Goal: Complete application form: Complete application form

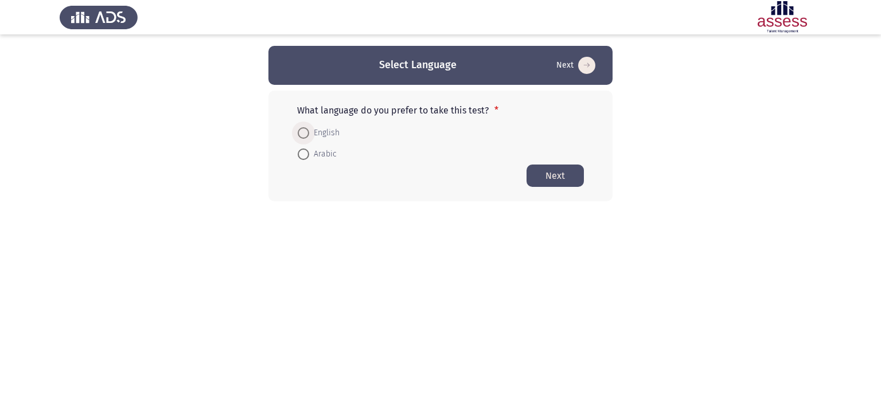
click at [305, 135] on span at bounding box center [303, 132] width 11 height 11
click at [305, 135] on input "English" at bounding box center [303, 132] width 11 height 11
radio input "true"
click at [558, 174] on button "Next" at bounding box center [555, 175] width 57 height 22
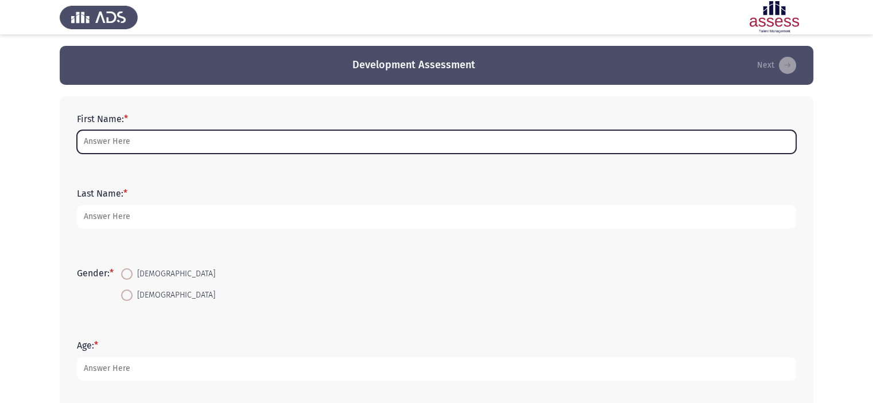
click at [171, 151] on input "First Name: *" at bounding box center [436, 142] width 719 height 24
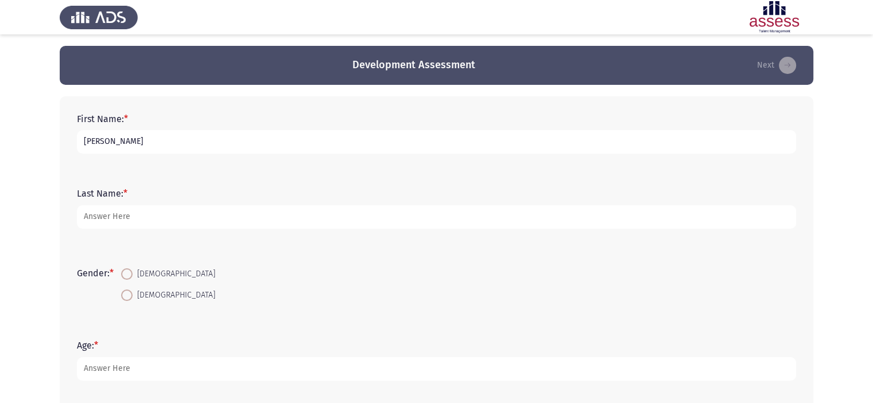
type input "[PERSON_NAME]"
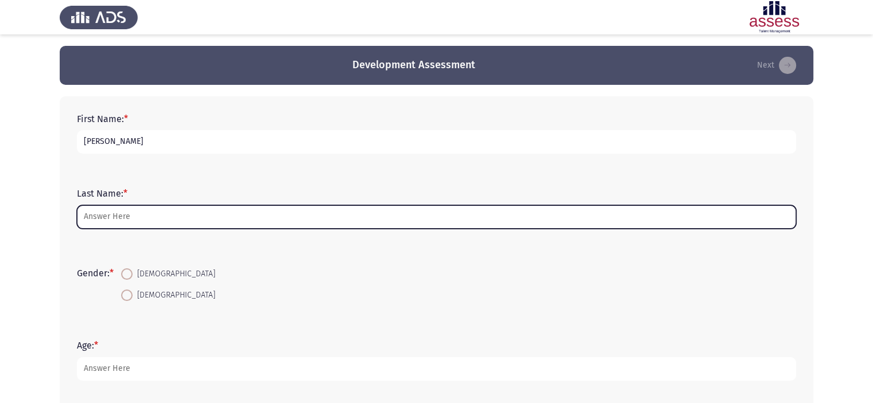
click at [184, 213] on input "Last Name: *" at bounding box center [436, 217] width 719 height 24
type input "N"
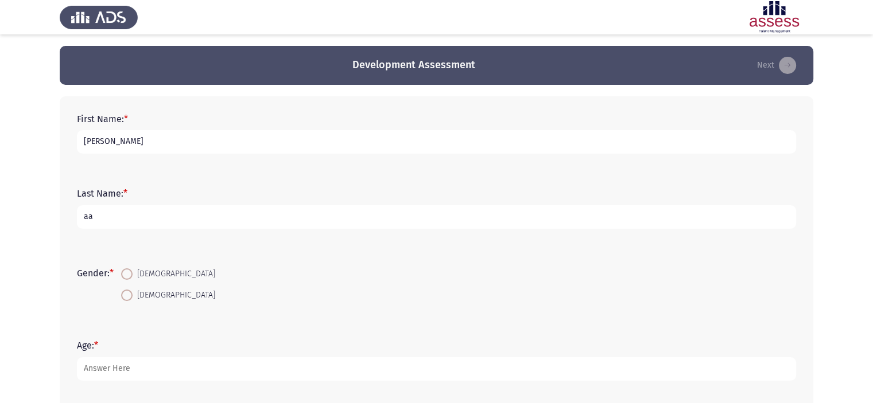
type input "a"
type input "Azer"
click at [132, 270] on span at bounding box center [126, 274] width 11 height 11
click at [132, 270] on input "[DEMOGRAPHIC_DATA]" at bounding box center [126, 274] width 11 height 11
radio input "true"
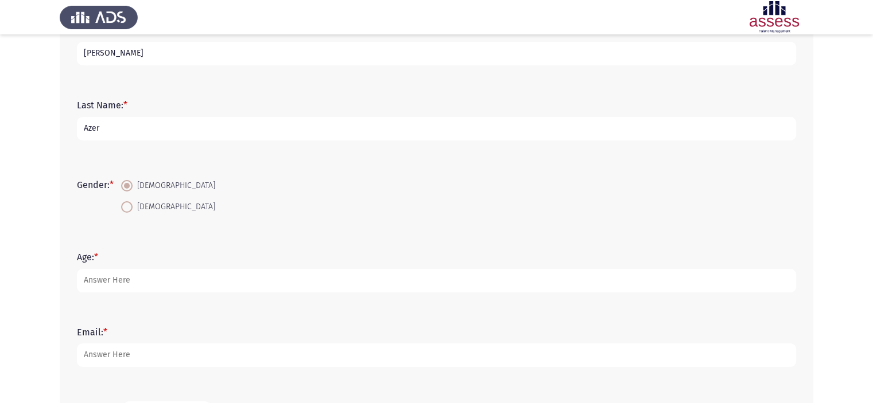
scroll to position [85, 0]
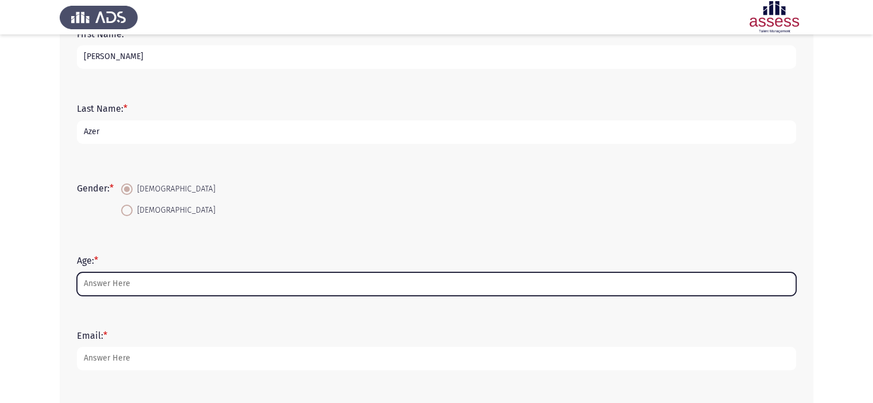
click at [184, 282] on input "Age: *" at bounding box center [436, 285] width 719 height 24
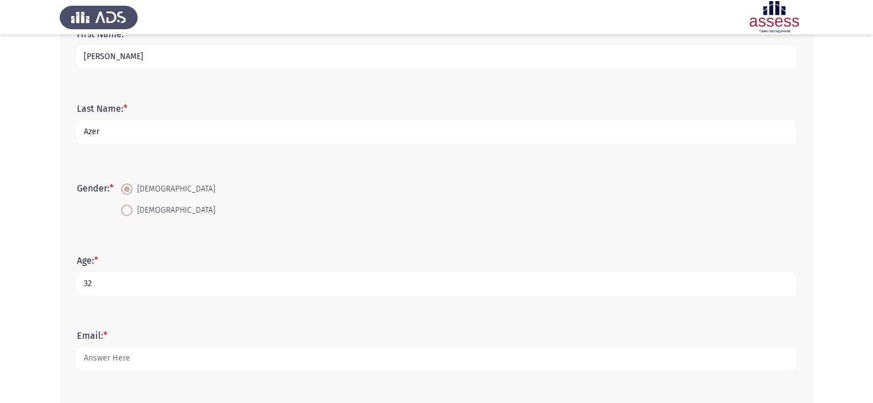
type input "32"
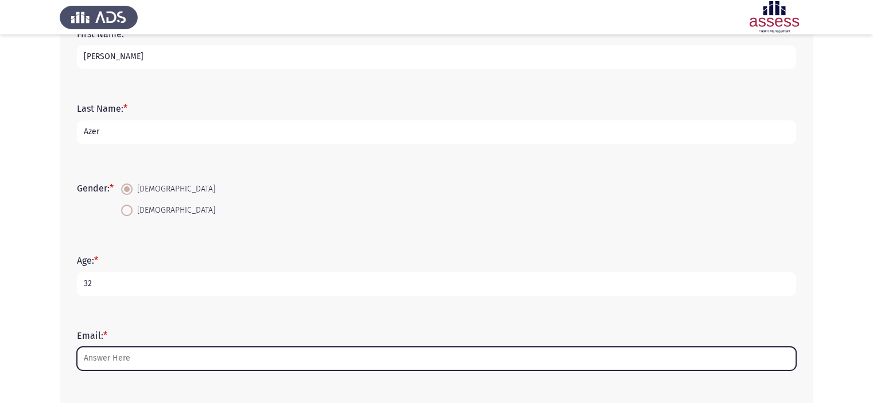
click at [197, 358] on input "Email: *" at bounding box center [436, 359] width 719 height 24
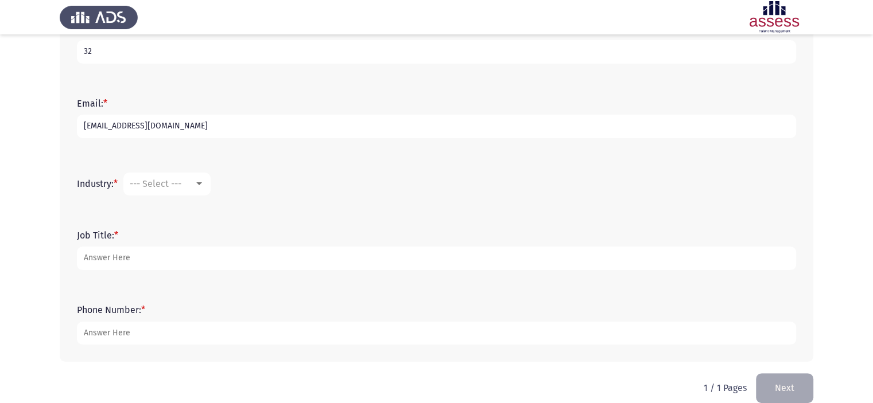
scroll to position [319, 0]
type input "[EMAIL_ADDRESS][DOMAIN_NAME]"
click at [199, 187] on mat-select "--- Select ---" at bounding box center [166, 182] width 87 height 23
click at [175, 181] on span "--- Select ---" at bounding box center [156, 182] width 52 height 11
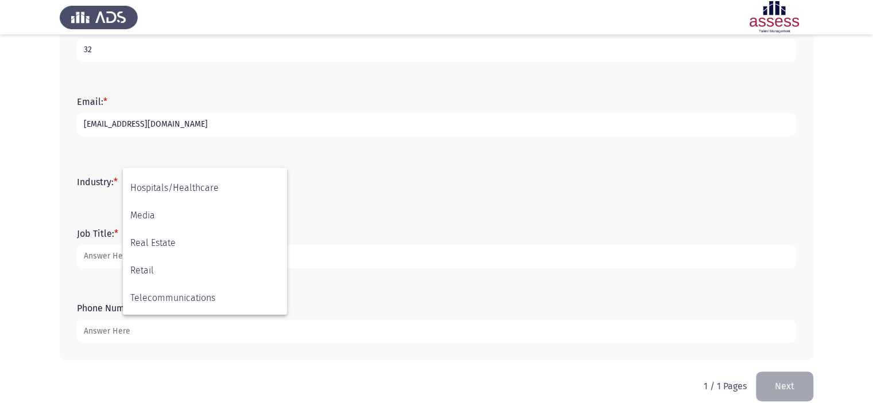
scroll to position [376, 0]
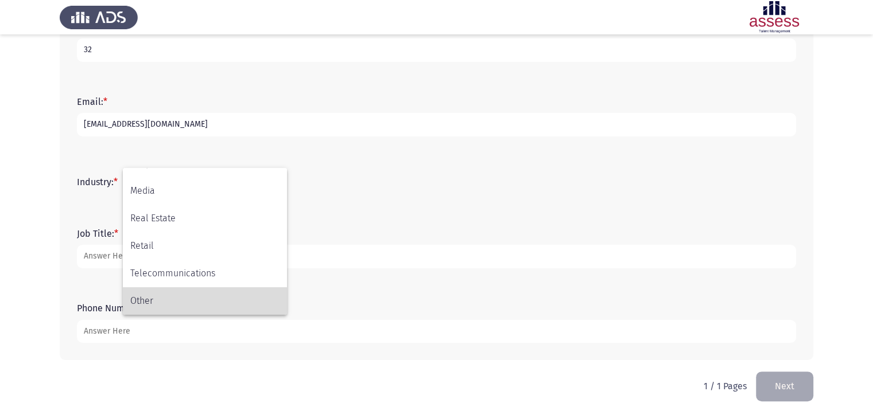
click at [186, 305] on span "Other" at bounding box center [204, 302] width 149 height 28
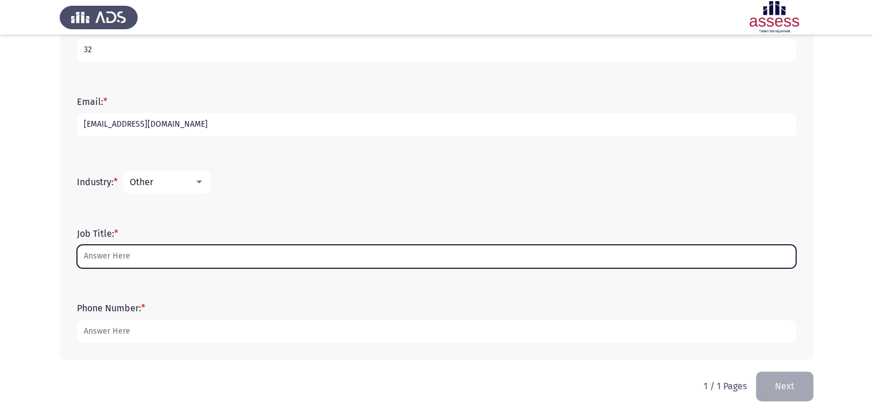
click at [141, 253] on input "Job Title: *" at bounding box center [436, 257] width 719 height 24
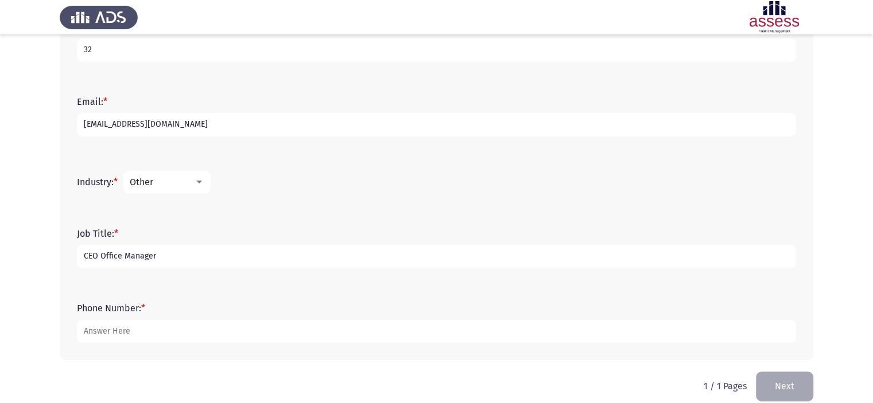
type input "CEO Office Manager"
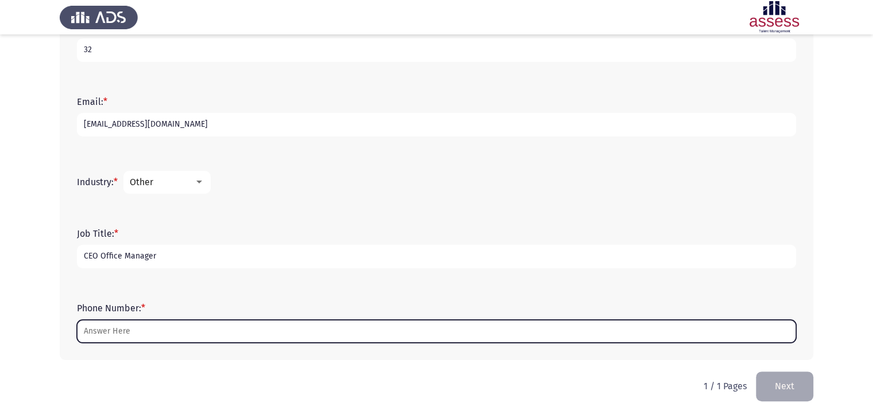
click at [152, 331] on input "Phone Number: *" at bounding box center [436, 332] width 719 height 24
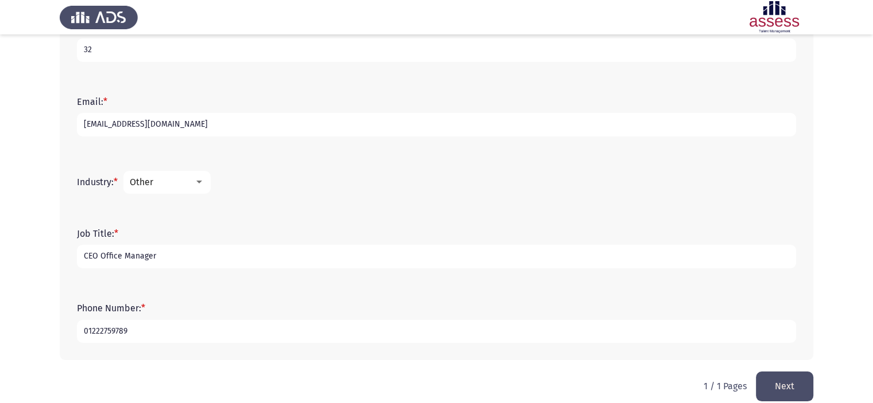
type input "01222759789"
click at [801, 378] on button "Next" at bounding box center [784, 386] width 57 height 29
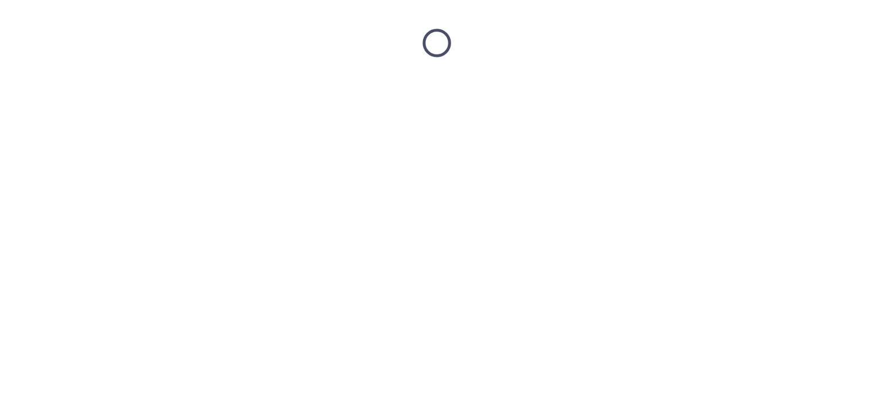
scroll to position [0, 0]
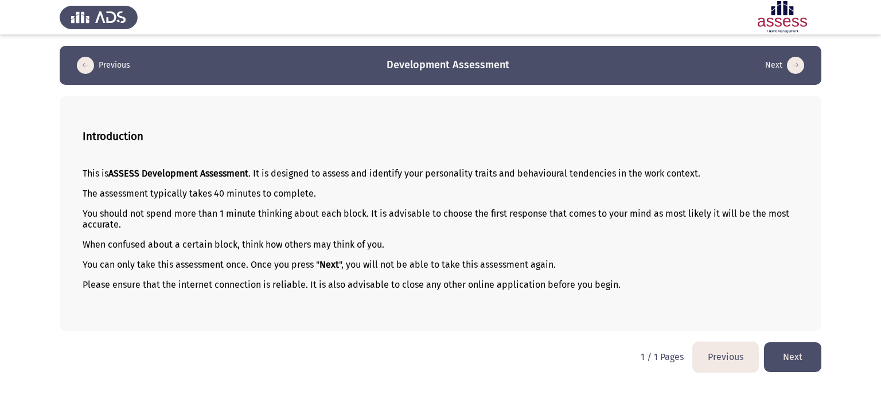
click at [790, 357] on button "Next" at bounding box center [792, 357] width 57 height 29
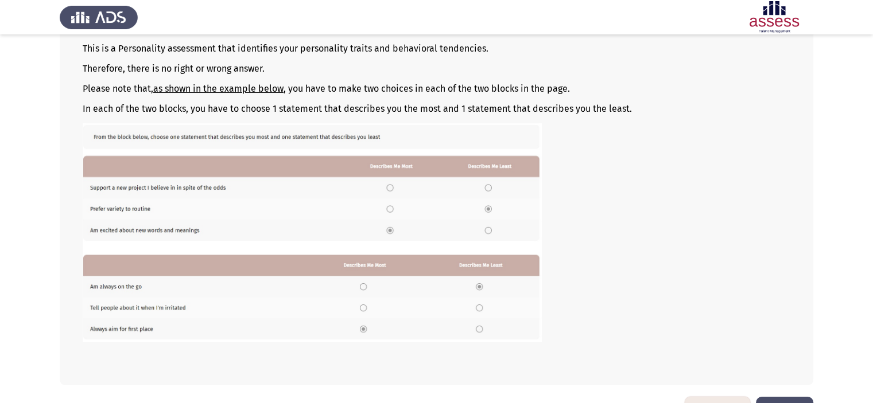
scroll to position [160, 0]
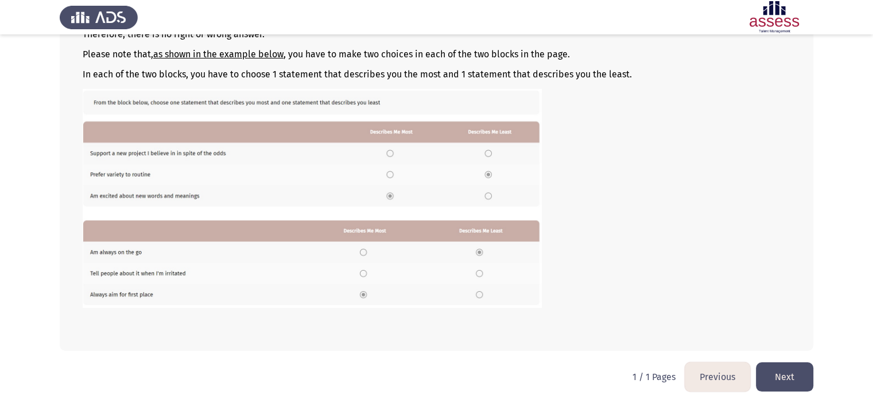
click at [793, 379] on button "Next" at bounding box center [784, 377] width 57 height 29
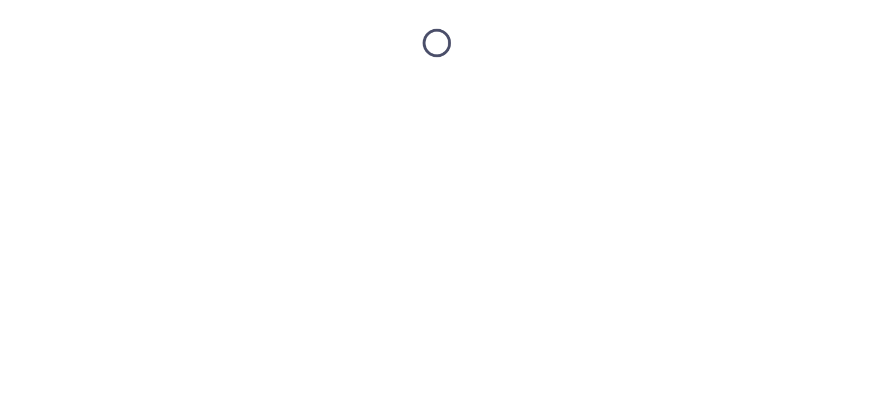
scroll to position [0, 0]
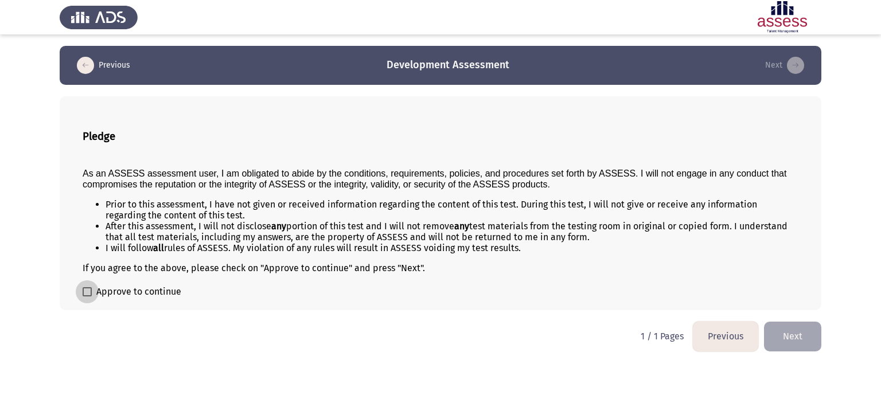
click at [139, 298] on span "Approve to continue" at bounding box center [138, 292] width 85 height 14
click at [87, 297] on input "Approve to continue" at bounding box center [87, 297] width 1 height 1
checkbox input "true"
click at [802, 337] on button "Next" at bounding box center [792, 336] width 57 height 29
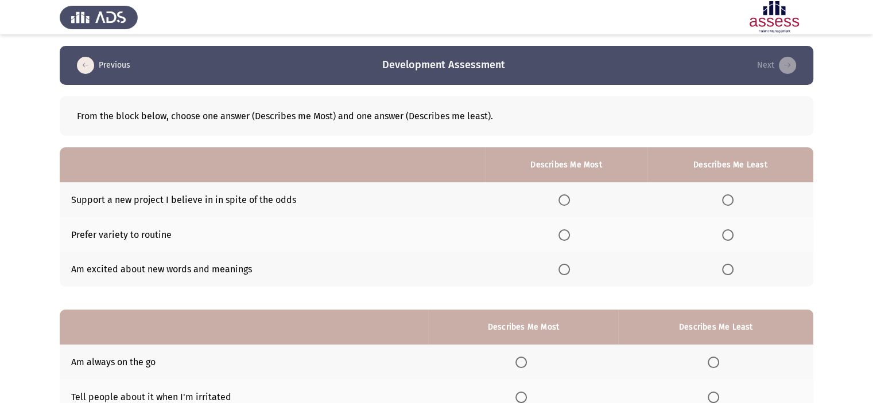
click at [565, 196] on span "Select an option" at bounding box center [563, 200] width 11 height 11
click at [565, 196] on input "Select an option" at bounding box center [563, 200] width 11 height 11
click at [565, 273] on span "Select an option" at bounding box center [563, 269] width 11 height 11
click at [565, 273] on input "Select an option" at bounding box center [563, 269] width 11 height 11
click at [569, 203] on span "Select an option" at bounding box center [563, 200] width 11 height 11
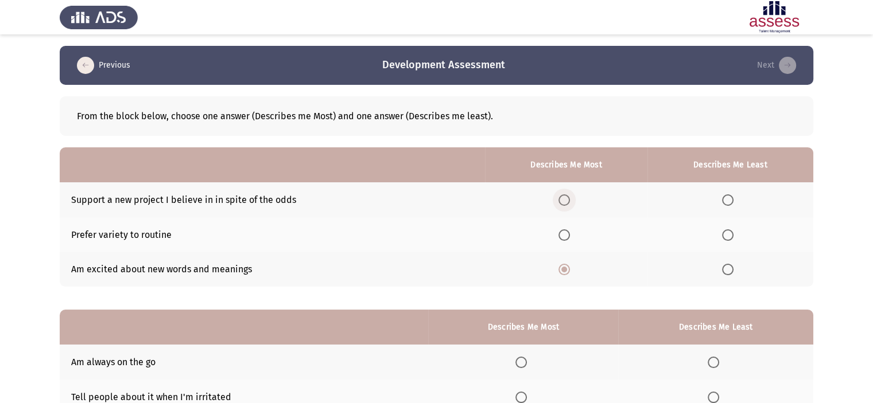
click at [569, 203] on input "Select an option" at bounding box center [563, 200] width 11 height 11
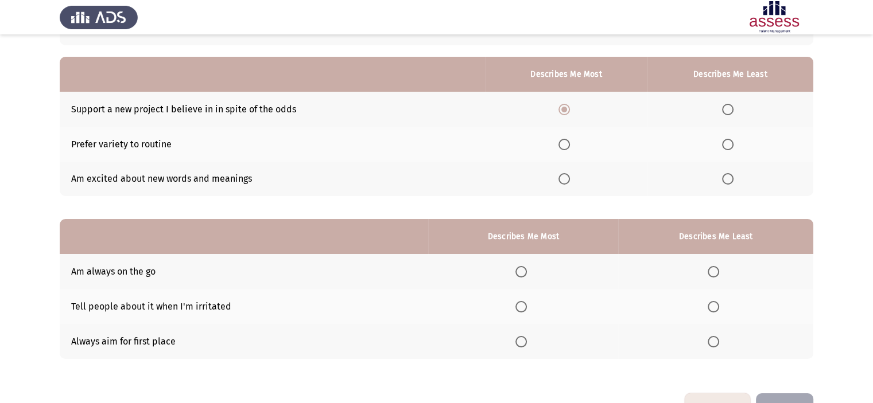
scroll to position [92, 0]
click at [520, 339] on span "Select an option" at bounding box center [520, 340] width 11 height 11
click at [520, 339] on input "Select an option" at bounding box center [520, 340] width 11 height 11
click at [714, 270] on span "Select an option" at bounding box center [713, 270] width 11 height 11
click at [714, 270] on input "Select an option" at bounding box center [713, 270] width 11 height 11
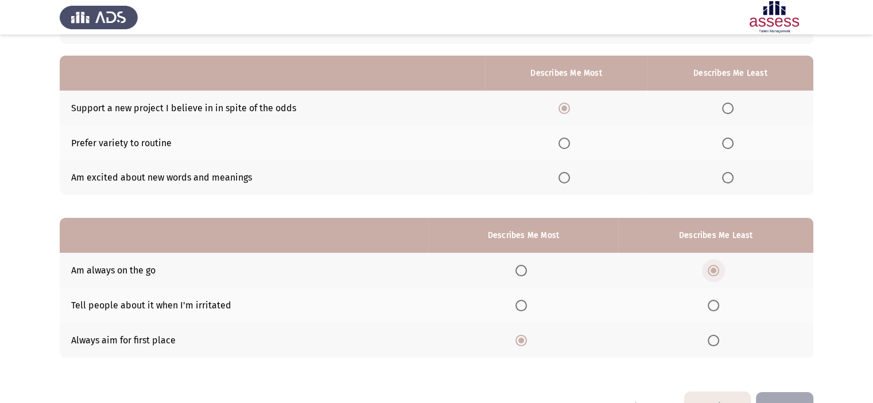
click at [712, 268] on span "Select an option" at bounding box center [713, 270] width 11 height 11
click at [712, 268] on input "Select an option" at bounding box center [713, 270] width 11 height 11
click at [730, 142] on span "Select an option" at bounding box center [727, 143] width 11 height 11
click at [730, 142] on input "Select an option" at bounding box center [727, 143] width 11 height 11
click at [563, 177] on span "Select an option" at bounding box center [563, 177] width 11 height 11
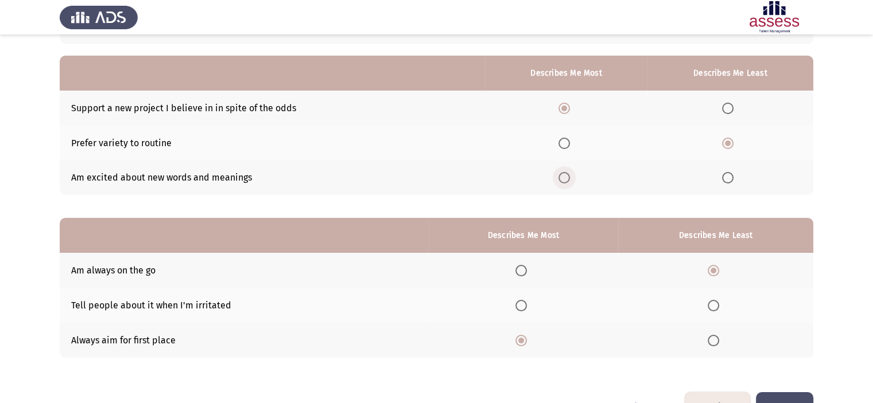
click at [563, 177] on input "Select an option" at bounding box center [563, 177] width 11 height 11
click at [567, 109] on span "Select an option" at bounding box center [563, 108] width 11 height 11
click at [567, 109] on input "Select an option" at bounding box center [563, 108] width 11 height 11
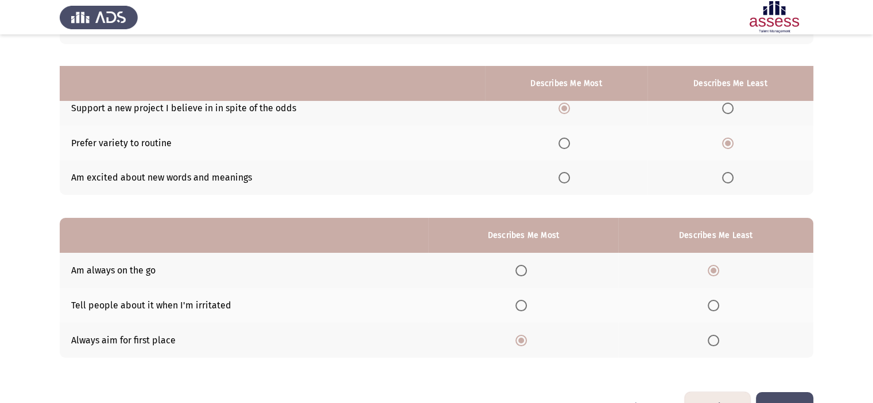
scroll to position [127, 0]
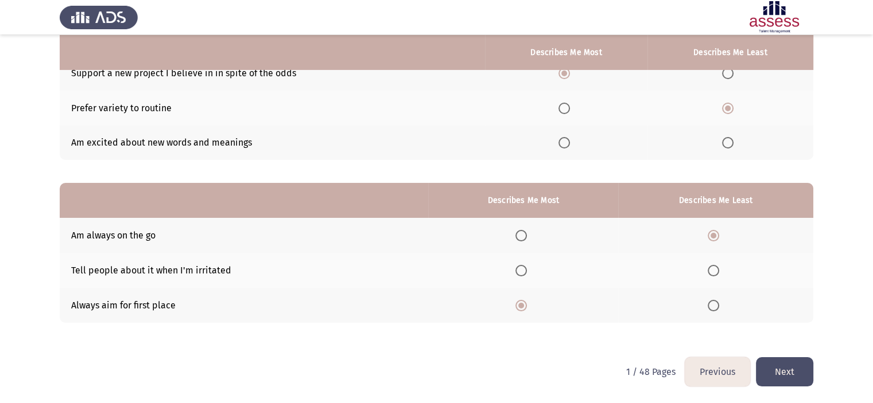
click at [798, 370] on button "Next" at bounding box center [784, 372] width 57 height 29
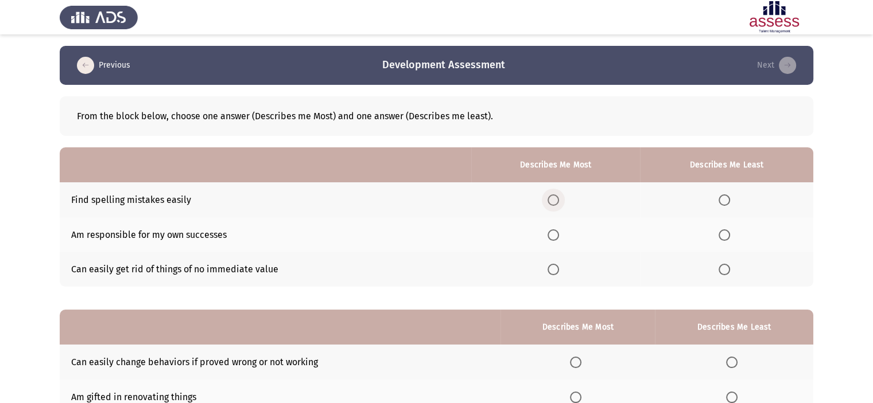
click at [564, 200] on label "Select an option" at bounding box center [555, 200] width 16 height 11
click at [559, 200] on input "Select an option" at bounding box center [552, 200] width 11 height 11
click at [556, 272] on span "Select an option" at bounding box center [552, 269] width 11 height 11
click at [556, 272] on input "Select an option" at bounding box center [552, 269] width 11 height 11
click at [556, 199] on span "Select an option" at bounding box center [552, 200] width 11 height 11
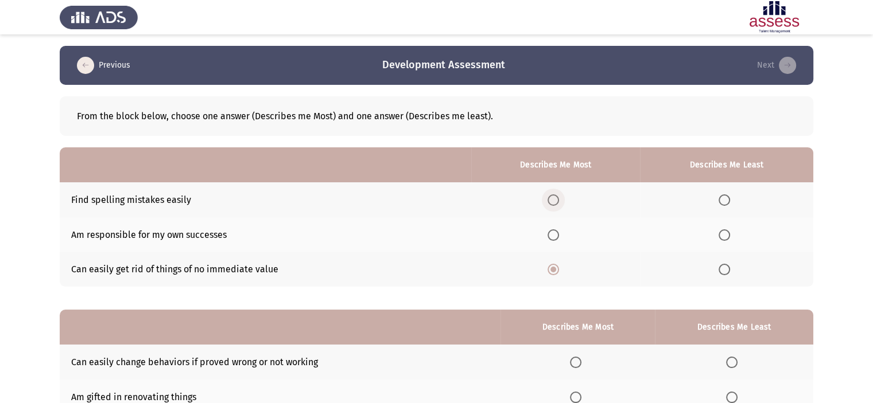
click at [556, 199] on input "Select an option" at bounding box center [552, 200] width 11 height 11
click at [556, 269] on span "Select an option" at bounding box center [552, 269] width 11 height 11
click at [556, 269] on input "Select an option" at bounding box center [552, 269] width 11 height 11
click at [727, 238] on span "Select an option" at bounding box center [723, 235] width 11 height 11
click at [727, 238] on input "Select an option" at bounding box center [723, 235] width 11 height 11
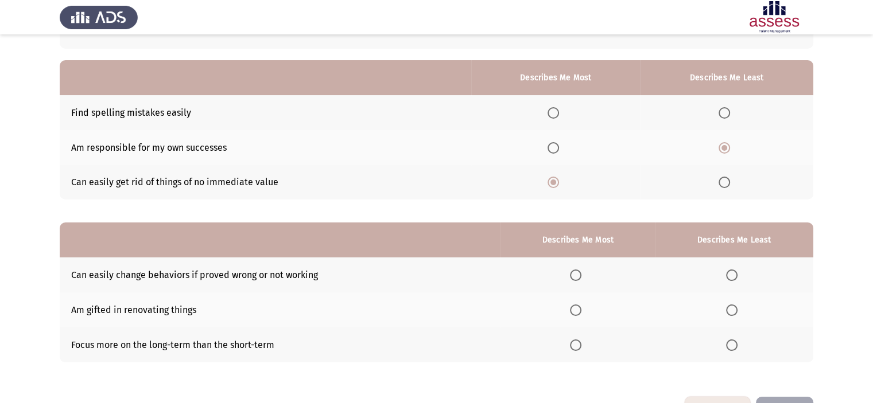
scroll to position [127, 0]
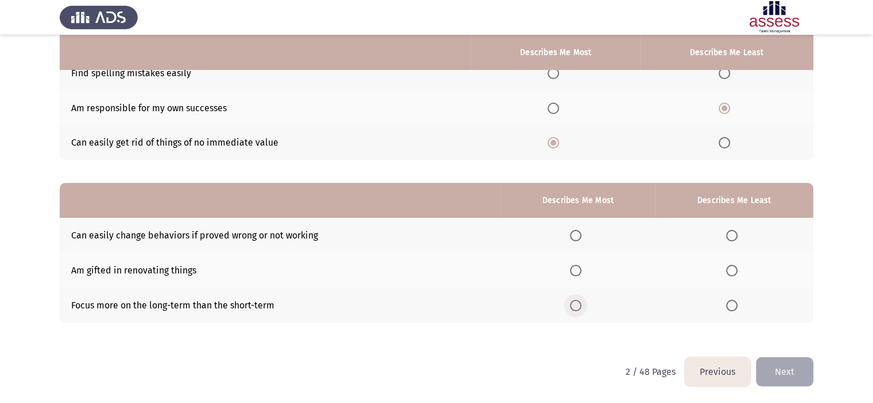
click at [581, 309] on span "Select an option" at bounding box center [575, 305] width 11 height 11
click at [581, 309] on input "Select an option" at bounding box center [575, 305] width 11 height 11
click at [729, 273] on span "Select an option" at bounding box center [731, 270] width 11 height 11
click at [729, 273] on input "Select an option" at bounding box center [731, 270] width 11 height 11
click at [793, 370] on button "Next" at bounding box center [784, 372] width 57 height 29
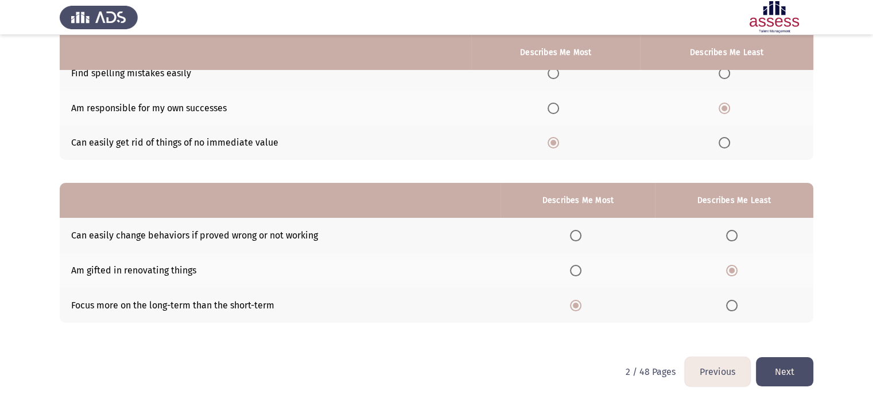
scroll to position [0, 0]
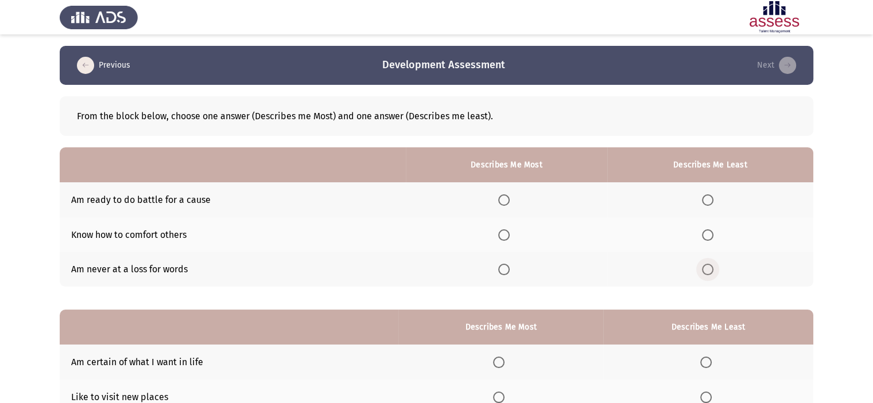
click at [713, 268] on span "Select an option" at bounding box center [707, 269] width 11 height 11
click at [713, 268] on input "Select an option" at bounding box center [707, 269] width 11 height 11
click at [498, 234] on th at bounding box center [506, 234] width 201 height 35
click at [503, 236] on span "Select an option" at bounding box center [503, 235] width 11 height 11
click at [503, 236] on input "Select an option" at bounding box center [503, 235] width 11 height 11
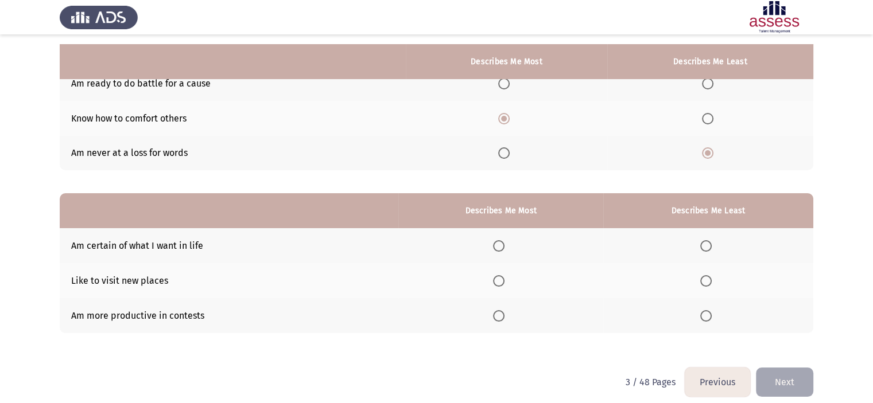
scroll to position [127, 0]
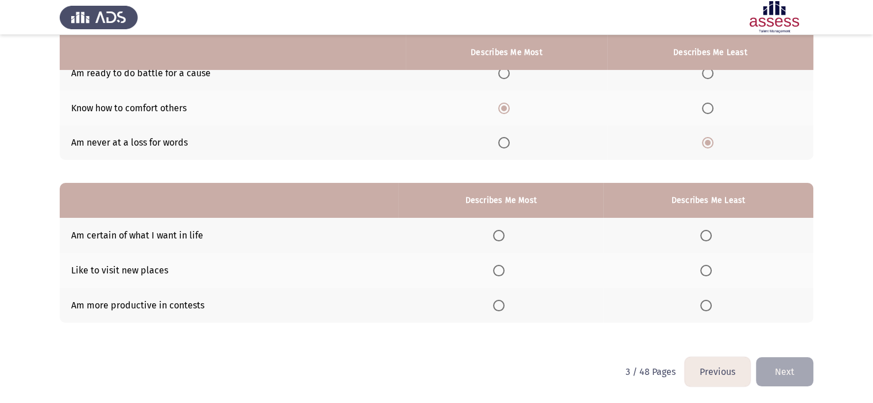
click at [508, 242] on label "Select an option" at bounding box center [501, 235] width 16 height 11
click at [504, 242] on input "Select an option" at bounding box center [498, 235] width 11 height 11
click at [706, 301] on span "Select an option" at bounding box center [705, 305] width 11 height 11
click at [706, 301] on input "Select an option" at bounding box center [705, 305] width 11 height 11
click at [798, 367] on button "Next" at bounding box center [784, 372] width 57 height 29
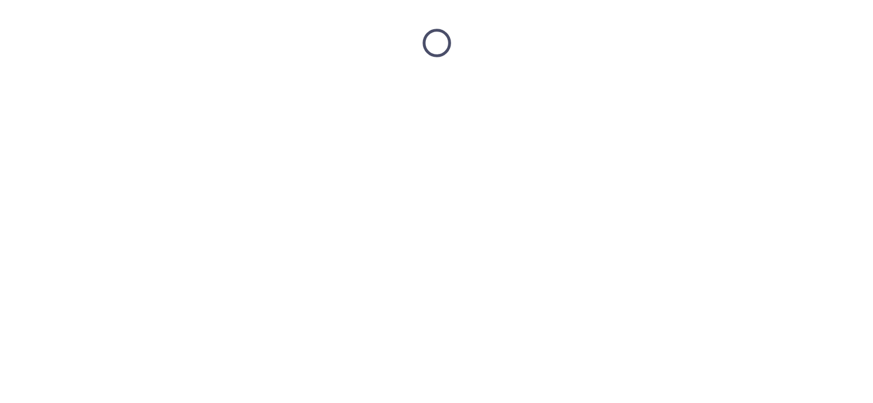
scroll to position [0, 0]
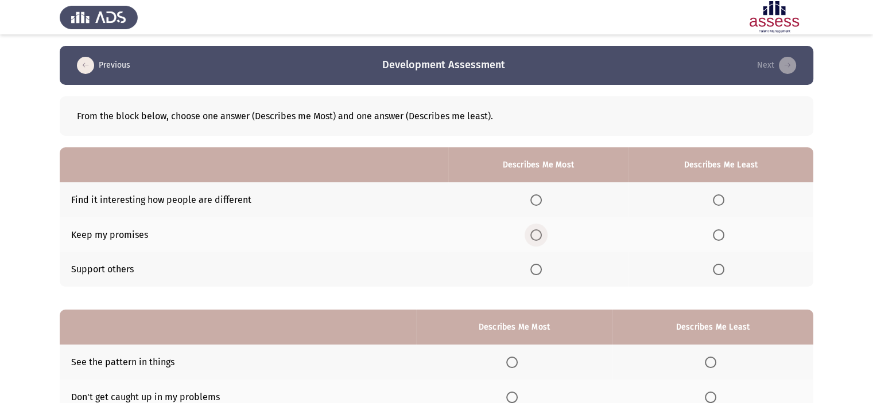
click at [537, 235] on span "Select an option" at bounding box center [535, 235] width 11 height 11
click at [537, 235] on input "Select an option" at bounding box center [535, 235] width 11 height 11
click at [721, 203] on span "Select an option" at bounding box center [718, 200] width 11 height 11
click at [721, 203] on input "Select an option" at bounding box center [718, 200] width 11 height 11
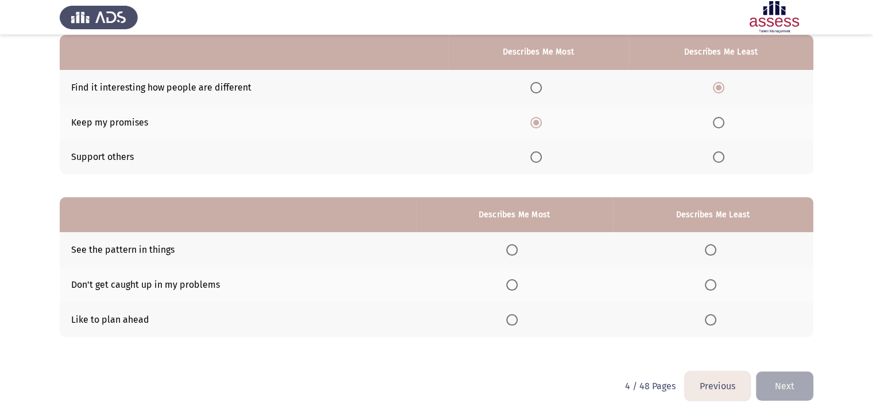
scroll to position [127, 0]
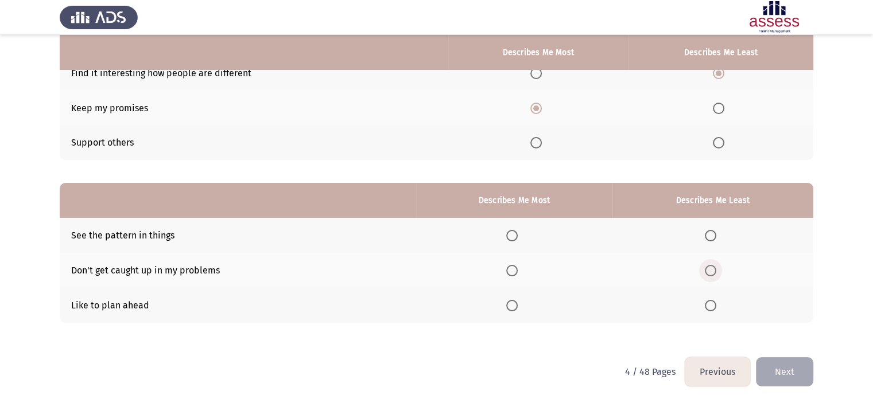
click at [708, 270] on span "Select an option" at bounding box center [710, 270] width 11 height 11
click at [708, 270] on input "Select an option" at bounding box center [710, 270] width 11 height 11
click at [515, 236] on span "Select an option" at bounding box center [511, 235] width 11 height 11
click at [515, 236] on input "Select an option" at bounding box center [511, 235] width 11 height 11
click at [780, 383] on button "Next" at bounding box center [784, 372] width 57 height 29
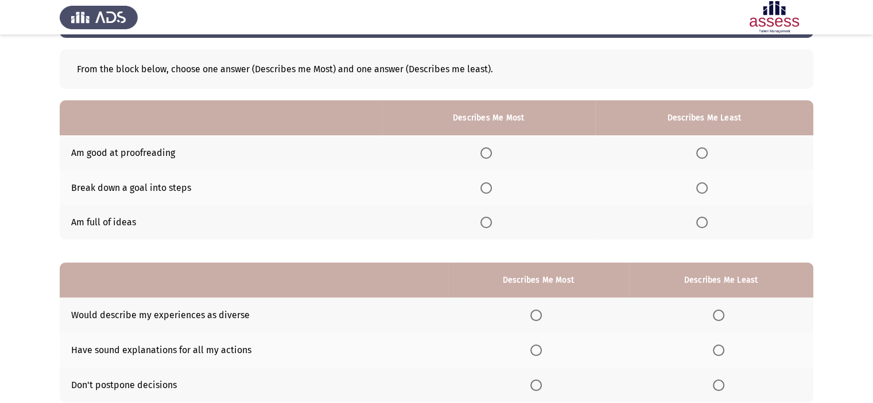
scroll to position [48, 0]
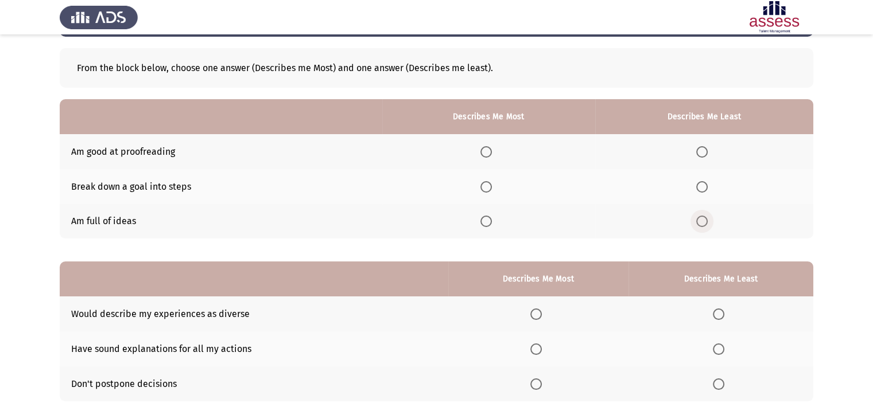
click at [705, 224] on span "Select an option" at bounding box center [701, 221] width 11 height 11
click at [705, 224] on input "Select an option" at bounding box center [701, 221] width 11 height 11
click at [487, 153] on span "Select an option" at bounding box center [485, 151] width 11 height 11
click at [487, 153] on input "Select an option" at bounding box center [485, 151] width 11 height 11
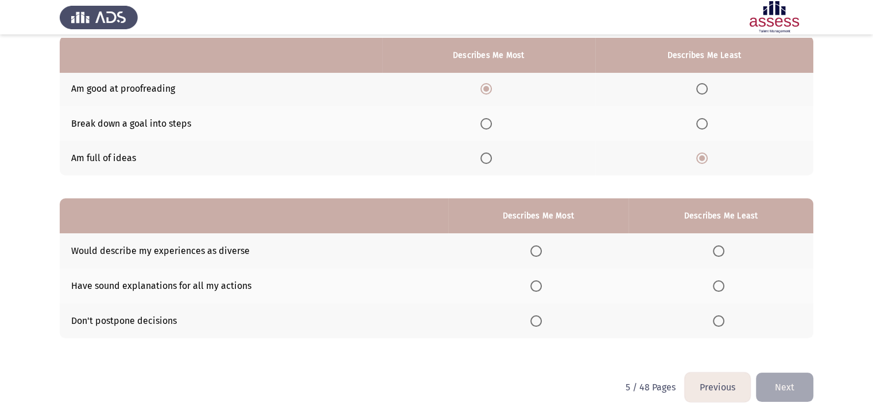
scroll to position [127, 0]
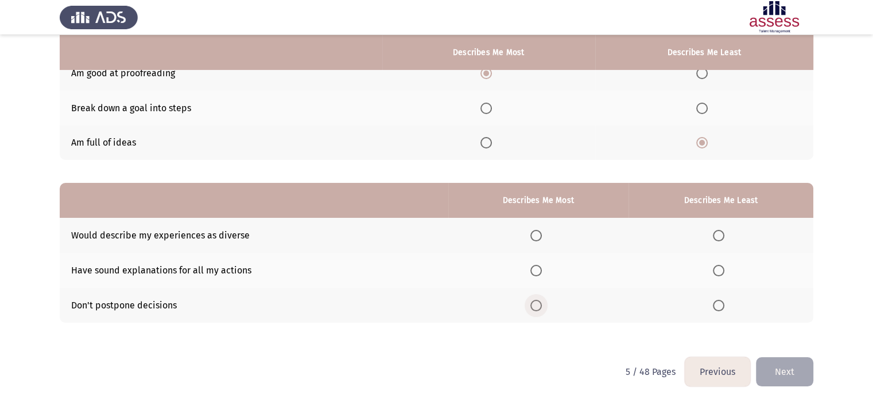
click at [537, 301] on span "Select an option" at bounding box center [535, 305] width 11 height 11
click at [537, 301] on input "Select an option" at bounding box center [535, 305] width 11 height 11
click at [721, 238] on span "Select an option" at bounding box center [718, 235] width 11 height 11
click at [721, 238] on input "Select an option" at bounding box center [718, 235] width 11 height 11
click at [786, 368] on button "Next" at bounding box center [784, 372] width 57 height 29
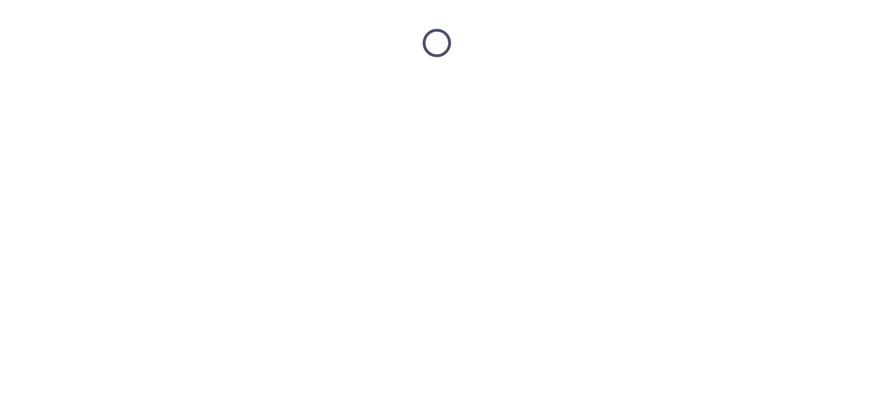
scroll to position [0, 0]
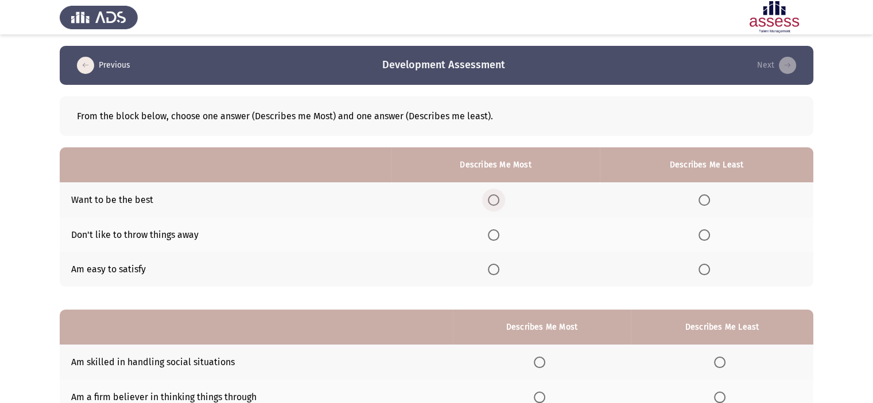
click at [498, 204] on span "Select an option" at bounding box center [493, 200] width 11 height 11
click at [498, 204] on input "Select an option" at bounding box center [493, 200] width 11 height 11
click at [706, 275] on span "Select an option" at bounding box center [703, 269] width 11 height 11
click at [706, 275] on input "Select an option" at bounding box center [703, 269] width 11 height 11
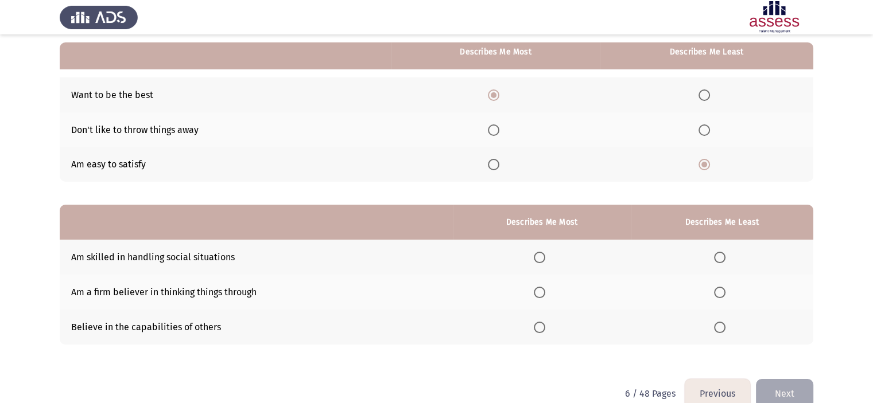
scroll to position [126, 0]
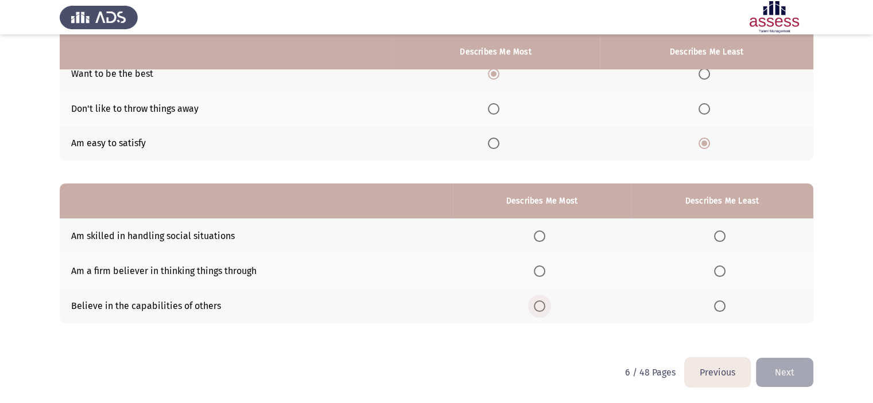
click at [545, 307] on span "Select an option" at bounding box center [539, 306] width 11 height 11
click at [545, 307] on input "Select an option" at bounding box center [539, 306] width 11 height 11
click at [713, 238] on th at bounding box center [722, 236] width 182 height 35
click at [716, 238] on span "Select an option" at bounding box center [719, 236] width 11 height 11
click at [716, 238] on input "Select an option" at bounding box center [719, 236] width 11 height 11
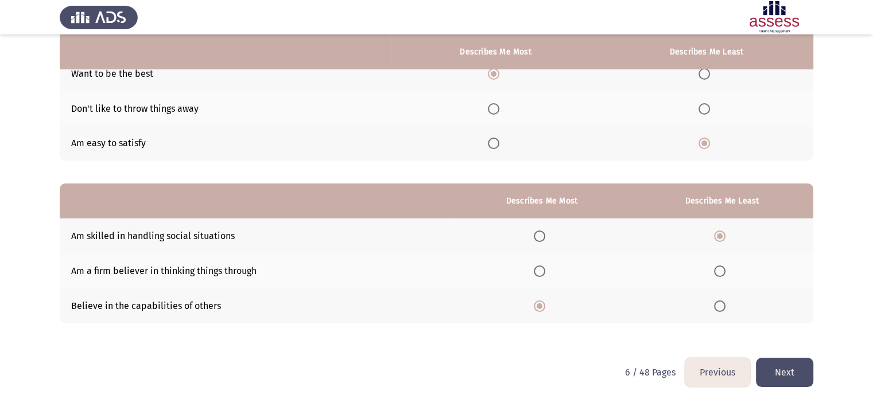
click at [718, 275] on span "Select an option" at bounding box center [719, 271] width 11 height 11
click at [718, 275] on input "Select an option" at bounding box center [719, 271] width 11 height 11
click at [774, 364] on button "Next" at bounding box center [784, 372] width 57 height 29
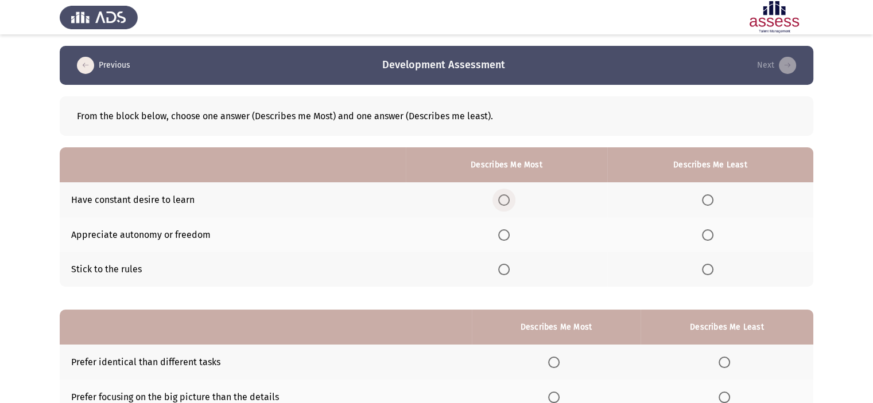
click at [507, 201] on span "Select an option" at bounding box center [503, 200] width 11 height 11
click at [507, 201] on input "Select an option" at bounding box center [503, 200] width 11 height 11
click at [707, 236] on span "Select an option" at bounding box center [707, 235] width 11 height 11
click at [707, 236] on input "Select an option" at bounding box center [707, 235] width 11 height 11
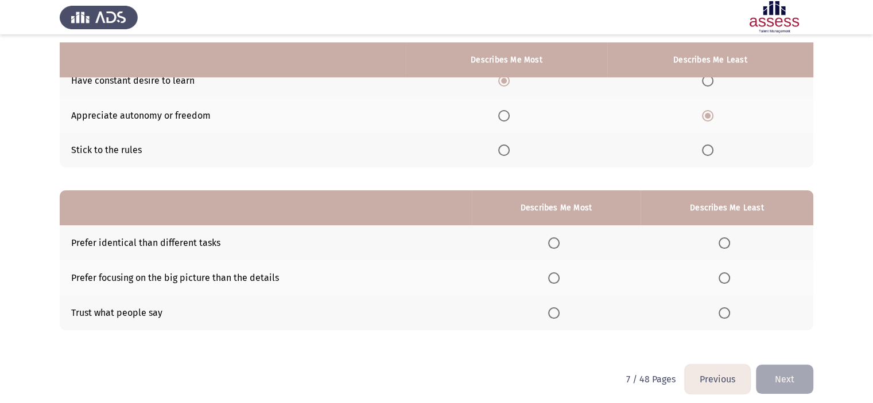
scroll to position [127, 0]
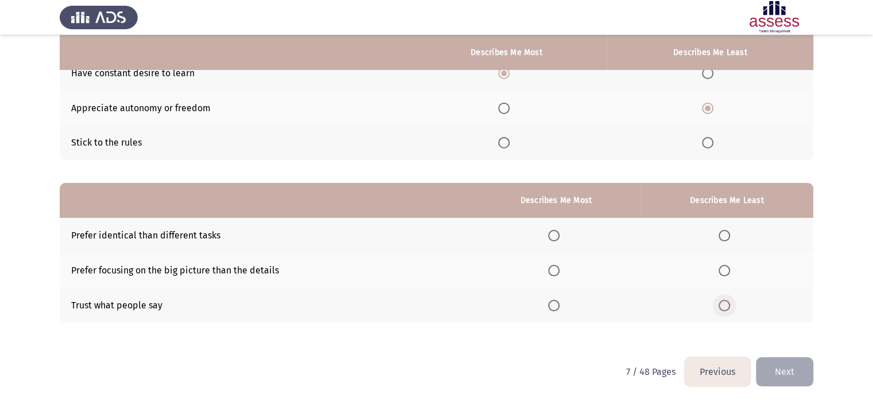
click at [728, 306] on span "Select an option" at bounding box center [723, 305] width 11 height 11
click at [728, 306] on input "Select an option" at bounding box center [723, 305] width 11 height 11
click at [553, 265] on span "Select an option" at bounding box center [553, 270] width 11 height 11
click at [553, 265] on input "Select an option" at bounding box center [553, 270] width 11 height 11
click at [778, 369] on button "Next" at bounding box center [784, 372] width 57 height 29
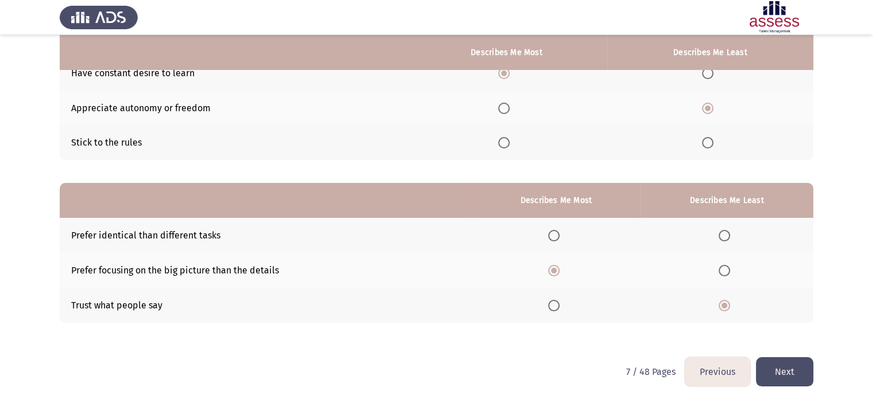
scroll to position [0, 0]
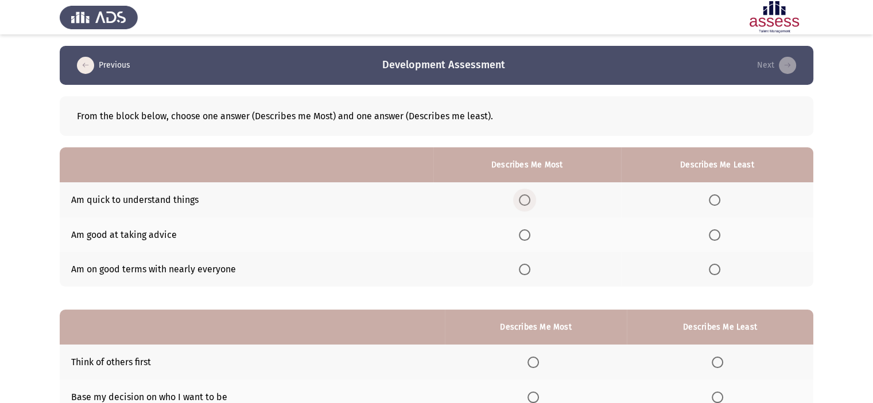
click at [529, 201] on span "Select an option" at bounding box center [524, 200] width 11 height 11
click at [529, 201] on input "Select an option" at bounding box center [524, 200] width 11 height 11
click at [717, 270] on span "Select an option" at bounding box center [714, 269] width 11 height 11
click at [717, 270] on input "Select an option" at bounding box center [714, 269] width 11 height 11
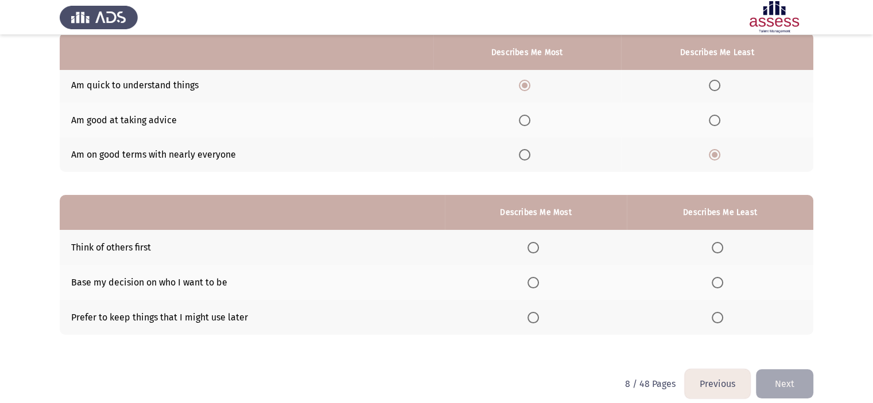
scroll to position [115, 0]
click at [535, 317] on span "Select an option" at bounding box center [532, 317] width 11 height 11
click at [535, 317] on input "Select an option" at bounding box center [532, 317] width 11 height 11
click at [714, 252] on span "Select an option" at bounding box center [717, 247] width 11 height 11
click at [714, 252] on input "Select an option" at bounding box center [717, 247] width 11 height 11
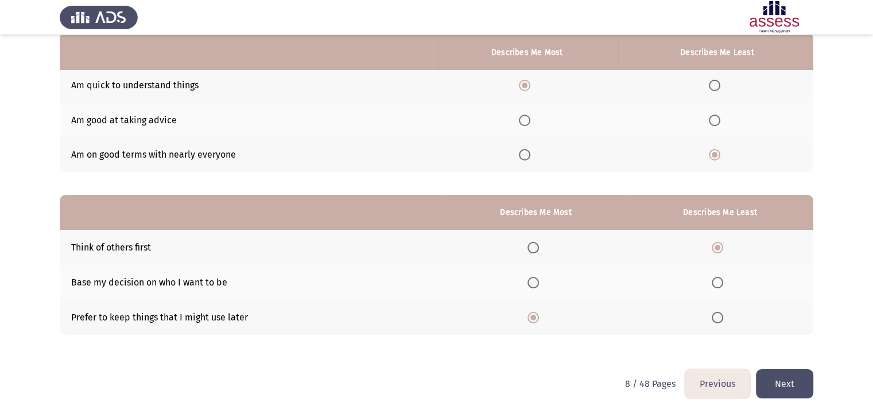
click at [781, 383] on button "Next" at bounding box center [784, 384] width 57 height 29
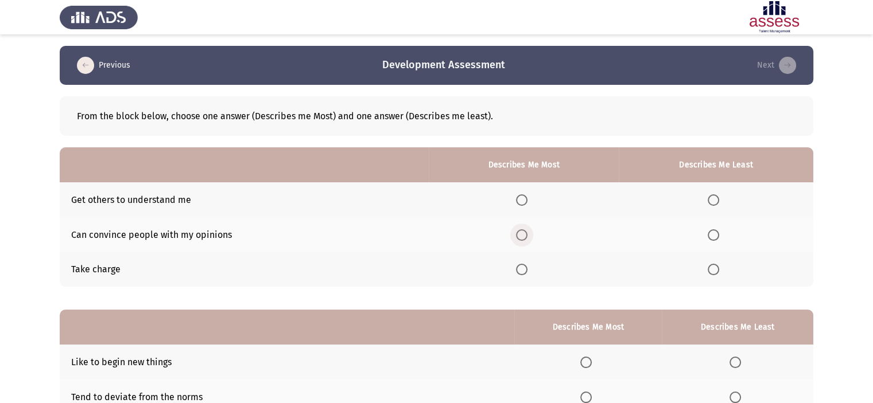
click at [527, 232] on span "Select an option" at bounding box center [521, 235] width 11 height 11
click at [527, 232] on input "Select an option" at bounding box center [521, 235] width 11 height 11
click at [714, 199] on span "Select an option" at bounding box center [713, 200] width 11 height 11
click at [714, 199] on input "Select an option" at bounding box center [713, 200] width 11 height 11
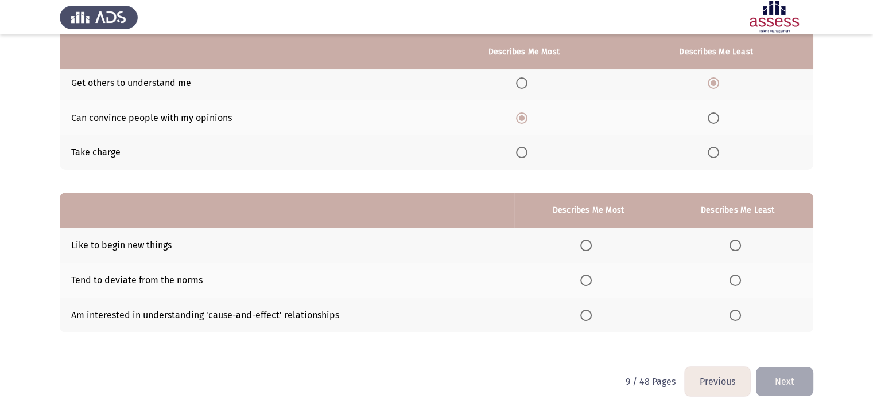
scroll to position [127, 0]
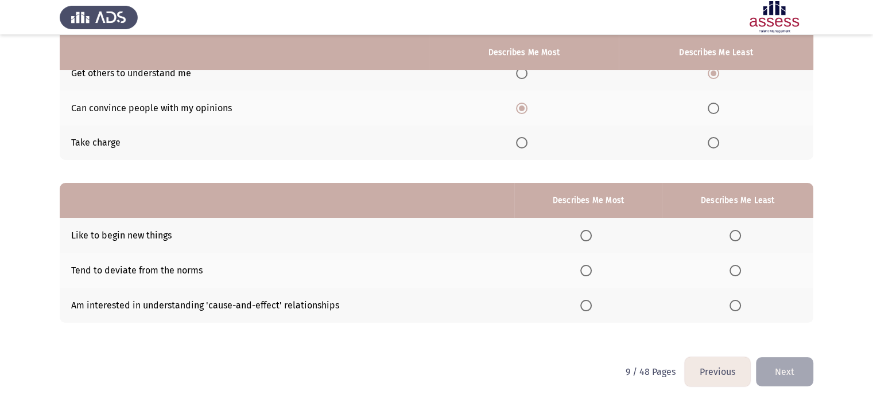
click at [585, 304] on span "Select an option" at bounding box center [585, 305] width 11 height 11
click at [585, 304] on input "Select an option" at bounding box center [585, 305] width 11 height 11
click at [739, 232] on span "Select an option" at bounding box center [734, 235] width 11 height 11
click at [739, 232] on input "Select an option" at bounding box center [734, 235] width 11 height 11
click at [788, 369] on button "Next" at bounding box center [784, 372] width 57 height 29
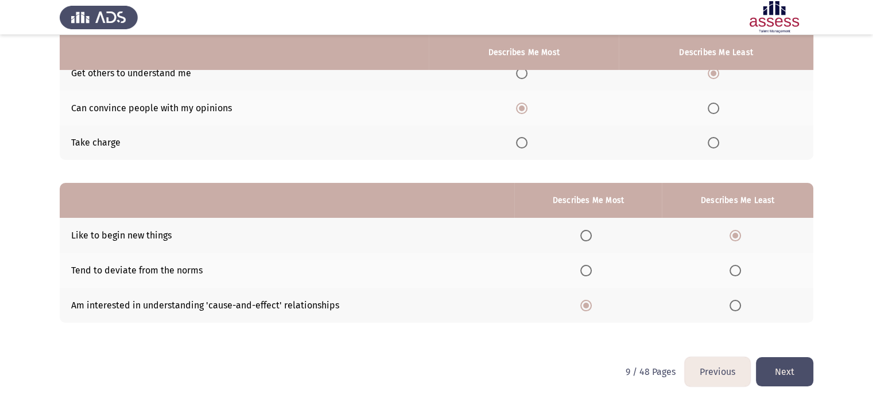
scroll to position [0, 0]
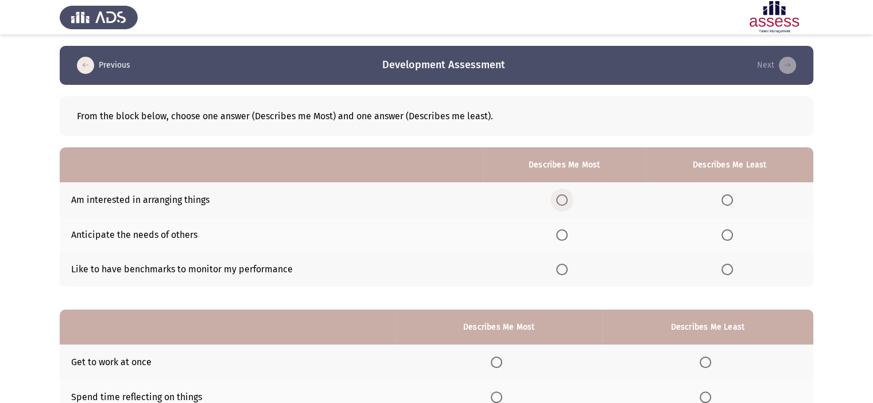
click at [565, 199] on span "Select an option" at bounding box center [561, 200] width 11 height 11
click at [565, 199] on input "Select an option" at bounding box center [561, 200] width 11 height 11
click at [732, 234] on span "Select an option" at bounding box center [726, 235] width 11 height 11
click at [732, 234] on input "Select an option" at bounding box center [726, 235] width 11 height 11
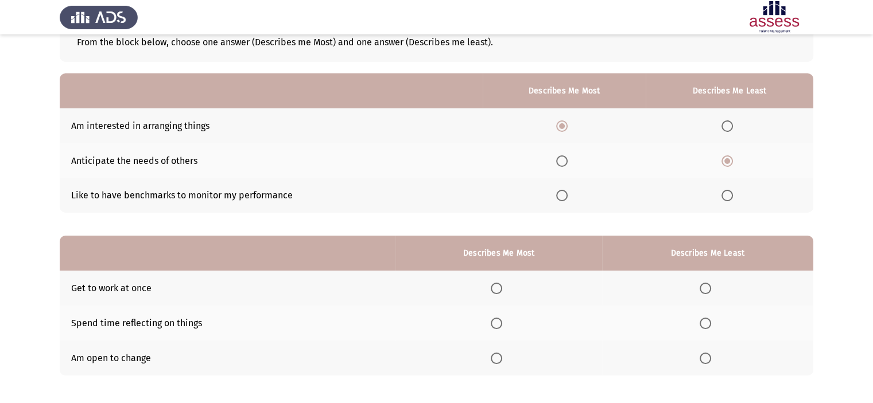
scroll to position [127, 0]
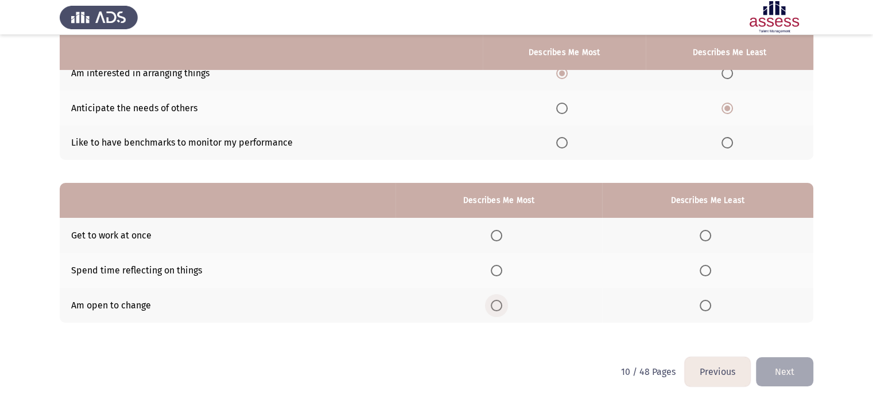
click at [496, 305] on span "Select an option" at bounding box center [496, 305] width 11 height 11
click at [496, 305] on input "Select an option" at bounding box center [496, 305] width 11 height 11
click at [704, 270] on span "Select an option" at bounding box center [705, 270] width 11 height 11
click at [704, 270] on input "Select an option" at bounding box center [705, 270] width 11 height 11
click at [787, 371] on button "Next" at bounding box center [784, 372] width 57 height 29
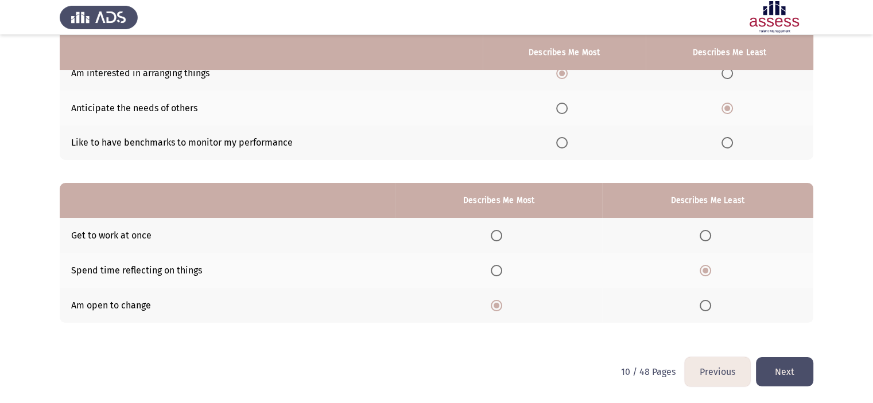
scroll to position [0, 0]
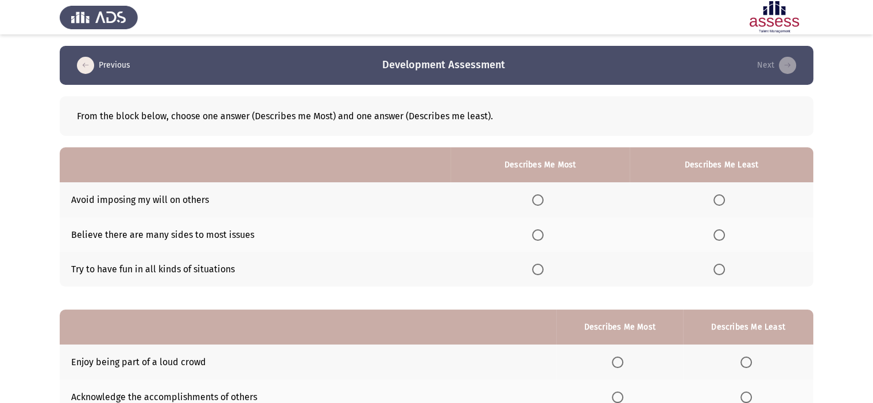
click at [543, 236] on span "Select an option" at bounding box center [537, 235] width 11 height 11
click at [543, 236] on input "Select an option" at bounding box center [537, 235] width 11 height 11
click at [718, 204] on span "Select an option" at bounding box center [718, 200] width 11 height 11
click at [718, 204] on input "Select an option" at bounding box center [718, 200] width 11 height 11
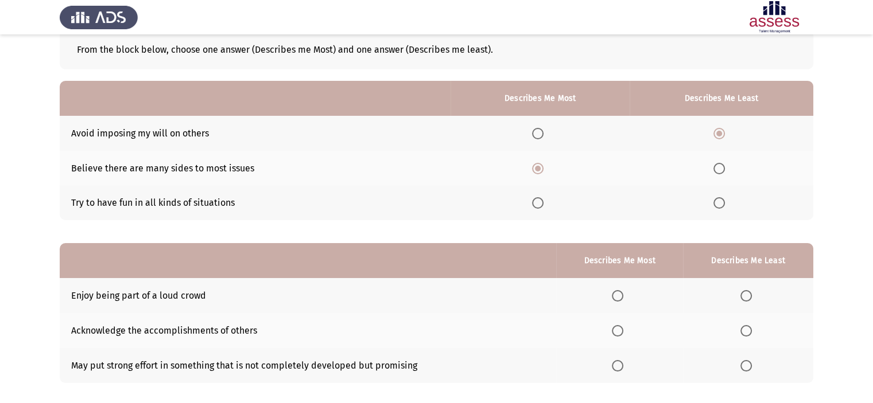
scroll to position [127, 0]
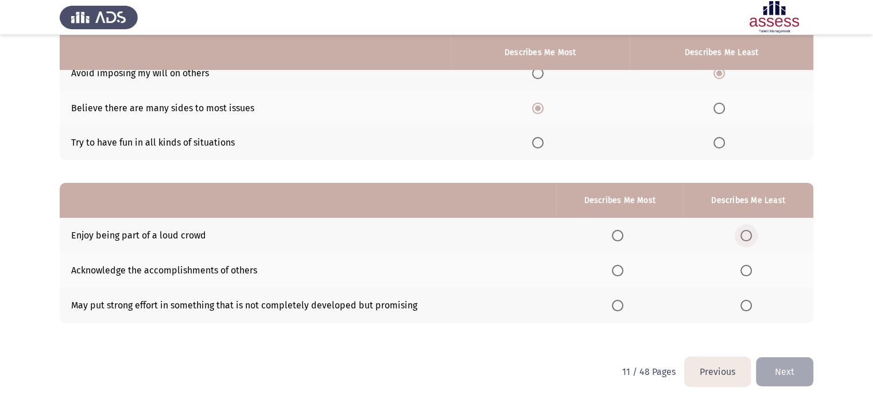
click at [749, 240] on span "Select an option" at bounding box center [745, 235] width 11 height 11
click at [749, 240] on input "Select an option" at bounding box center [745, 235] width 11 height 11
click at [618, 305] on span "Select an option" at bounding box center [617, 305] width 11 height 11
click at [618, 305] on input "Select an option" at bounding box center [617, 305] width 11 height 11
click at [773, 371] on button "Next" at bounding box center [784, 372] width 57 height 29
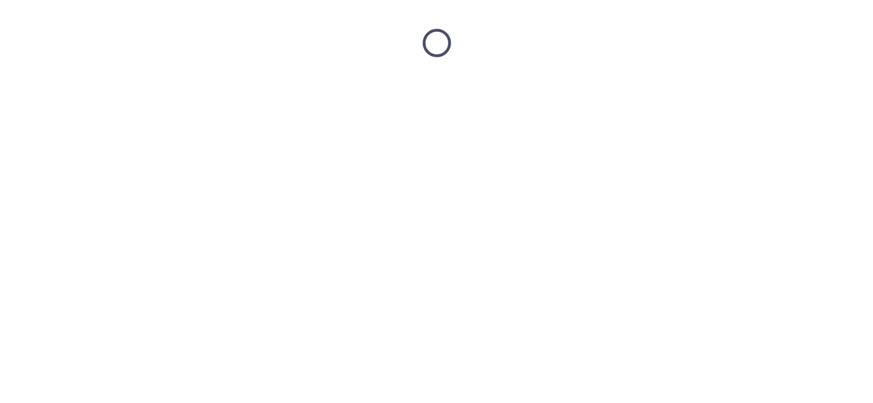
scroll to position [0, 0]
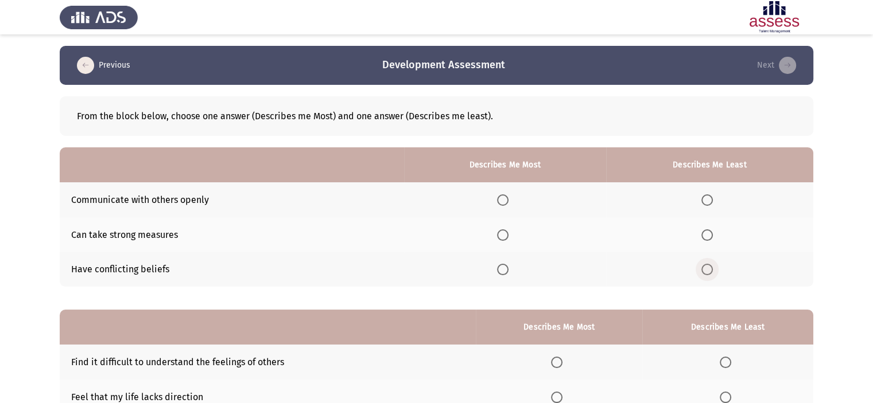
click at [712, 266] on span "Select an option" at bounding box center [706, 269] width 11 height 11
click at [712, 266] on input "Select an option" at bounding box center [706, 269] width 11 height 11
click at [506, 207] on th at bounding box center [505, 199] width 202 height 35
click at [505, 203] on span "Select an option" at bounding box center [502, 200] width 11 height 11
click at [505, 203] on input "Select an option" at bounding box center [502, 200] width 11 height 11
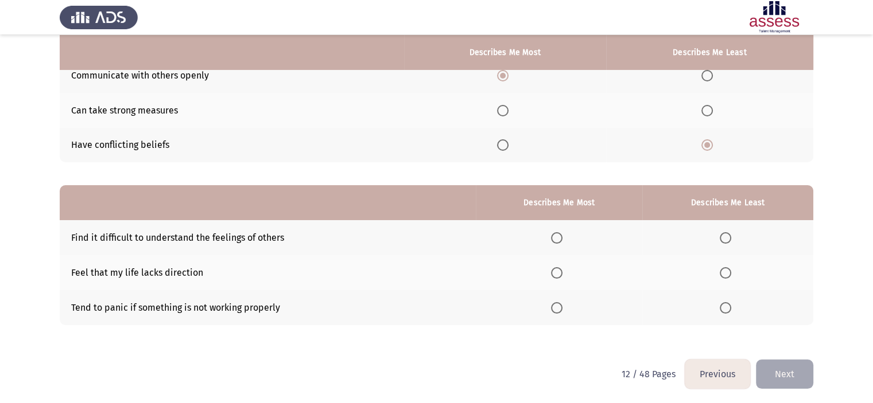
scroll to position [127, 0]
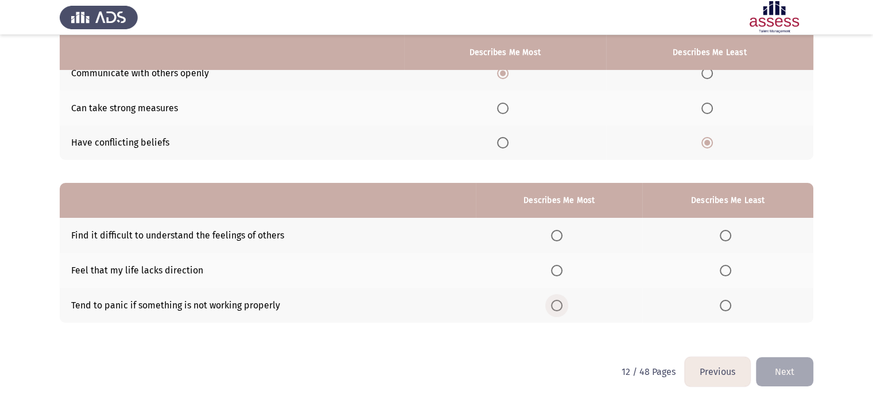
click at [562, 306] on span "Select an option" at bounding box center [556, 305] width 11 height 11
click at [562, 306] on input "Select an option" at bounding box center [556, 305] width 11 height 11
click at [724, 268] on span "Select an option" at bounding box center [725, 270] width 11 height 11
click at [724, 268] on input "Select an option" at bounding box center [725, 270] width 11 height 11
click at [780, 376] on button "Next" at bounding box center [784, 372] width 57 height 29
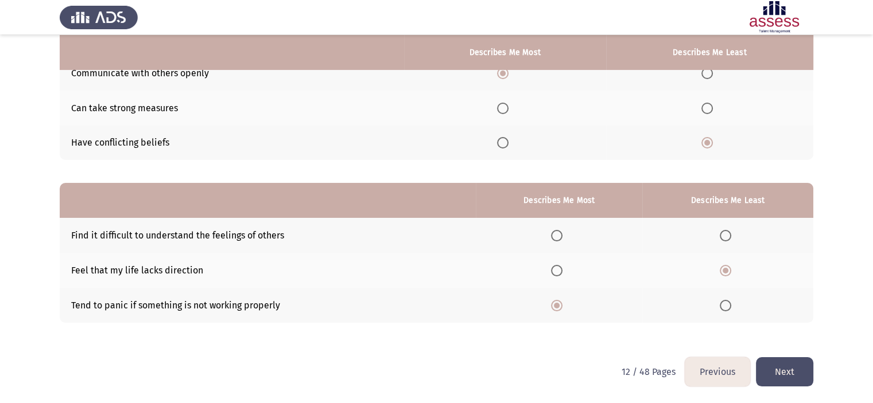
scroll to position [0, 0]
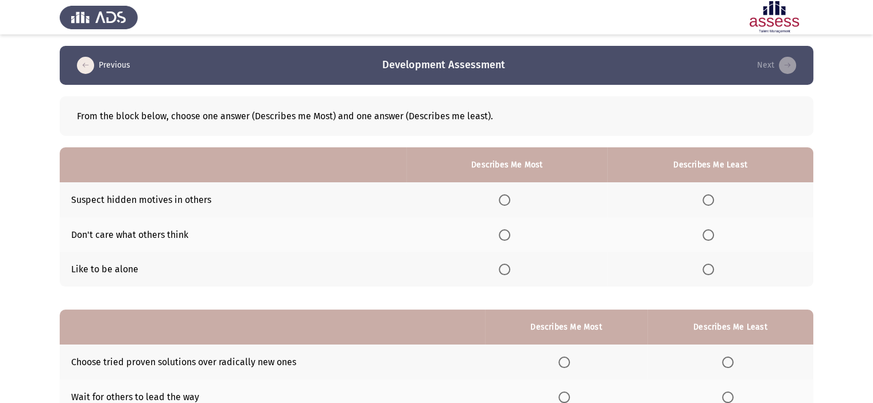
click at [704, 201] on span "Select an option" at bounding box center [707, 200] width 11 height 11
click at [704, 201] on input "Select an option" at bounding box center [707, 200] width 11 height 11
click at [510, 275] on span "Select an option" at bounding box center [504, 269] width 11 height 11
click at [510, 275] on input "Select an option" at bounding box center [504, 269] width 11 height 11
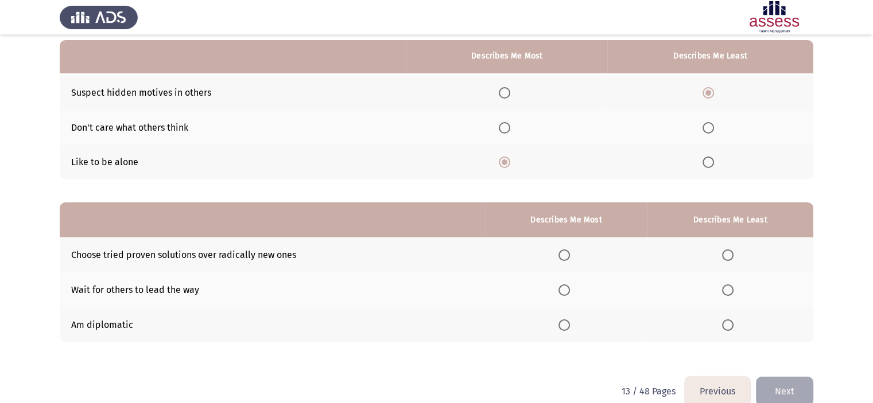
scroll to position [127, 0]
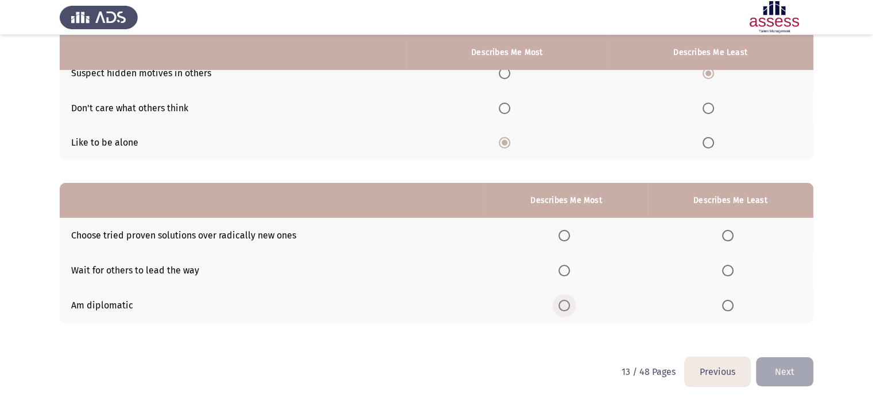
click at [564, 308] on span "Select an option" at bounding box center [563, 305] width 11 height 11
click at [564, 308] on input "Select an option" at bounding box center [563, 305] width 11 height 11
click at [732, 273] on span "Select an option" at bounding box center [727, 270] width 11 height 11
click at [732, 273] on input "Select an option" at bounding box center [727, 270] width 11 height 11
click at [785, 377] on button "Next" at bounding box center [784, 372] width 57 height 29
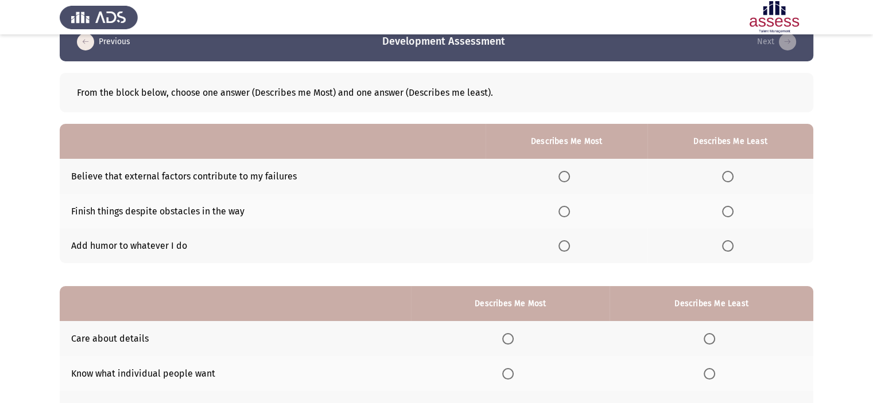
scroll to position [29, 0]
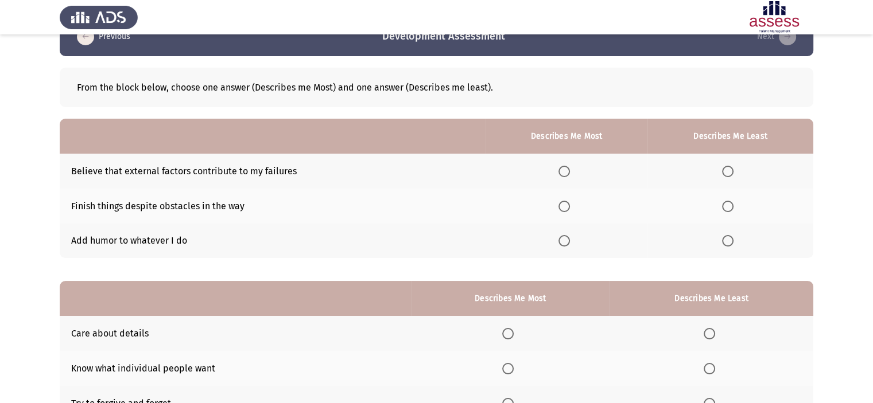
click at [564, 207] on span "Select an option" at bounding box center [564, 207] width 0 height 0
click at [565, 206] on input "Select an option" at bounding box center [563, 206] width 11 height 11
click at [733, 172] on span "Select an option" at bounding box center [727, 171] width 11 height 11
click at [733, 172] on input "Select an option" at bounding box center [727, 171] width 11 height 11
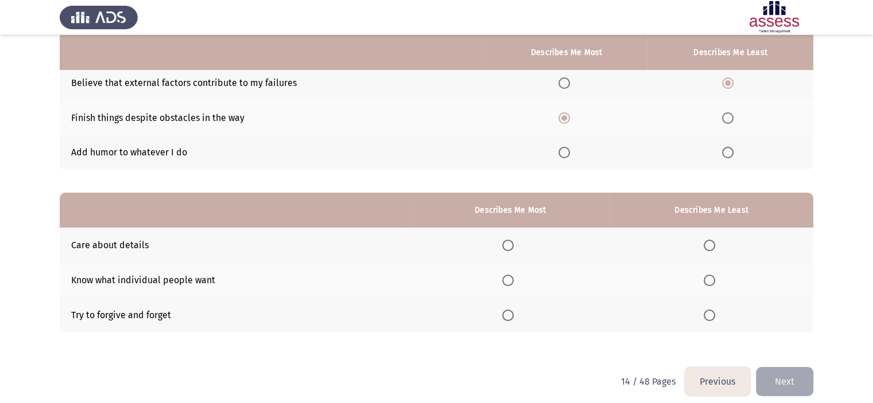
scroll to position [127, 0]
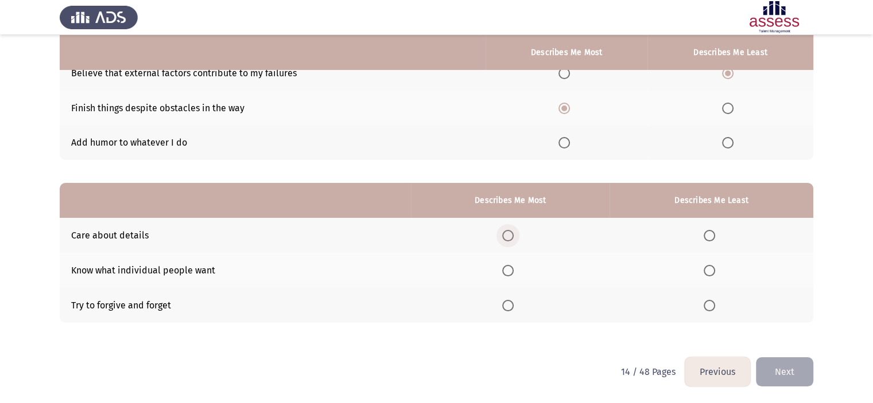
click at [509, 237] on span "Select an option" at bounding box center [507, 235] width 11 height 11
click at [509, 237] on input "Select an option" at bounding box center [507, 235] width 11 height 11
click at [716, 270] on label "Select an option" at bounding box center [712, 270] width 16 height 11
click at [715, 270] on input "Select an option" at bounding box center [709, 270] width 11 height 11
click at [794, 373] on button "Next" at bounding box center [784, 372] width 57 height 29
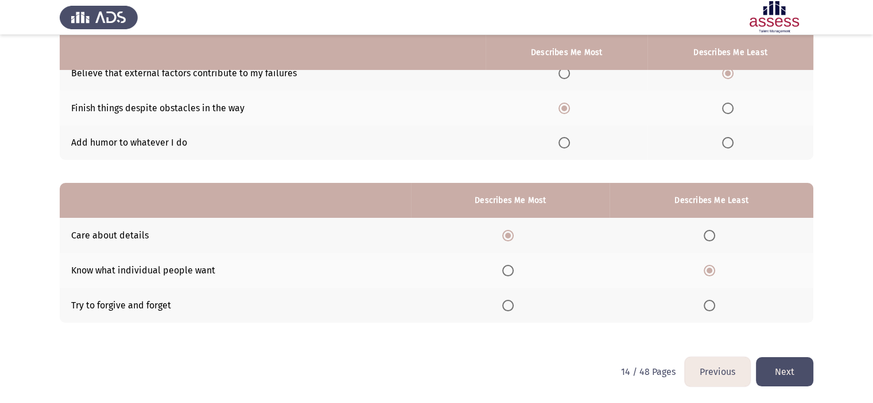
scroll to position [0, 0]
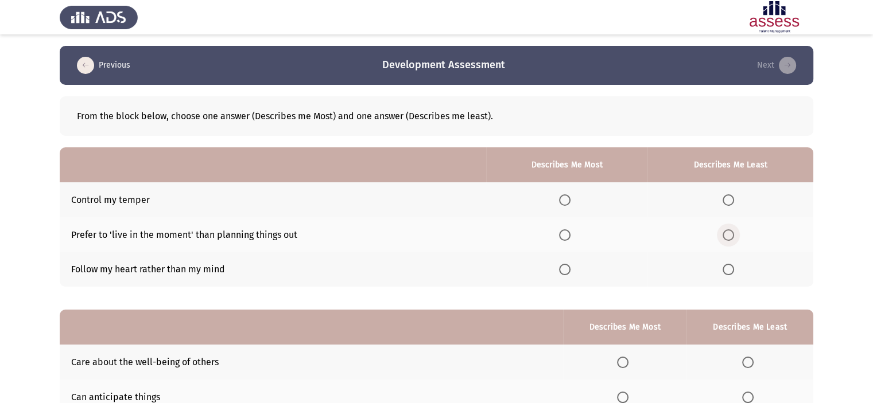
click at [729, 233] on span "Select an option" at bounding box center [727, 235] width 11 height 11
click at [729, 233] on input "Select an option" at bounding box center [727, 235] width 11 height 11
click at [565, 206] on th at bounding box center [566, 199] width 161 height 35
click at [569, 204] on span "Select an option" at bounding box center [564, 200] width 11 height 11
click at [569, 204] on input "Select an option" at bounding box center [564, 200] width 11 height 11
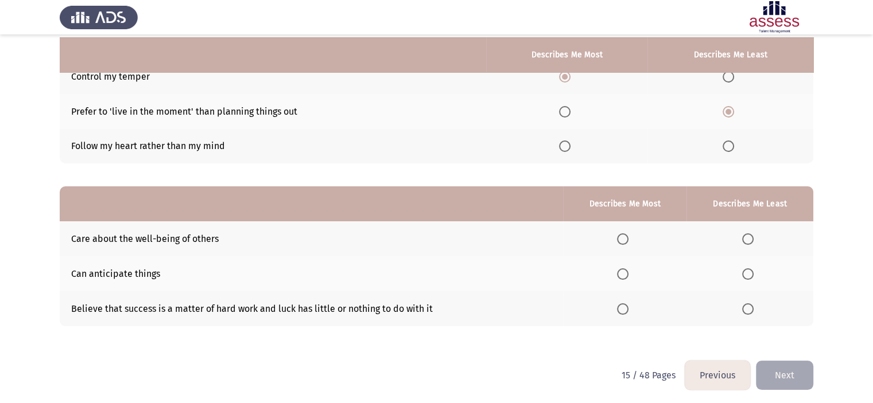
scroll to position [127, 0]
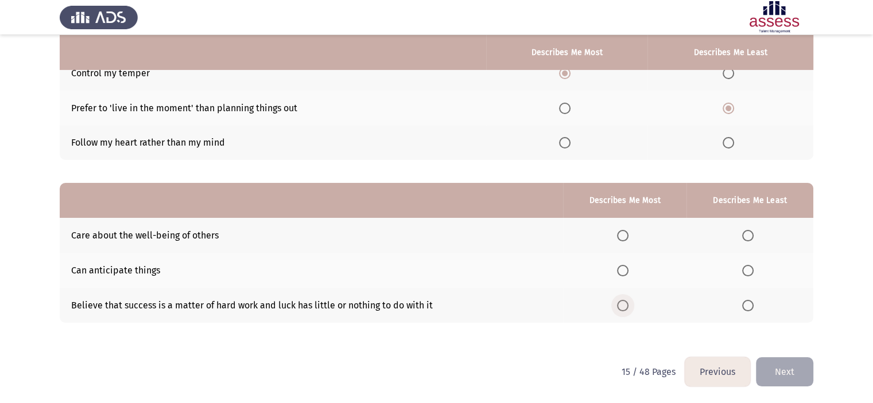
click at [623, 308] on span "Select an option" at bounding box center [622, 305] width 11 height 11
click at [623, 308] on input "Select an option" at bounding box center [622, 305] width 11 height 11
click at [753, 266] on span "Select an option" at bounding box center [747, 270] width 11 height 11
click at [753, 266] on input "Select an option" at bounding box center [747, 270] width 11 height 11
click at [795, 367] on button "Next" at bounding box center [784, 372] width 57 height 29
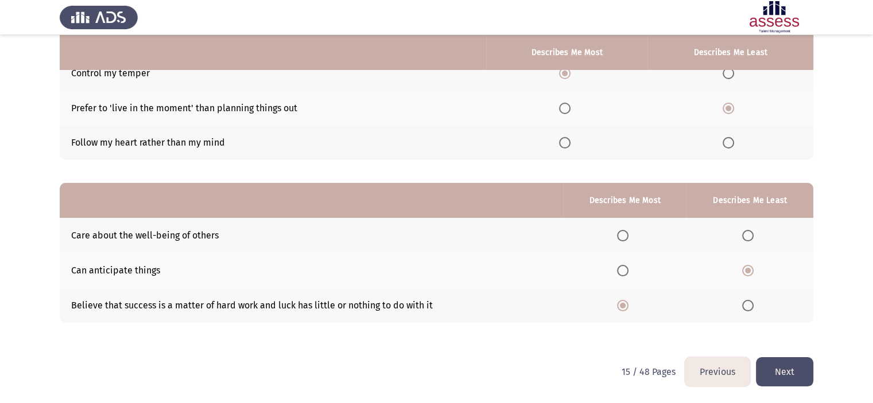
scroll to position [0, 0]
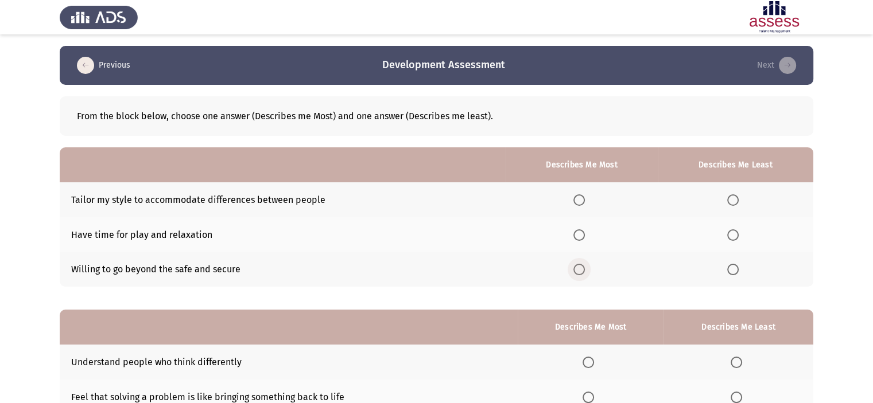
click at [584, 265] on span "Select an option" at bounding box center [578, 269] width 11 height 11
click at [584, 265] on input "Select an option" at bounding box center [578, 269] width 11 height 11
click at [723, 208] on th at bounding box center [736, 199] width 156 height 35
click at [737, 201] on span "Select an option" at bounding box center [732, 200] width 11 height 11
click at [737, 201] on input "Select an option" at bounding box center [732, 200] width 11 height 11
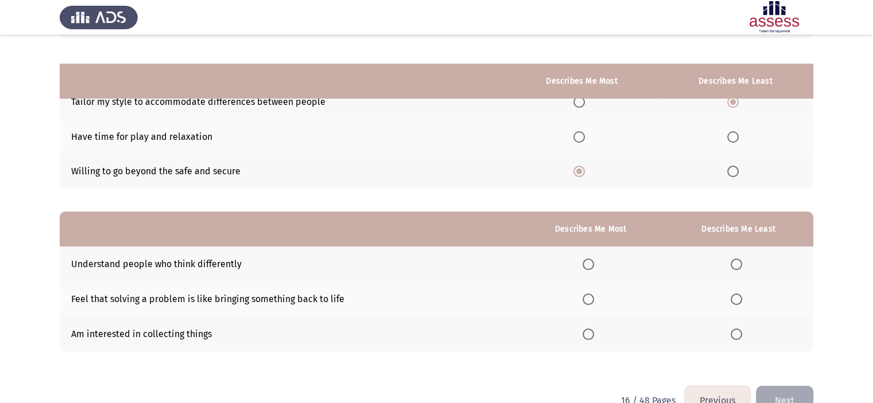
scroll to position [127, 0]
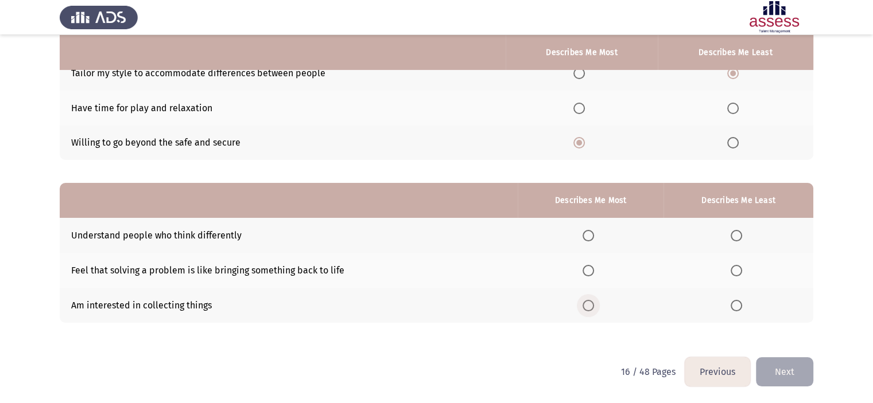
click at [592, 307] on span "Select an option" at bounding box center [587, 305] width 11 height 11
click at [592, 307] on input "Select an option" at bounding box center [587, 305] width 11 height 11
click at [740, 238] on span "Select an option" at bounding box center [736, 235] width 11 height 11
click at [740, 238] on input "Select an option" at bounding box center [736, 235] width 11 height 11
click at [787, 370] on button "Next" at bounding box center [784, 372] width 57 height 29
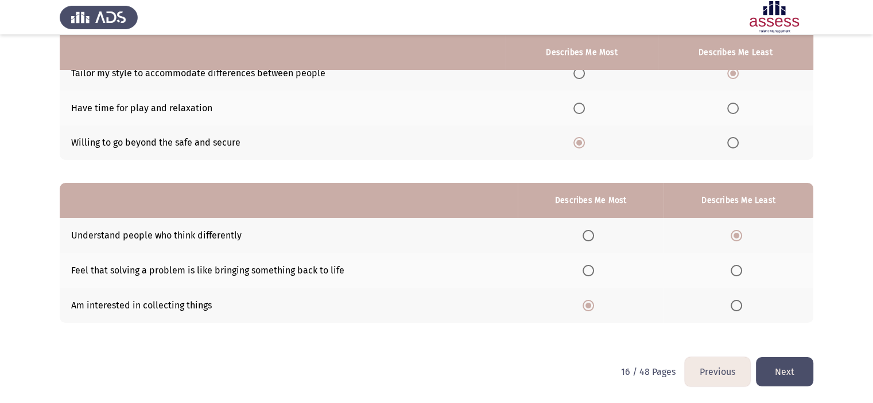
scroll to position [0, 0]
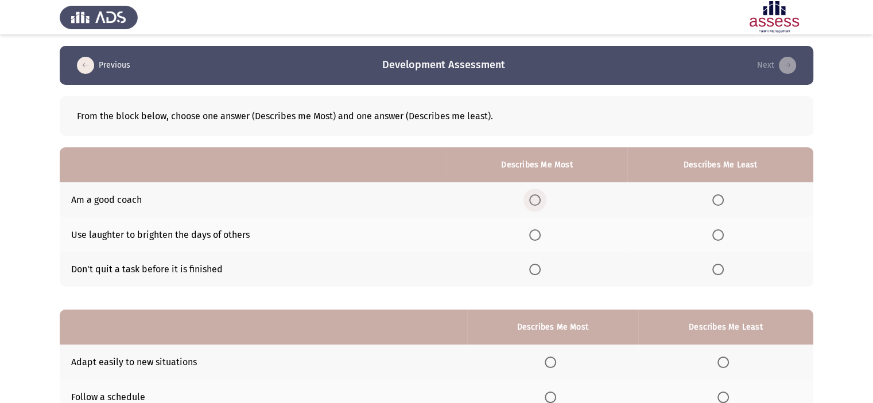
click at [534, 202] on span "Select an option" at bounding box center [534, 200] width 11 height 11
click at [534, 202] on input "Select an option" at bounding box center [534, 200] width 11 height 11
click at [536, 273] on span "Select an option" at bounding box center [534, 269] width 11 height 11
click at [536, 273] on input "Select an option" at bounding box center [534, 269] width 11 height 11
click at [716, 199] on span "Select an option" at bounding box center [717, 200] width 11 height 11
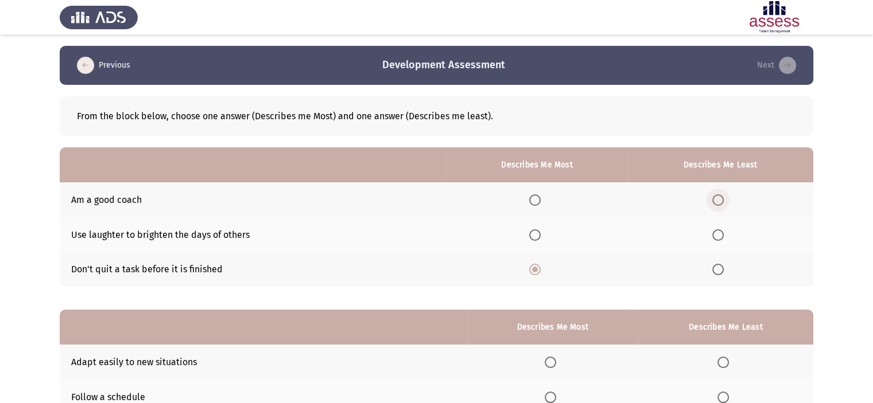
click at [716, 199] on input "Select an option" at bounding box center [717, 200] width 11 height 11
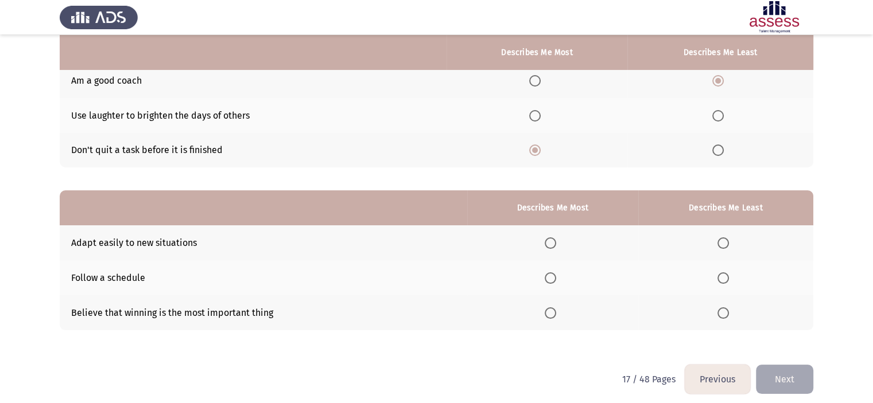
scroll to position [127, 0]
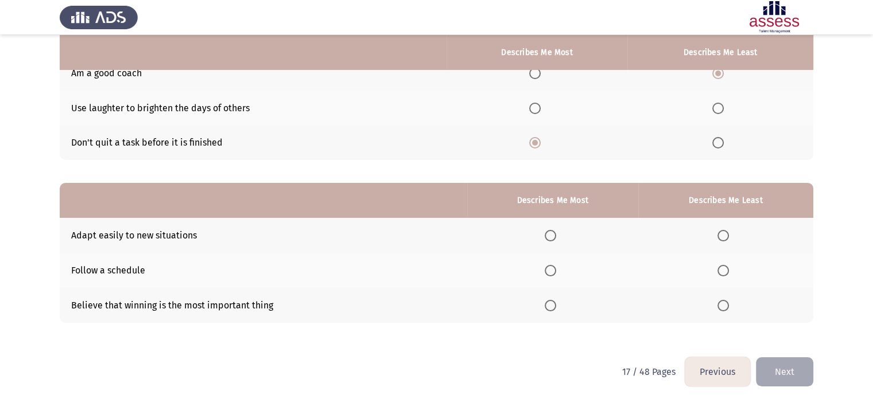
click at [546, 239] on th at bounding box center [552, 235] width 171 height 35
click at [550, 238] on span "Select an option" at bounding box center [550, 235] width 11 height 11
click at [550, 238] on input "Select an option" at bounding box center [550, 235] width 11 height 11
click at [721, 269] on span "Select an option" at bounding box center [722, 270] width 11 height 11
click at [721, 269] on input "Select an option" at bounding box center [722, 270] width 11 height 11
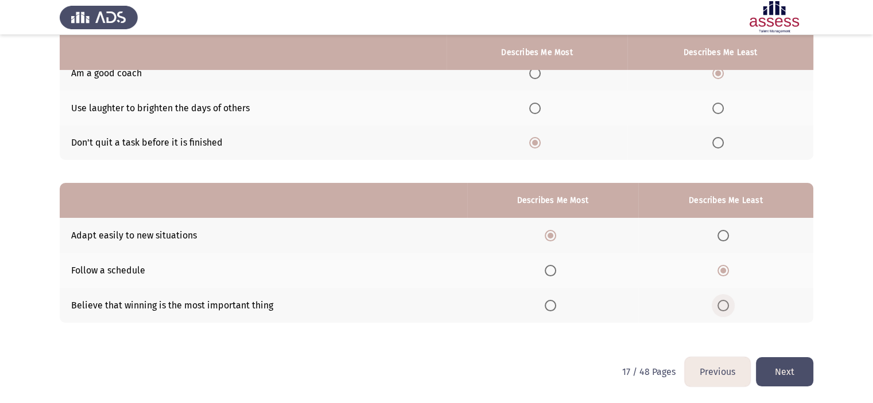
click at [728, 300] on span "Select an option" at bounding box center [722, 305] width 11 height 11
click at [728, 300] on input "Select an option" at bounding box center [722, 305] width 11 height 11
click at [784, 371] on button "Next" at bounding box center [784, 372] width 57 height 29
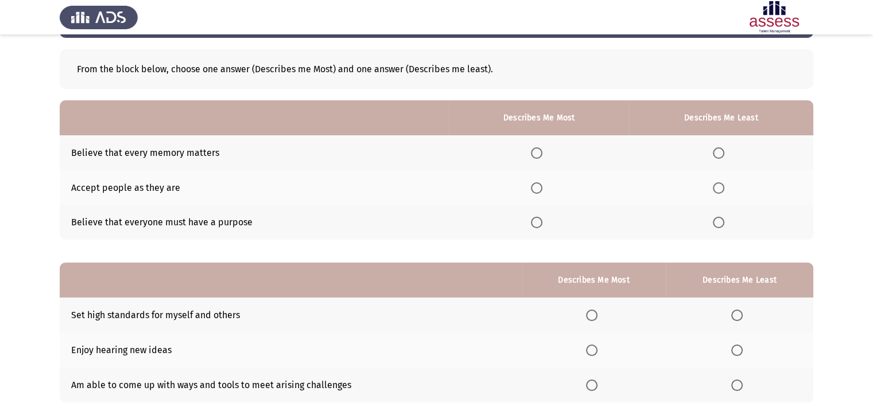
scroll to position [48, 0]
click at [541, 185] on span "Select an option" at bounding box center [536, 187] width 11 height 11
click at [541, 185] on input "Select an option" at bounding box center [536, 187] width 11 height 11
click at [722, 151] on span "Select an option" at bounding box center [718, 152] width 11 height 11
click at [722, 151] on input "Select an option" at bounding box center [718, 152] width 11 height 11
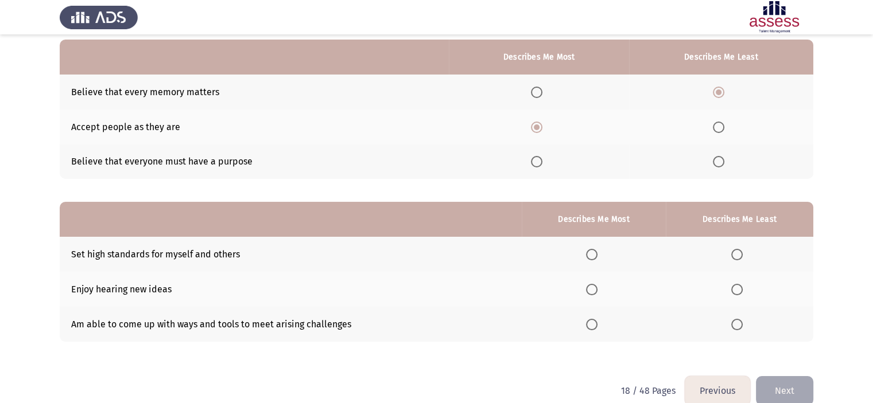
scroll to position [127, 0]
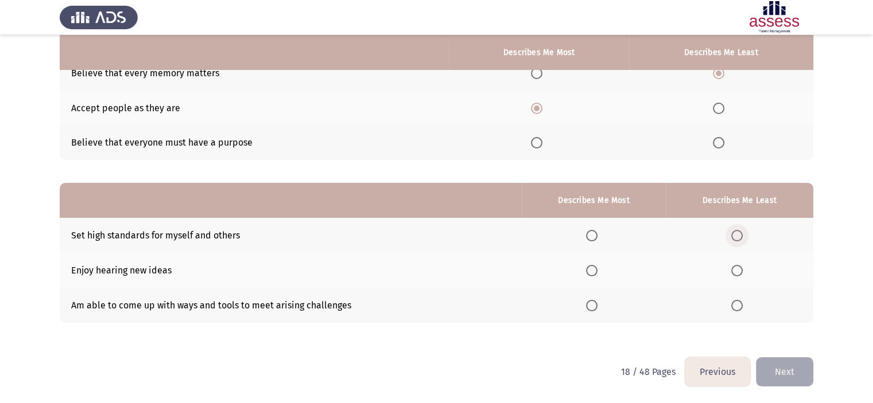
click at [736, 234] on span "Select an option" at bounding box center [736, 235] width 11 height 11
click at [736, 234] on input "Select an option" at bounding box center [736, 235] width 11 height 11
click at [595, 307] on span "Select an option" at bounding box center [591, 305] width 11 height 11
click at [595, 307] on input "Select an option" at bounding box center [591, 305] width 11 height 11
click at [762, 369] on button "Next" at bounding box center [784, 372] width 57 height 29
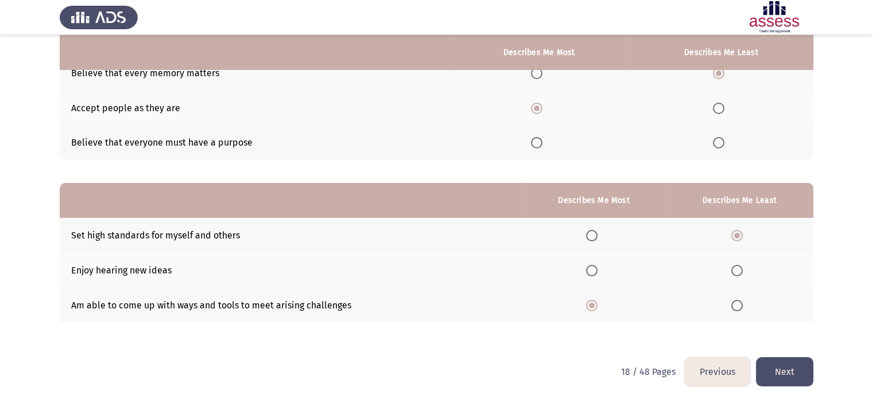
scroll to position [0, 0]
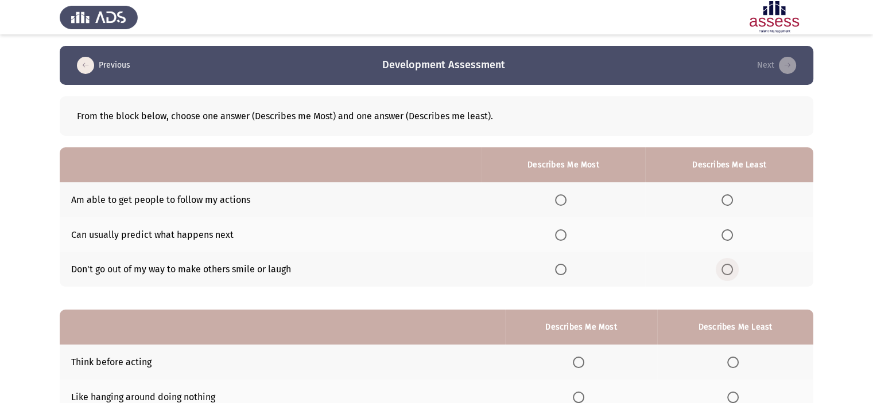
click at [728, 274] on span "Select an option" at bounding box center [726, 269] width 11 height 11
click at [728, 274] on input "Select an option" at bounding box center [726, 269] width 11 height 11
click at [565, 201] on span "Select an option" at bounding box center [560, 200] width 11 height 11
click at [565, 201] on input "Select an option" at bounding box center [560, 200] width 11 height 11
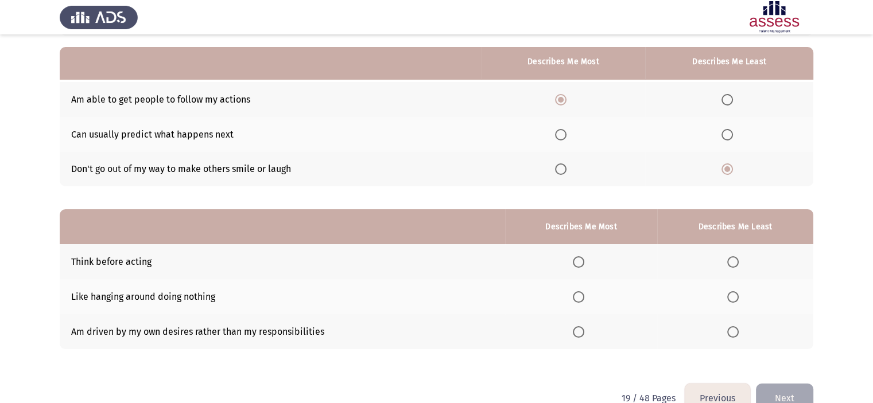
scroll to position [127, 0]
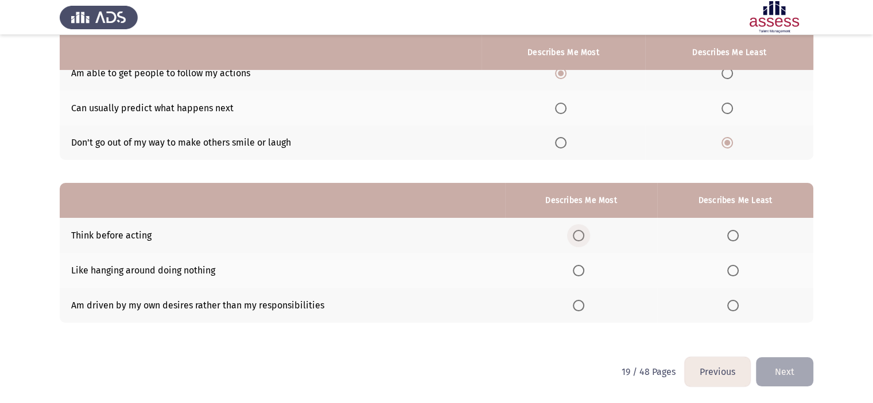
click at [584, 238] on span "Select an option" at bounding box center [578, 235] width 11 height 11
click at [584, 238] on input "Select an option" at bounding box center [578, 235] width 11 height 11
click at [740, 307] on label "Select an option" at bounding box center [735, 305] width 16 height 11
click at [739, 307] on input "Select an option" at bounding box center [732, 305] width 11 height 11
click at [778, 367] on button "Next" at bounding box center [784, 372] width 57 height 29
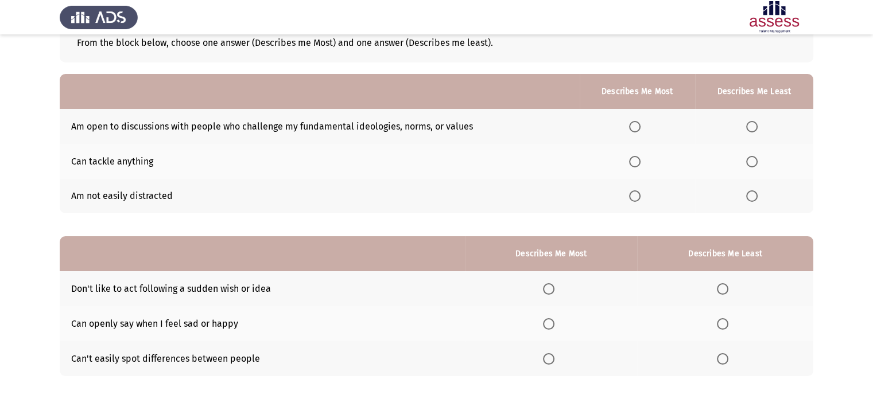
scroll to position [76, 0]
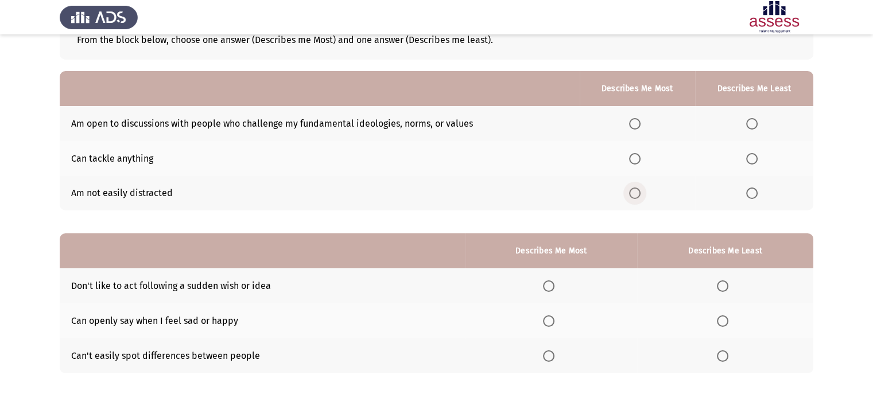
click at [640, 191] on span "Select an option" at bounding box center [634, 193] width 11 height 11
click at [640, 191] on input "Select an option" at bounding box center [634, 193] width 11 height 11
click at [752, 160] on span "Select an option" at bounding box center [751, 158] width 11 height 11
click at [752, 160] on input "Select an option" at bounding box center [751, 158] width 11 height 11
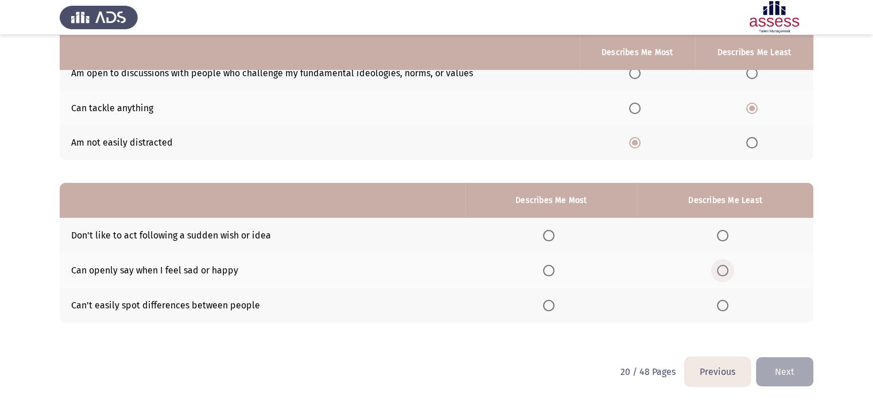
click at [733, 269] on label "Select an option" at bounding box center [725, 270] width 16 height 11
click at [728, 269] on input "Select an option" at bounding box center [722, 270] width 11 height 11
click at [554, 301] on span "Select an option" at bounding box center [548, 305] width 11 height 11
click at [554, 301] on input "Select an option" at bounding box center [548, 305] width 11 height 11
click at [806, 369] on button "Next" at bounding box center [784, 372] width 57 height 29
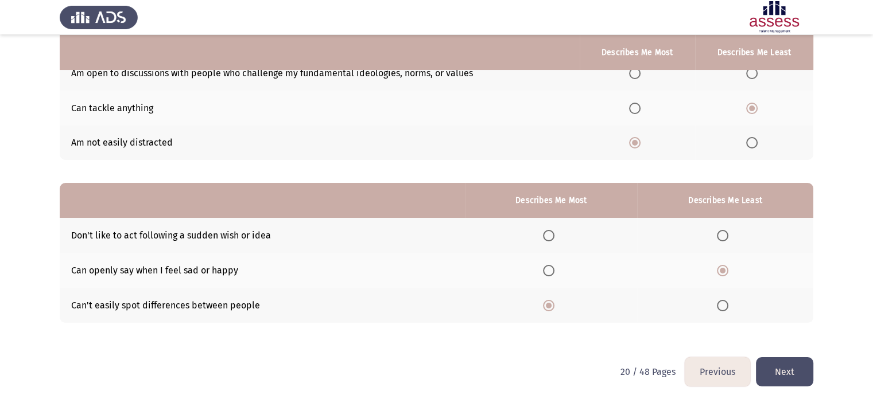
scroll to position [0, 0]
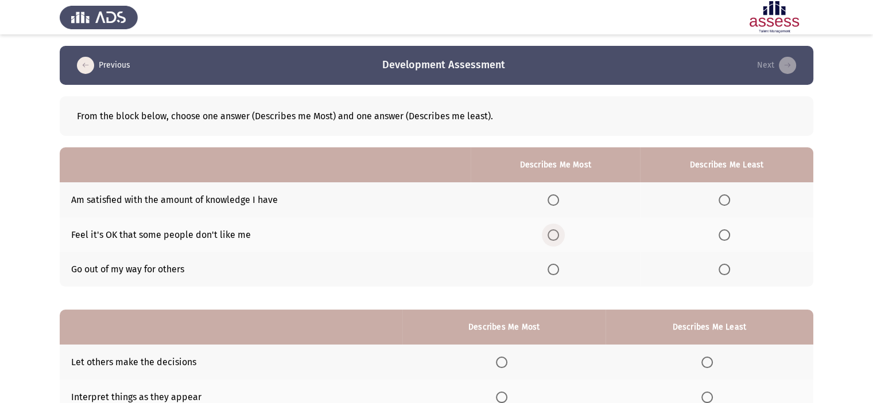
click at [558, 239] on span "Select an option" at bounding box center [552, 235] width 11 height 11
click at [558, 239] on input "Select an option" at bounding box center [552, 235] width 11 height 11
click at [724, 270] on span "Select an option" at bounding box center [723, 269] width 11 height 11
click at [724, 270] on input "Select an option" at bounding box center [723, 269] width 11 height 11
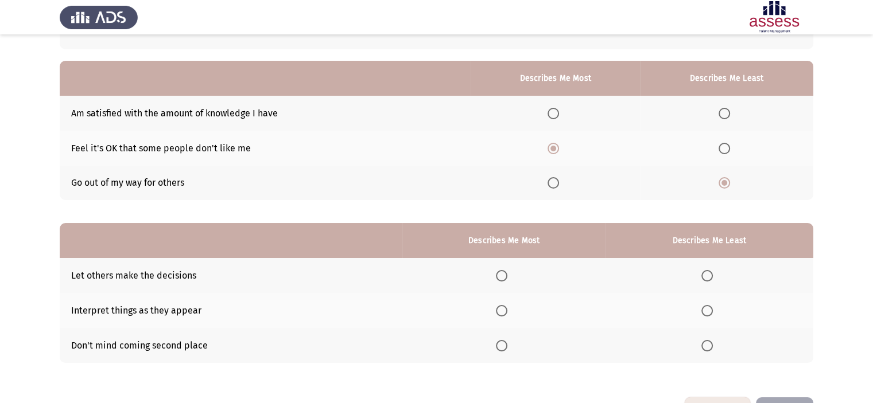
scroll to position [127, 0]
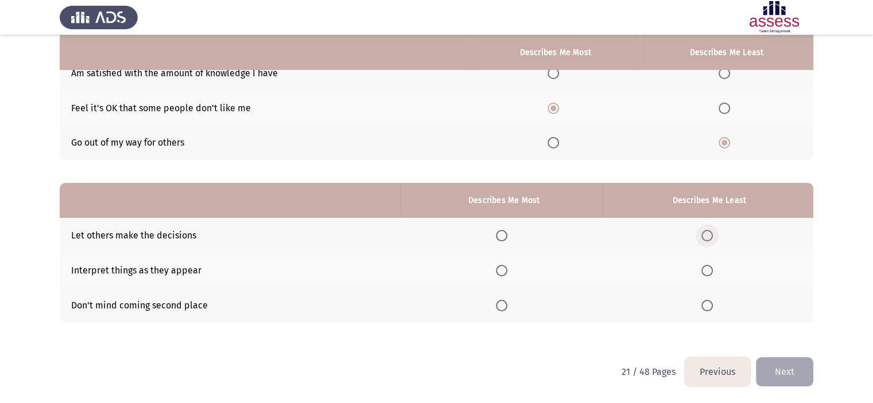
click at [709, 234] on span "Select an option" at bounding box center [706, 235] width 11 height 11
click at [709, 234] on input "Select an option" at bounding box center [706, 235] width 11 height 11
click at [503, 310] on span "Select an option" at bounding box center [501, 305] width 11 height 11
click at [503, 310] on input "Select an option" at bounding box center [501, 305] width 11 height 11
click at [780, 367] on button "Next" at bounding box center [784, 372] width 57 height 29
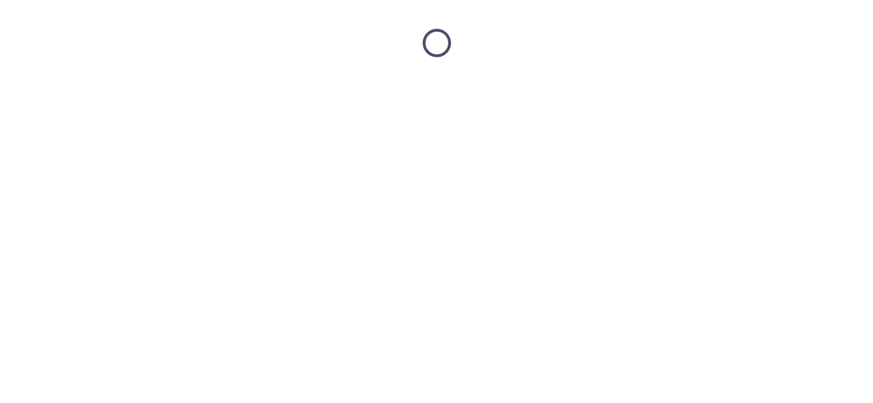
scroll to position [0, 0]
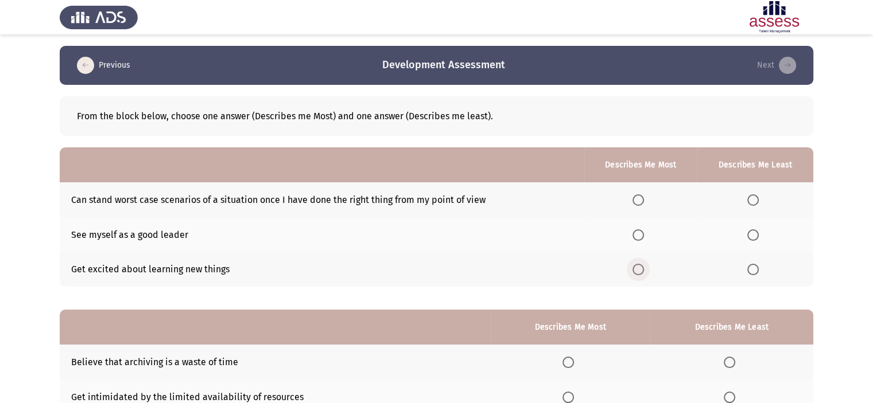
click at [644, 271] on span "Select an option" at bounding box center [637, 269] width 11 height 11
click at [644, 271] on input "Select an option" at bounding box center [637, 269] width 11 height 11
click at [751, 231] on span "Select an option" at bounding box center [752, 235] width 11 height 11
click at [751, 231] on input "Select an option" at bounding box center [752, 235] width 11 height 11
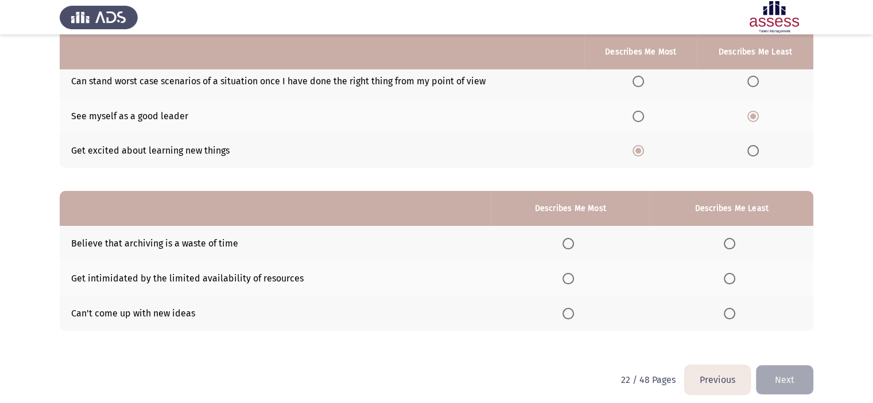
scroll to position [127, 0]
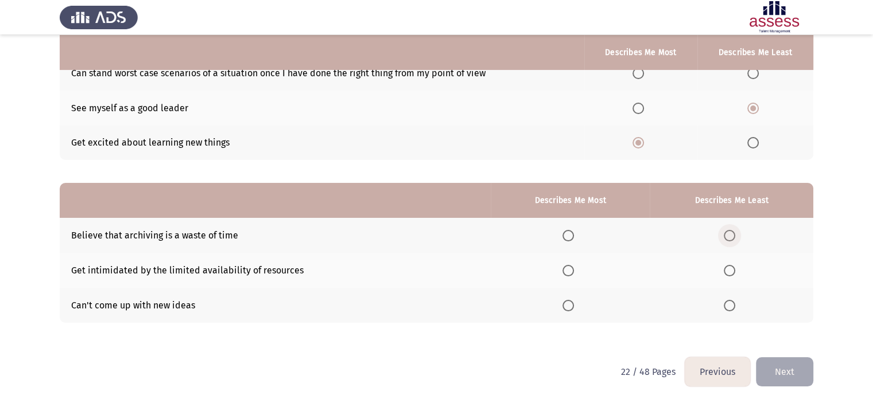
click at [733, 234] on span "Select an option" at bounding box center [729, 235] width 11 height 11
click at [733, 234] on input "Select an option" at bounding box center [729, 235] width 11 height 11
click at [569, 309] on span "Select an option" at bounding box center [567, 305] width 11 height 11
click at [569, 309] on input "Select an option" at bounding box center [567, 305] width 11 height 11
click at [775, 366] on button "Next" at bounding box center [784, 372] width 57 height 29
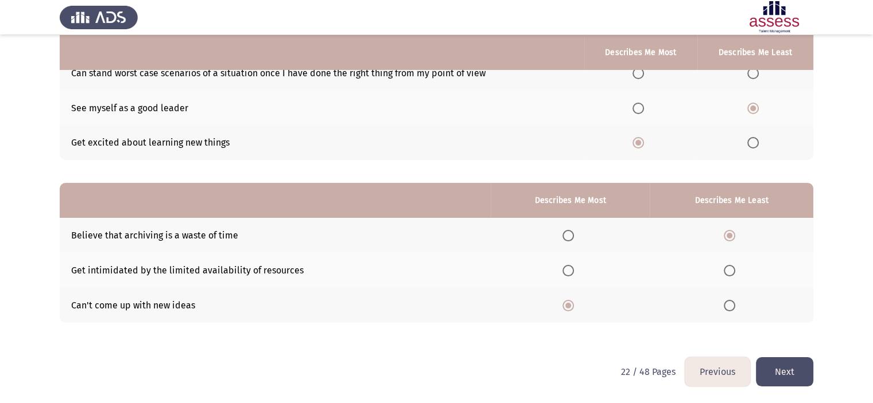
scroll to position [0, 0]
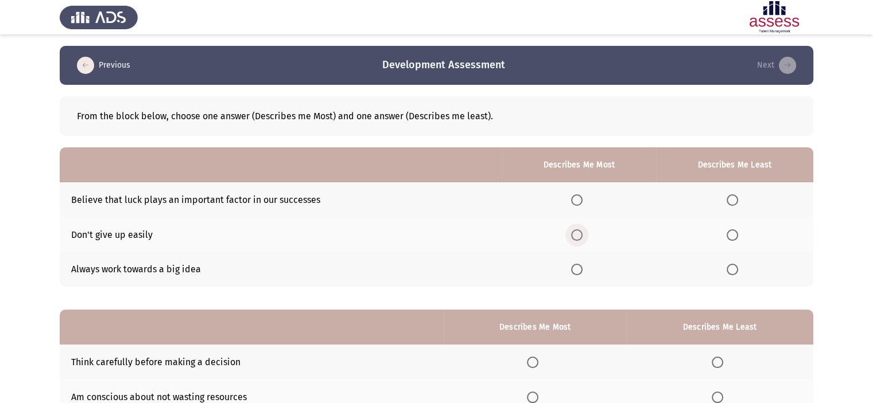
click at [582, 233] on span "Select an option" at bounding box center [576, 235] width 11 height 11
click at [582, 233] on input "Select an option" at bounding box center [576, 235] width 11 height 11
click at [739, 266] on label "Select an option" at bounding box center [735, 269] width 16 height 11
click at [738, 266] on input "Select an option" at bounding box center [732, 269] width 11 height 11
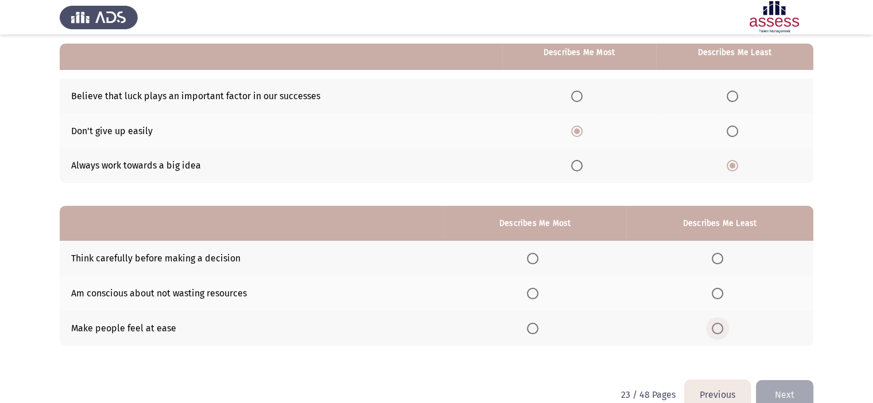
click at [720, 329] on span "Select an option" at bounding box center [717, 328] width 11 height 11
click at [720, 329] on input "Select an option" at bounding box center [717, 328] width 11 height 11
click at [533, 294] on span "Select an option" at bounding box center [532, 293] width 11 height 11
click at [533, 294] on input "Select an option" at bounding box center [532, 293] width 11 height 11
click at [795, 398] on button "Next" at bounding box center [784, 394] width 57 height 29
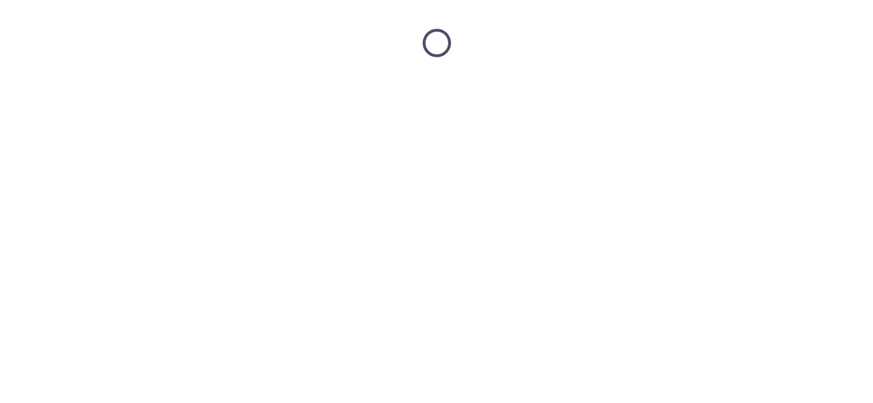
scroll to position [0, 0]
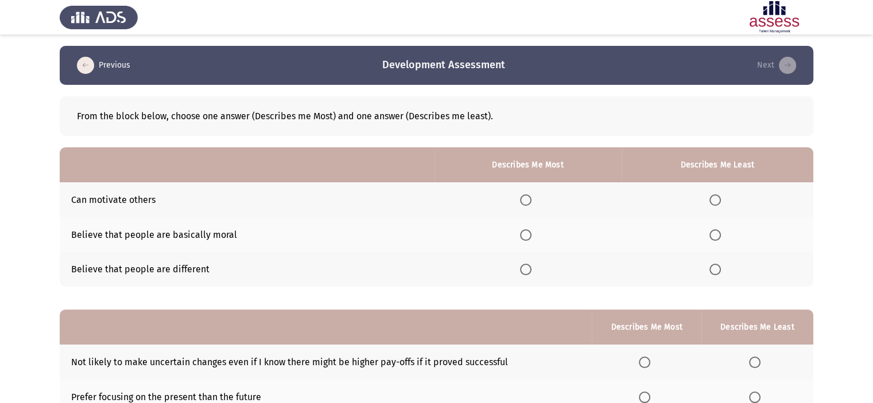
click at [526, 272] on span "Select an option" at bounding box center [525, 269] width 11 height 11
click at [526, 272] on input "Select an option" at bounding box center [525, 269] width 11 height 11
click at [716, 230] on span "Select an option" at bounding box center [714, 235] width 11 height 11
click at [716, 230] on input "Select an option" at bounding box center [714, 235] width 11 height 11
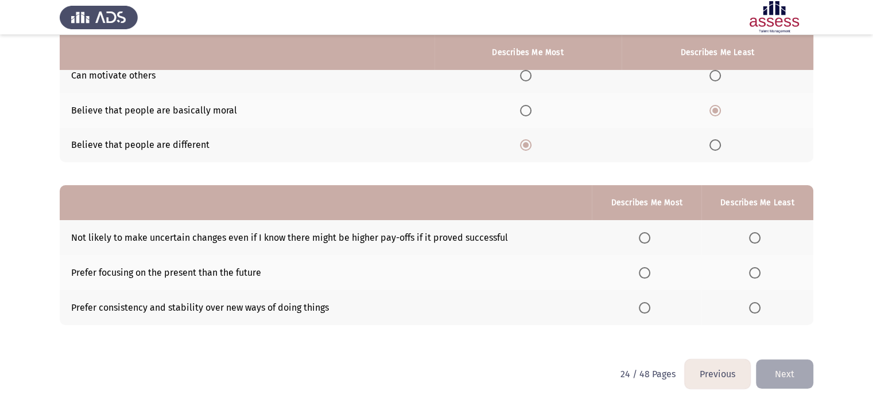
scroll to position [127, 0]
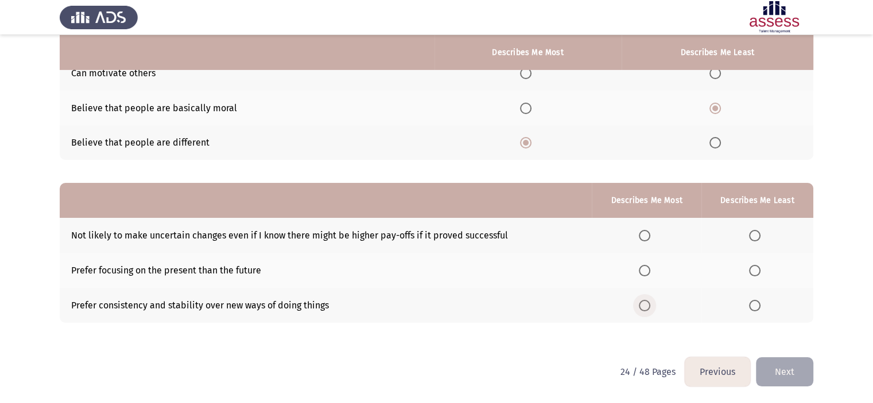
click at [645, 307] on span "Select an option" at bounding box center [644, 305] width 11 height 11
click at [645, 307] on input "Select an option" at bounding box center [644, 305] width 11 height 11
click at [760, 273] on span "Select an option" at bounding box center [754, 270] width 11 height 11
click at [760, 273] on input "Select an option" at bounding box center [754, 270] width 11 height 11
click at [789, 372] on button "Next" at bounding box center [784, 372] width 57 height 29
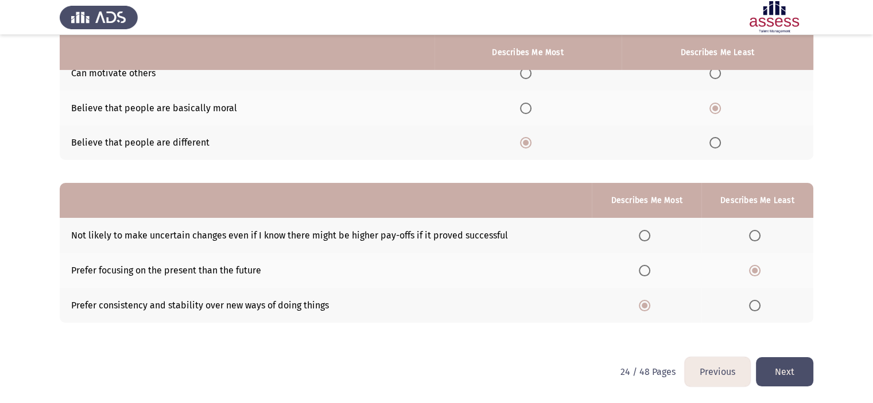
scroll to position [0, 0]
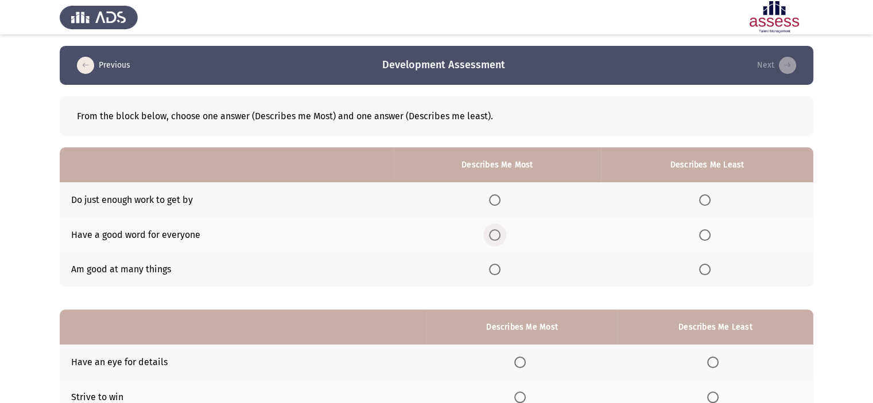
click at [500, 232] on span "Select an option" at bounding box center [494, 235] width 11 height 11
click at [500, 232] on input "Select an option" at bounding box center [494, 235] width 11 height 11
click at [704, 272] on span "Select an option" at bounding box center [704, 269] width 11 height 11
click at [704, 272] on input "Select an option" at bounding box center [704, 269] width 11 height 11
click at [703, 197] on span "Select an option" at bounding box center [704, 200] width 11 height 11
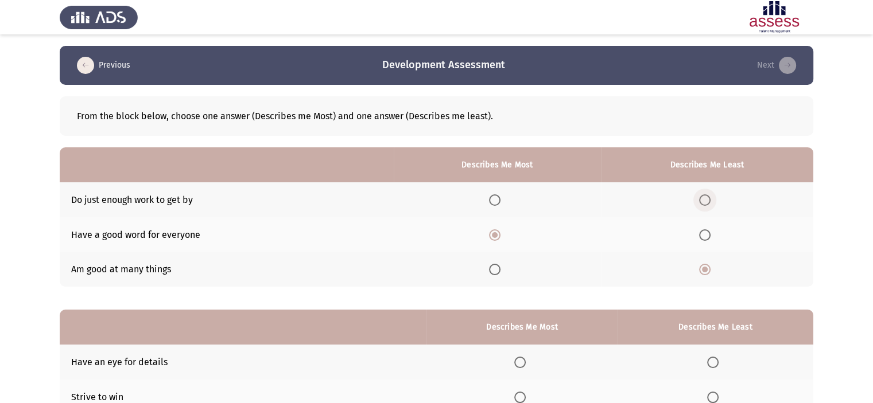
click at [703, 197] on input "Select an option" at bounding box center [704, 200] width 11 height 11
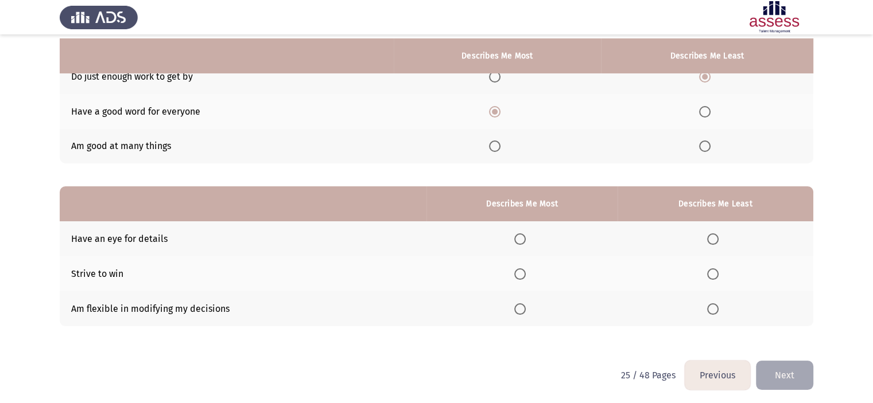
scroll to position [127, 0]
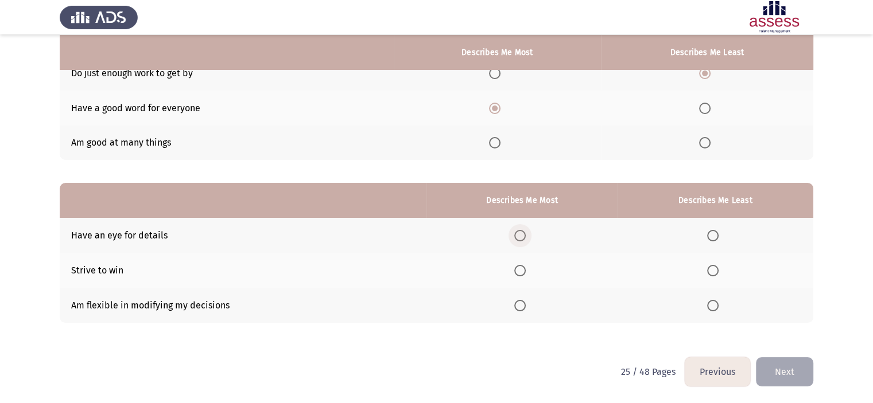
click at [526, 234] on span "Select an option" at bounding box center [519, 235] width 11 height 11
click at [526, 234] on input "Select an option" at bounding box center [519, 235] width 11 height 11
click at [718, 277] on th at bounding box center [715, 270] width 196 height 35
click at [716, 275] on span "Select an option" at bounding box center [712, 270] width 11 height 11
click at [716, 275] on input "Select an option" at bounding box center [712, 270] width 11 height 11
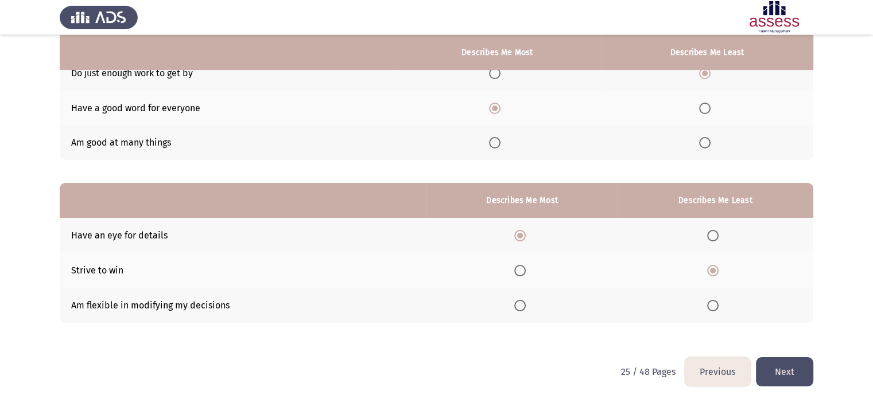
click at [782, 366] on button "Next" at bounding box center [784, 372] width 57 height 29
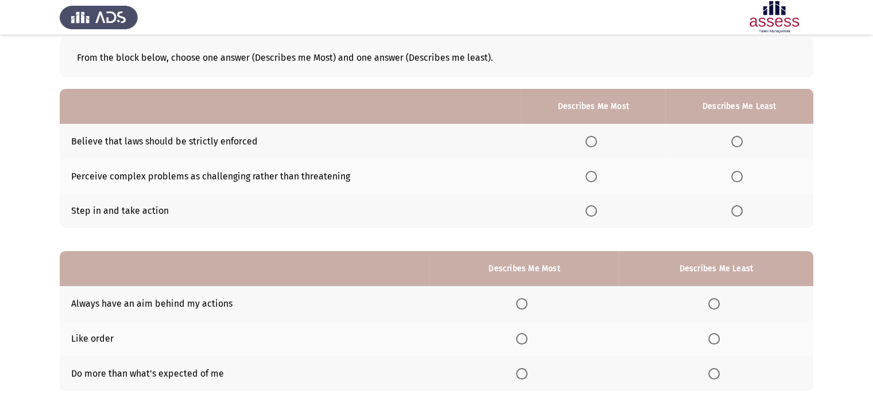
scroll to position [35, 0]
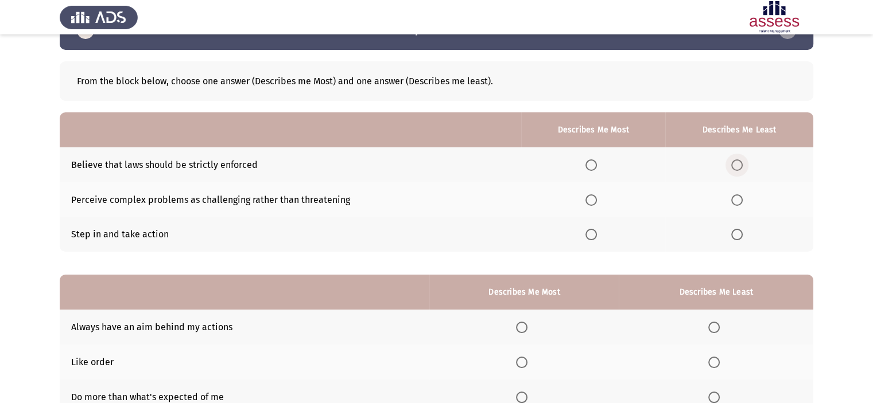
click at [733, 164] on span "Select an option" at bounding box center [736, 165] width 11 height 11
click at [733, 164] on input "Select an option" at bounding box center [736, 165] width 11 height 11
click at [592, 238] on span "Select an option" at bounding box center [590, 234] width 11 height 11
click at [592, 238] on input "Select an option" at bounding box center [590, 234] width 11 height 11
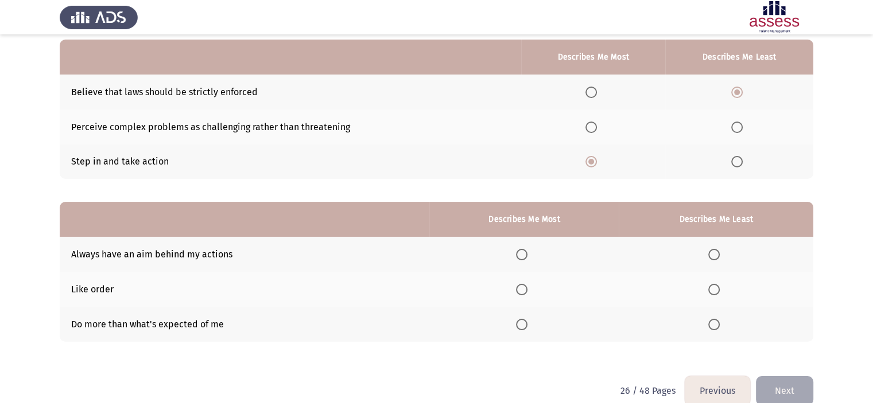
scroll to position [127, 0]
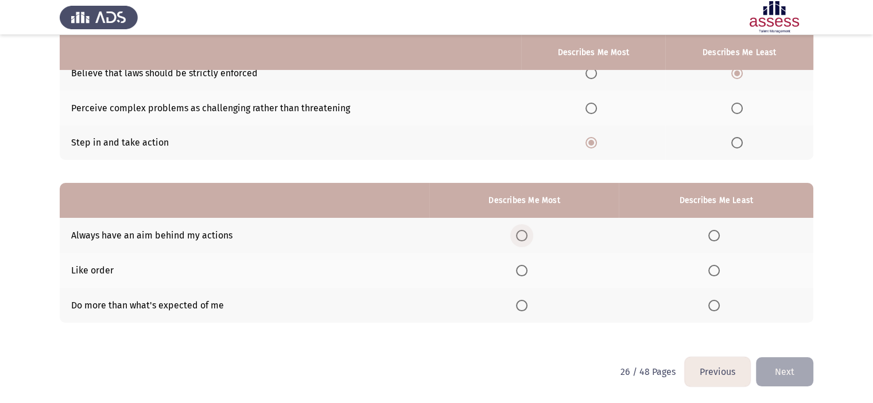
click at [522, 236] on span "Select an option" at bounding box center [522, 236] width 0 height 0
click at [524, 236] on input "Select an option" at bounding box center [521, 235] width 11 height 11
click at [717, 275] on span "Select an option" at bounding box center [713, 270] width 11 height 11
click at [717, 275] on input "Select an option" at bounding box center [713, 270] width 11 height 11
click at [792, 366] on button "Next" at bounding box center [784, 372] width 57 height 29
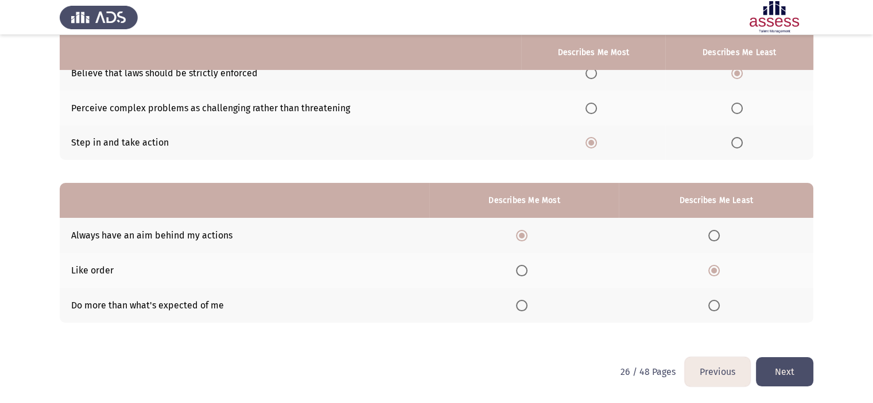
scroll to position [0, 0]
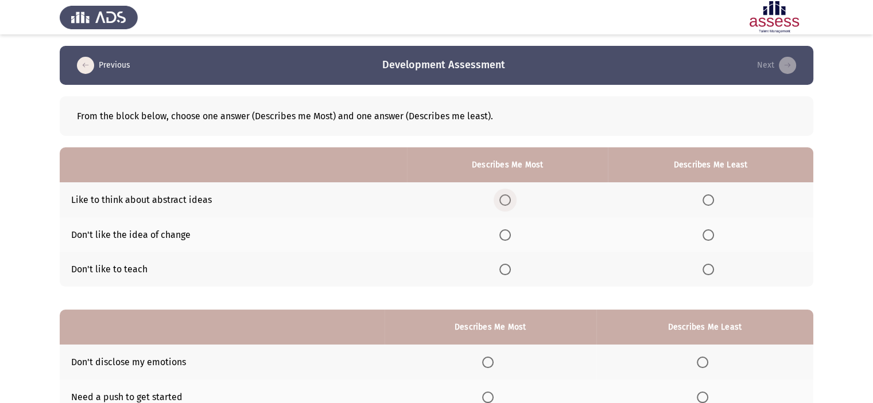
click at [508, 197] on span "Select an option" at bounding box center [504, 200] width 11 height 11
click at [508, 197] on input "Select an option" at bounding box center [504, 200] width 11 height 11
click at [702, 230] on th at bounding box center [710, 234] width 205 height 35
click at [714, 235] on span "Select an option" at bounding box center [707, 235] width 11 height 11
click at [714, 235] on input "Select an option" at bounding box center [707, 235] width 11 height 11
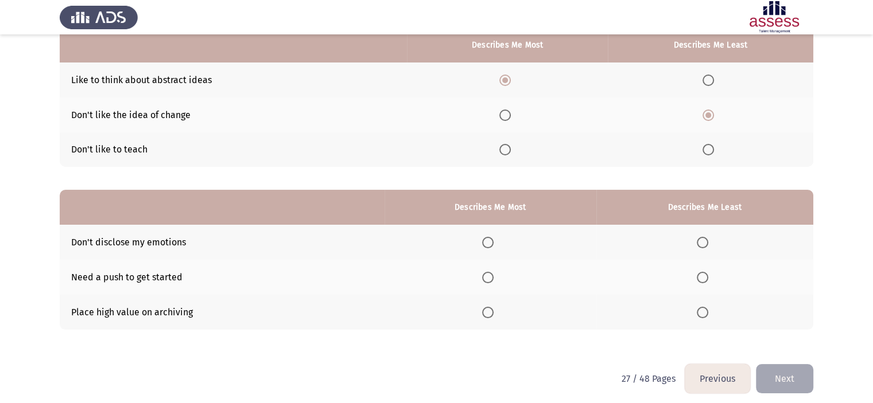
scroll to position [127, 0]
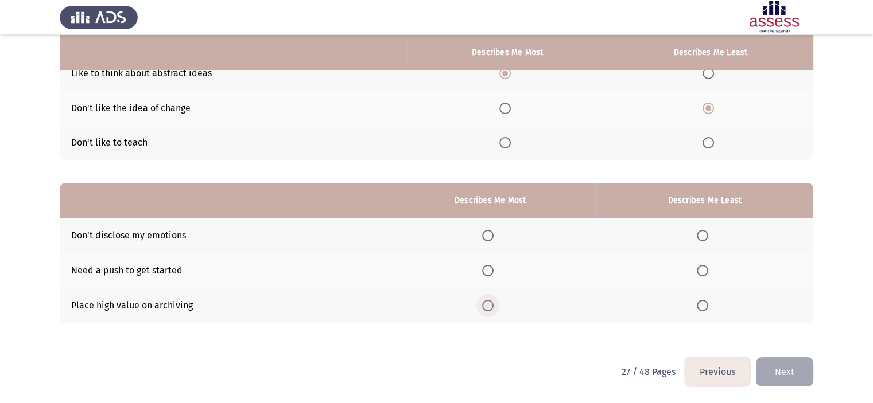
click at [492, 304] on span "Select an option" at bounding box center [487, 305] width 11 height 11
click at [492, 304] on input "Select an option" at bounding box center [487, 305] width 11 height 11
click at [701, 275] on span "Select an option" at bounding box center [702, 270] width 11 height 11
click at [701, 275] on input "Select an option" at bounding box center [702, 270] width 11 height 11
click at [792, 365] on button "Next" at bounding box center [784, 372] width 57 height 29
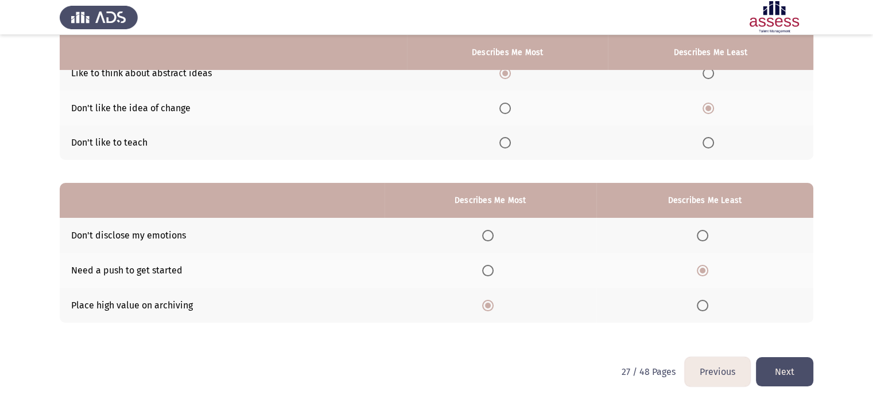
scroll to position [0, 0]
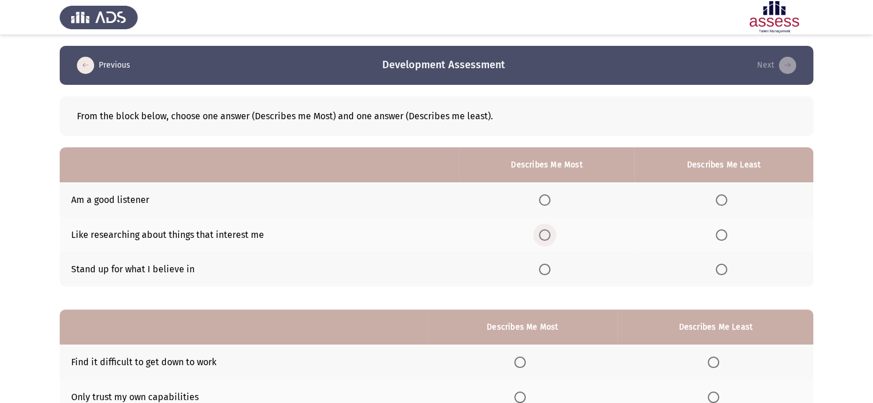
click at [549, 235] on span "Select an option" at bounding box center [544, 235] width 11 height 11
click at [549, 235] on input "Select an option" at bounding box center [544, 235] width 11 height 11
click at [727, 271] on span "Select an option" at bounding box center [721, 269] width 11 height 11
click at [727, 271] on input "Select an option" at bounding box center [721, 269] width 11 height 11
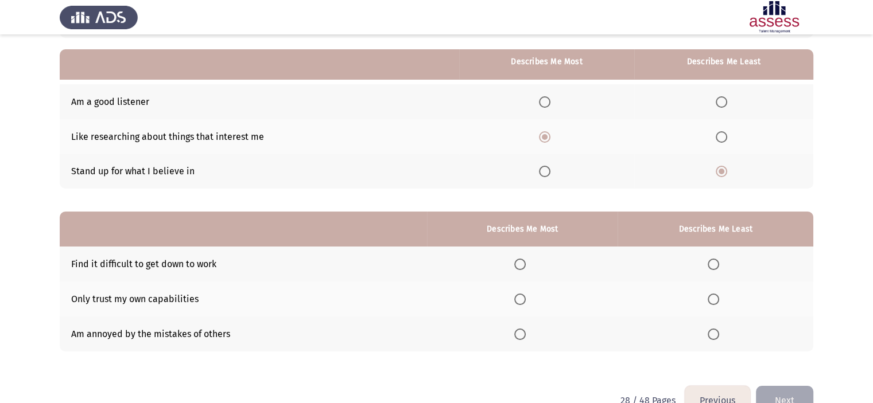
scroll to position [127, 0]
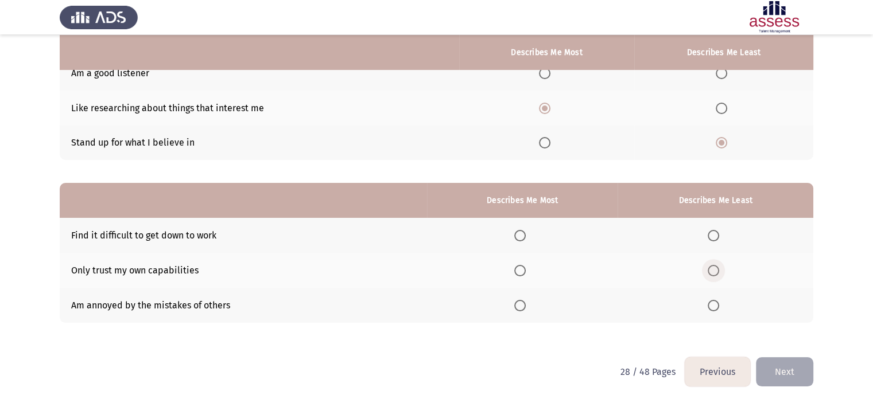
click at [719, 275] on span "Select an option" at bounding box center [713, 270] width 11 height 11
click at [719, 275] on input "Select an option" at bounding box center [713, 270] width 11 height 11
click at [519, 273] on span "Select an option" at bounding box center [519, 270] width 11 height 11
click at [519, 273] on input "Select an option" at bounding box center [519, 270] width 11 height 11
click at [719, 305] on span "Select an option" at bounding box center [713, 305] width 11 height 11
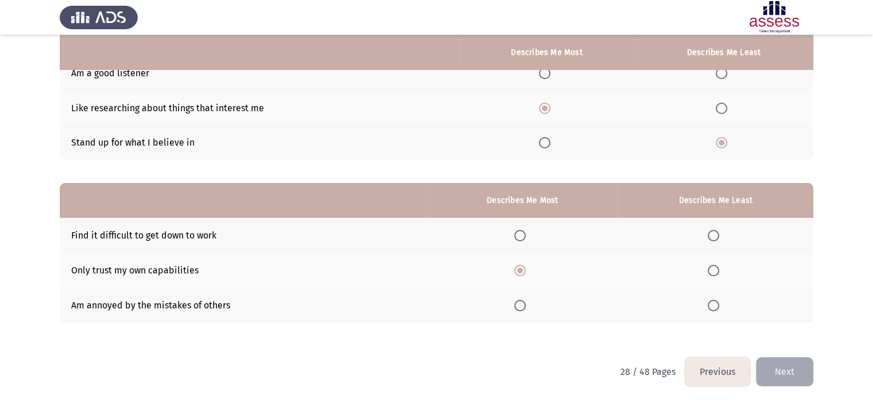
click at [719, 305] on input "Select an option" at bounding box center [713, 305] width 11 height 11
click at [525, 302] on span "Select an option" at bounding box center [519, 305] width 11 height 11
click at [525, 302] on input "Select an option" at bounding box center [519, 305] width 11 height 11
click at [709, 238] on span "Select an option" at bounding box center [713, 235] width 11 height 11
click at [709, 238] on input "Select an option" at bounding box center [713, 235] width 11 height 11
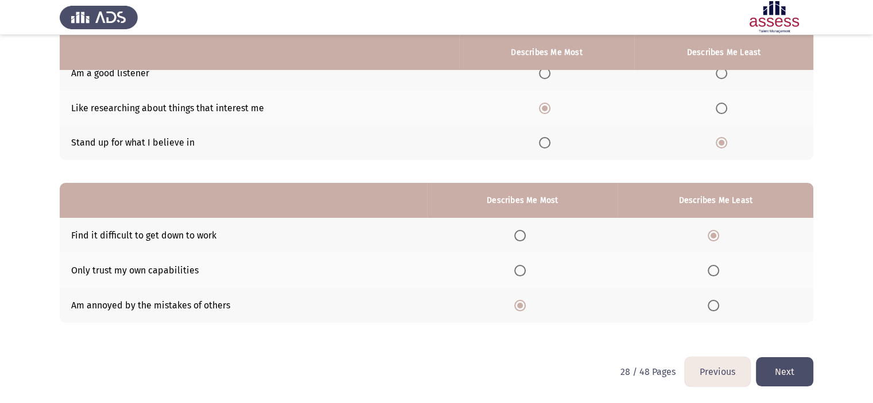
click at [792, 370] on button "Next" at bounding box center [784, 372] width 57 height 29
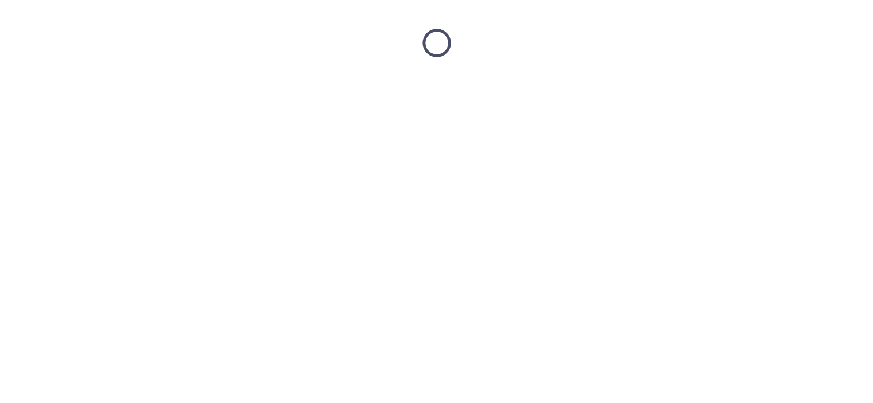
scroll to position [0, 0]
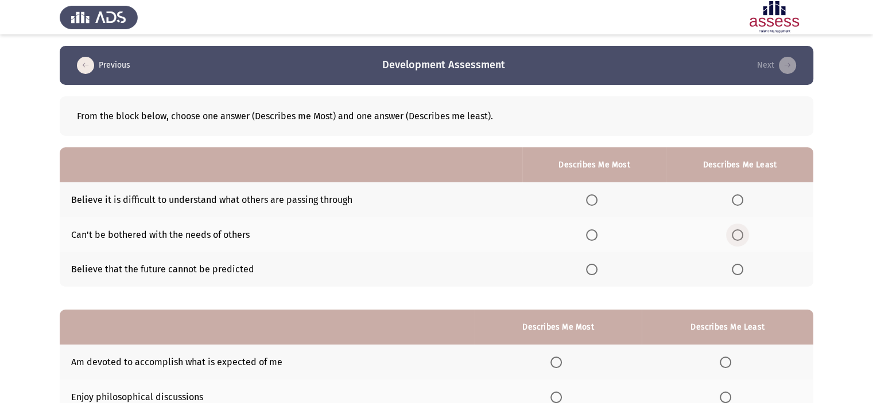
click at [736, 230] on span "Select an option" at bounding box center [737, 235] width 11 height 11
click at [736, 230] on input "Select an option" at bounding box center [737, 235] width 11 height 11
click at [595, 197] on span "Select an option" at bounding box center [591, 200] width 11 height 11
click at [595, 197] on input "Select an option" at bounding box center [591, 200] width 11 height 11
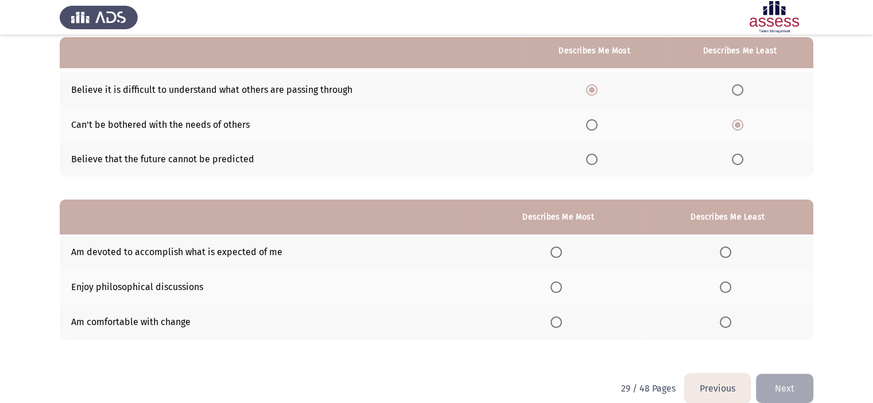
scroll to position [111, 0]
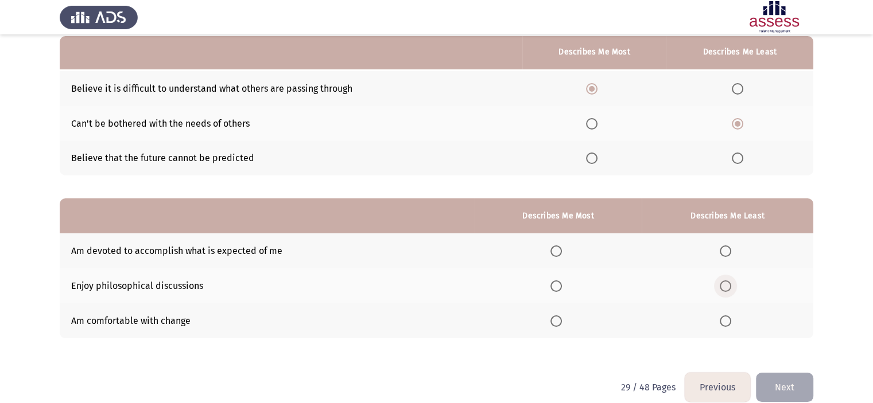
click at [726, 286] on span "Select an option" at bounding box center [725, 286] width 11 height 11
click at [726, 286] on input "Select an option" at bounding box center [725, 286] width 11 height 11
click at [551, 322] on span "Select an option" at bounding box center [555, 321] width 11 height 11
click at [551, 322] on input "Select an option" at bounding box center [555, 321] width 11 height 11
click at [794, 382] on button "Next" at bounding box center [784, 387] width 57 height 29
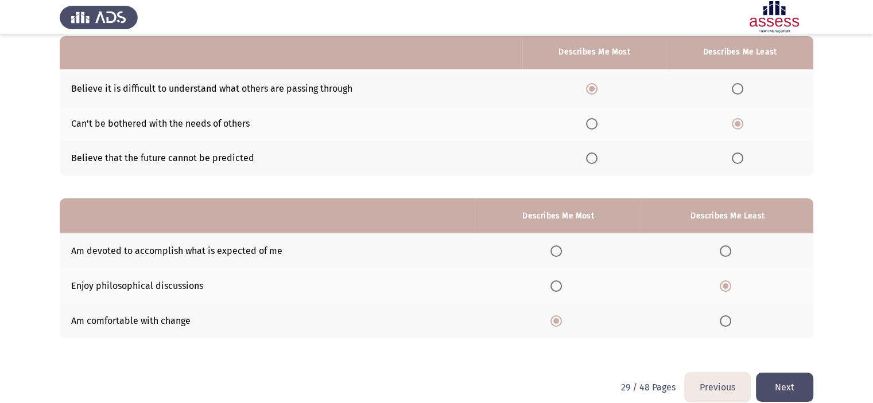
scroll to position [0, 0]
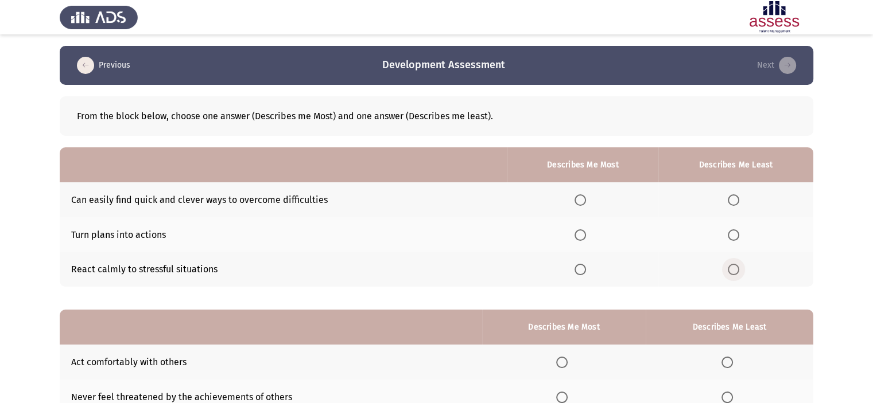
click at [729, 275] on span "Select an option" at bounding box center [733, 269] width 11 height 11
click at [729, 275] on input "Select an option" at bounding box center [733, 269] width 11 height 11
click at [580, 202] on span "Select an option" at bounding box center [579, 200] width 11 height 11
click at [580, 202] on input "Select an option" at bounding box center [579, 200] width 11 height 11
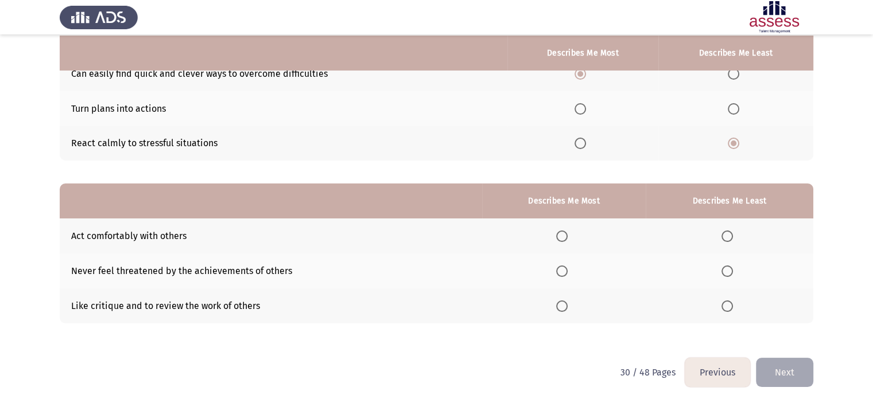
scroll to position [127, 0]
click at [562, 238] on span "Select an option" at bounding box center [561, 235] width 11 height 11
click at [562, 238] on input "Select an option" at bounding box center [561, 235] width 11 height 11
click at [726, 273] on span "Select an option" at bounding box center [726, 270] width 11 height 11
click at [726, 273] on input "Select an option" at bounding box center [726, 270] width 11 height 11
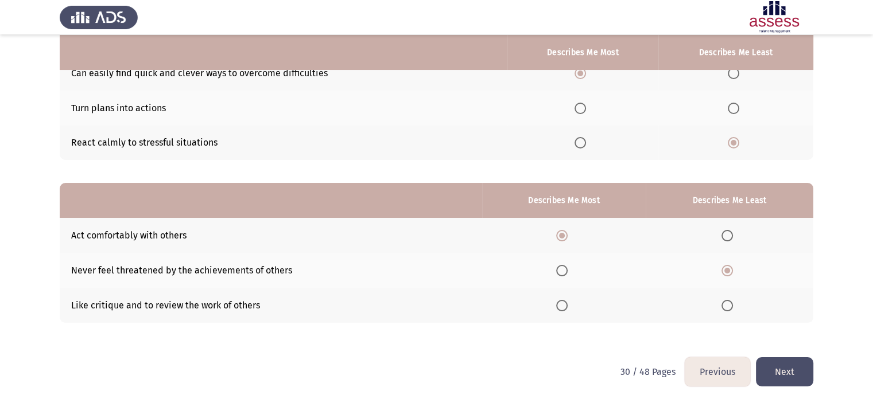
click at [783, 364] on button "Next" at bounding box center [784, 372] width 57 height 29
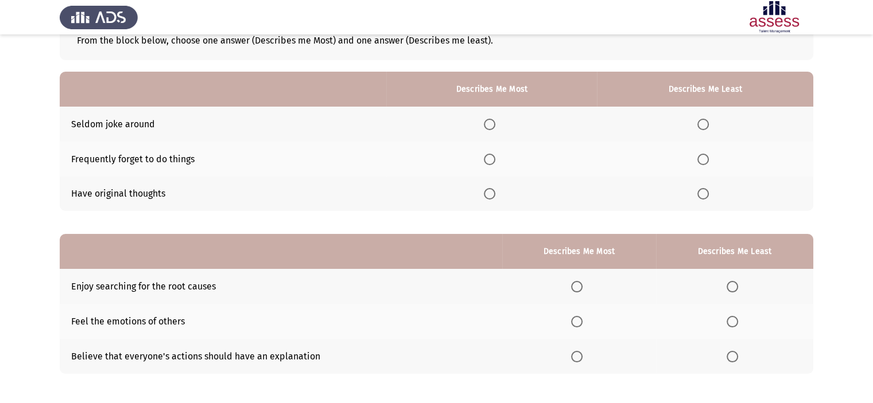
scroll to position [78, 0]
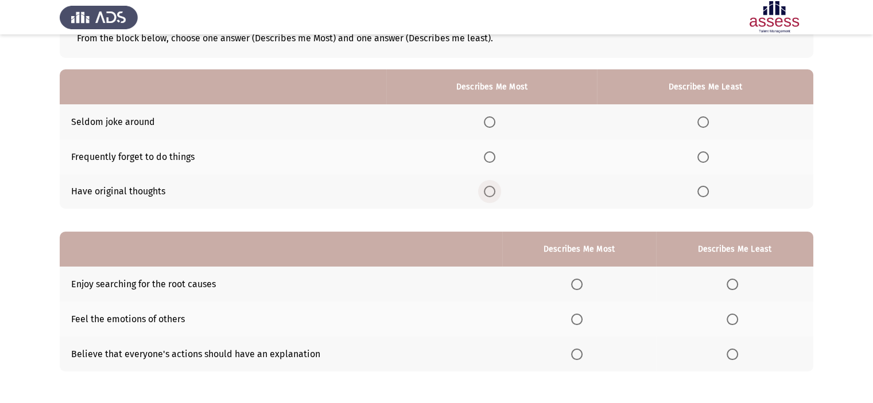
click at [495, 186] on span "Select an option" at bounding box center [489, 191] width 11 height 11
click at [495, 186] on input "Select an option" at bounding box center [489, 191] width 11 height 11
click at [701, 147] on th at bounding box center [705, 156] width 216 height 35
click at [706, 150] on th at bounding box center [705, 156] width 216 height 35
click at [706, 152] on span "Select an option" at bounding box center [702, 157] width 11 height 11
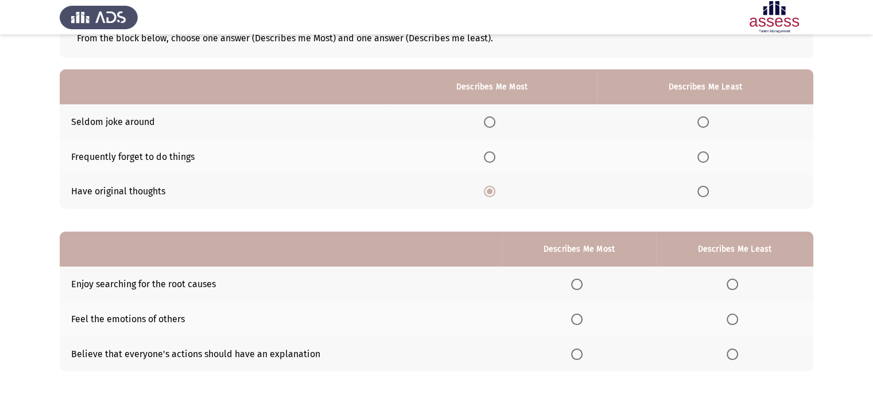
click at [706, 152] on input "Select an option" at bounding box center [702, 157] width 11 height 11
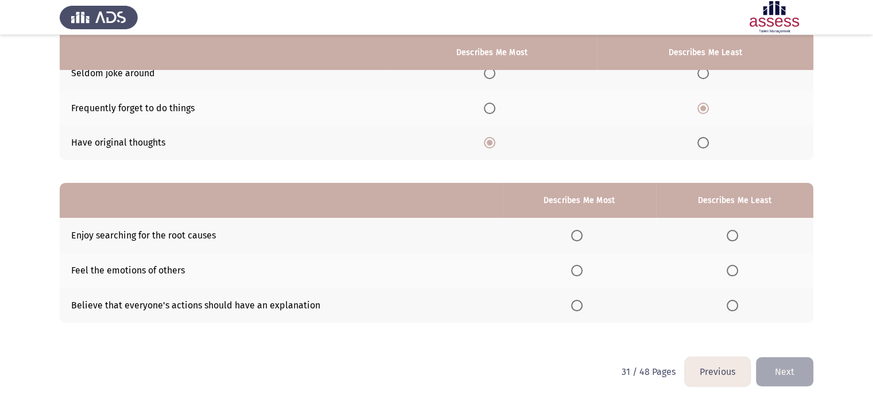
click at [572, 309] on th at bounding box center [578, 305] width 153 height 35
click at [578, 305] on span "Select an option" at bounding box center [576, 305] width 11 height 11
click at [578, 305] on input "Select an option" at bounding box center [576, 305] width 11 height 11
click at [741, 271] on label "Select an option" at bounding box center [735, 270] width 16 height 11
click at [738, 271] on input "Select an option" at bounding box center [732, 270] width 11 height 11
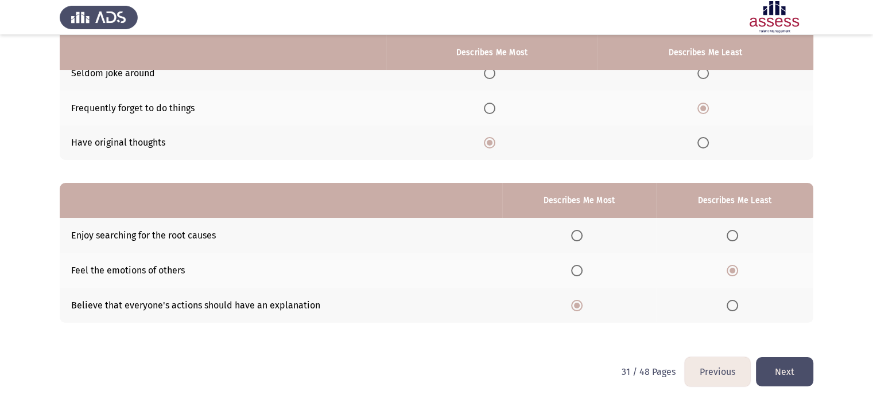
click at [795, 374] on button "Next" at bounding box center [784, 372] width 57 height 29
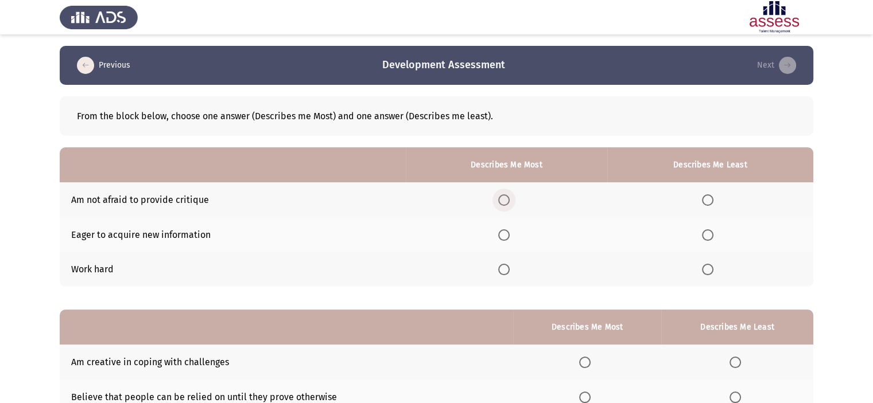
click at [510, 201] on span "Select an option" at bounding box center [503, 200] width 11 height 11
click at [510, 201] on input "Select an option" at bounding box center [503, 200] width 11 height 11
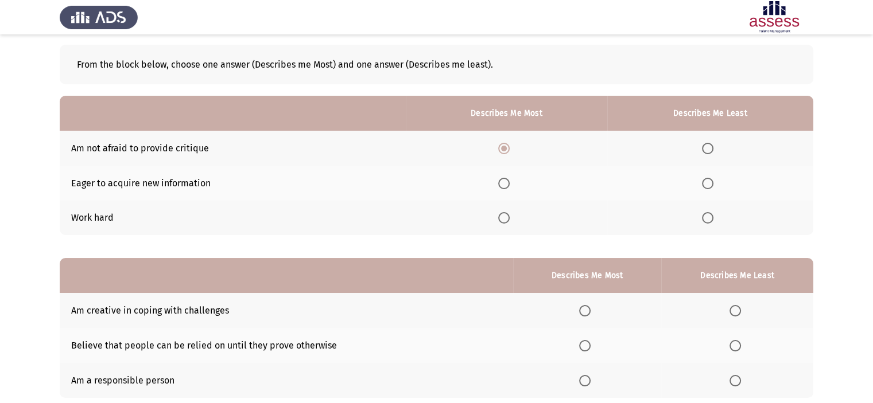
scroll to position [71, 0]
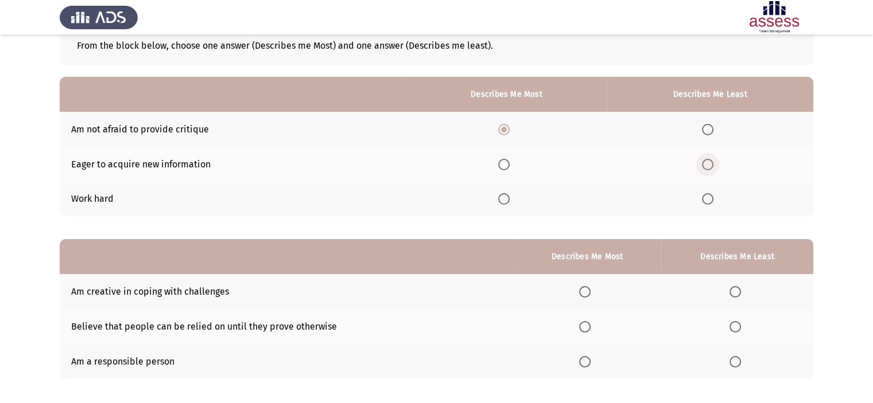
click at [710, 160] on span "Select an option" at bounding box center [707, 164] width 11 height 11
click at [710, 160] on input "Select an option" at bounding box center [707, 164] width 11 height 11
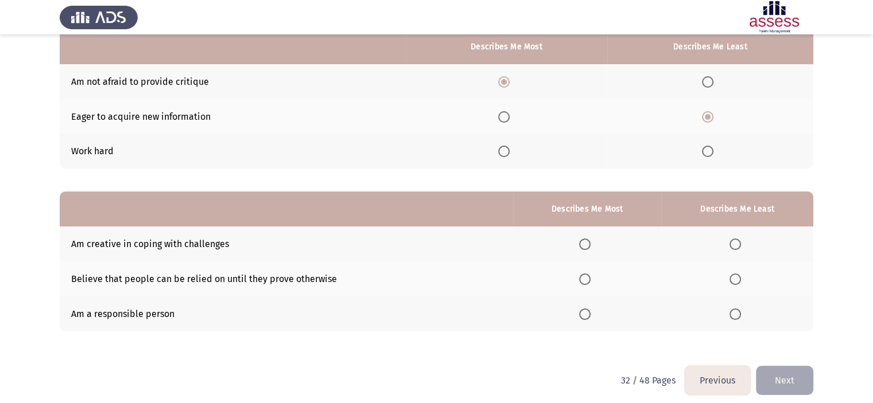
scroll to position [127, 0]
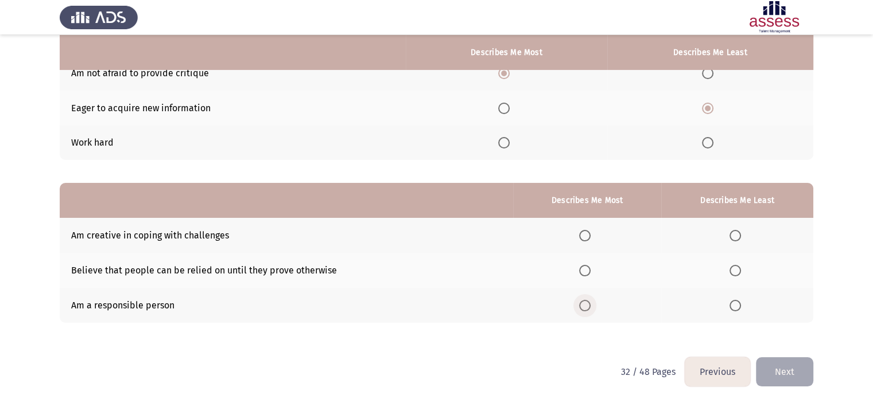
click at [585, 305] on span "Select an option" at bounding box center [584, 305] width 11 height 11
click at [585, 305] on input "Select an option" at bounding box center [584, 305] width 11 height 11
click at [730, 236] on span "Select an option" at bounding box center [734, 235] width 11 height 11
click at [730, 236] on input "Select an option" at bounding box center [734, 235] width 11 height 11
click at [797, 379] on button "Next" at bounding box center [784, 372] width 57 height 29
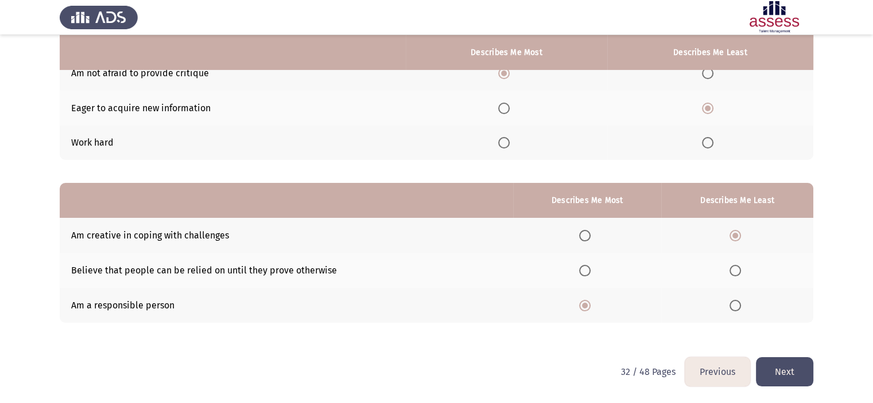
scroll to position [0, 0]
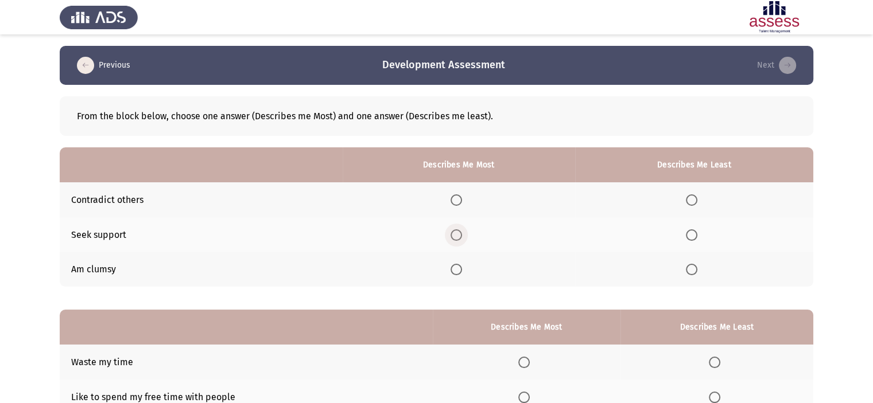
click at [456, 235] on span "Select an option" at bounding box center [456, 235] width 0 height 0
click at [459, 235] on input "Select an option" at bounding box center [455, 235] width 11 height 11
click at [696, 199] on span "Select an option" at bounding box center [691, 200] width 11 height 11
click at [696, 199] on input "Select an option" at bounding box center [691, 200] width 11 height 11
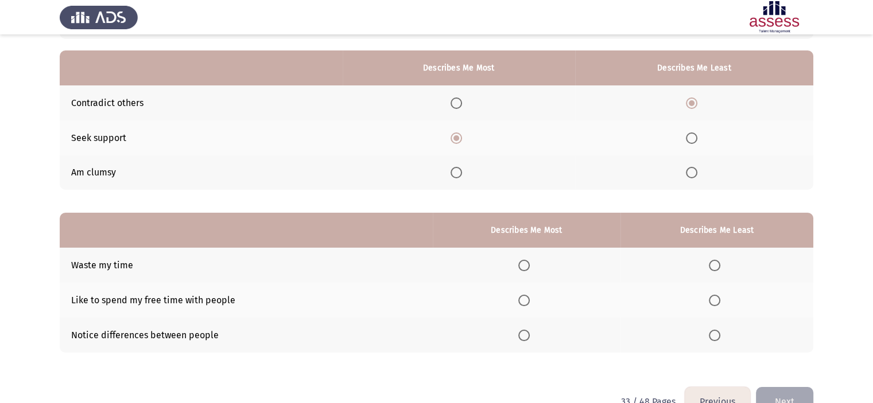
scroll to position [127, 0]
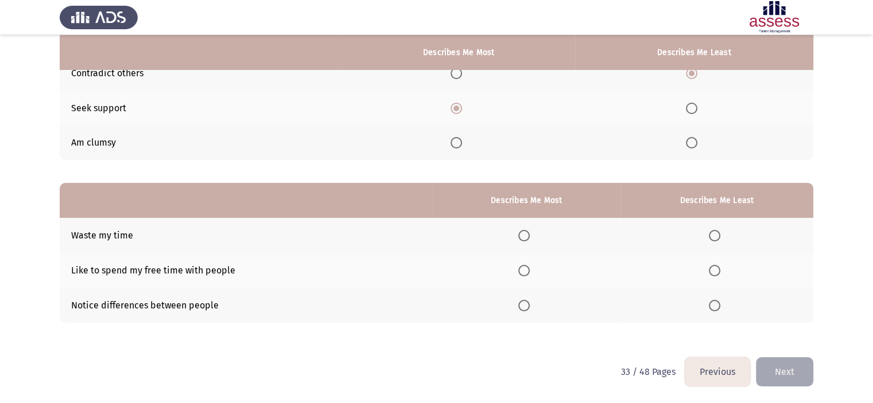
click at [718, 239] on span "Select an option" at bounding box center [714, 235] width 11 height 11
click at [718, 239] on input "Select an option" at bounding box center [714, 235] width 11 height 11
click at [527, 271] on span "Select an option" at bounding box center [523, 270] width 11 height 11
click at [527, 271] on input "Select an option" at bounding box center [523, 270] width 11 height 11
click at [783, 365] on button "Next" at bounding box center [784, 372] width 57 height 29
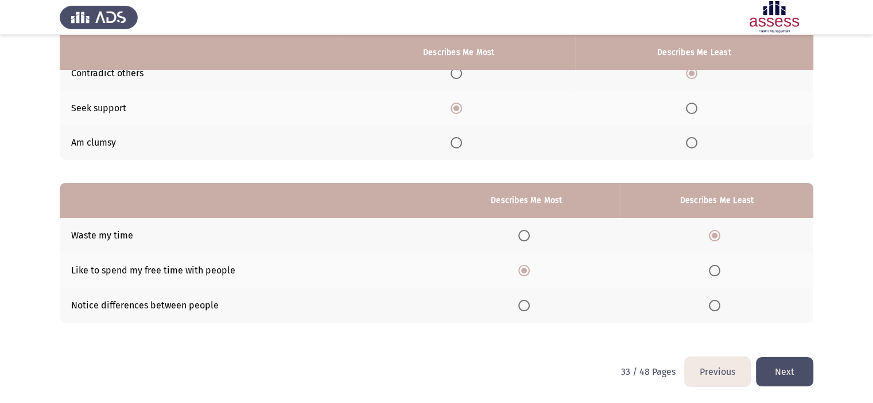
scroll to position [0, 0]
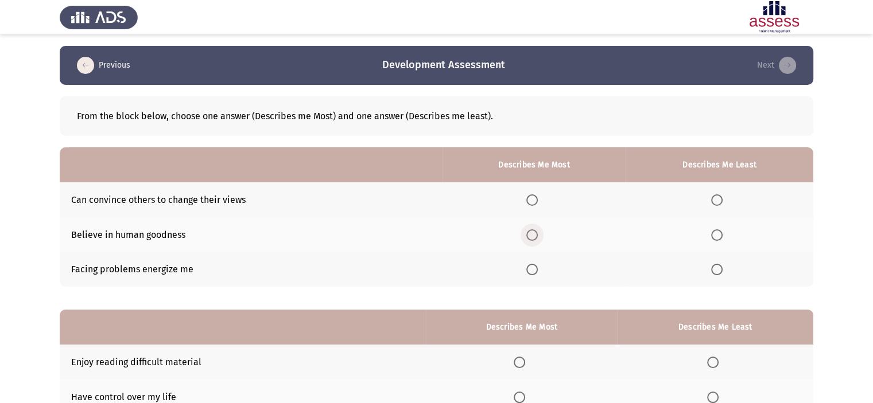
click at [536, 239] on span "Select an option" at bounding box center [531, 235] width 11 height 11
click at [536, 239] on input "Select an option" at bounding box center [531, 235] width 11 height 11
click at [718, 270] on span "Select an option" at bounding box center [716, 269] width 11 height 11
click at [718, 270] on input "Select an option" at bounding box center [716, 269] width 11 height 11
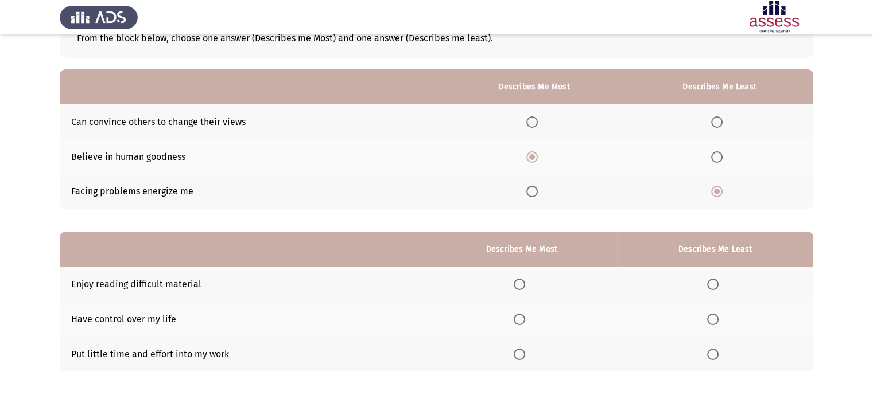
scroll to position [99, 0]
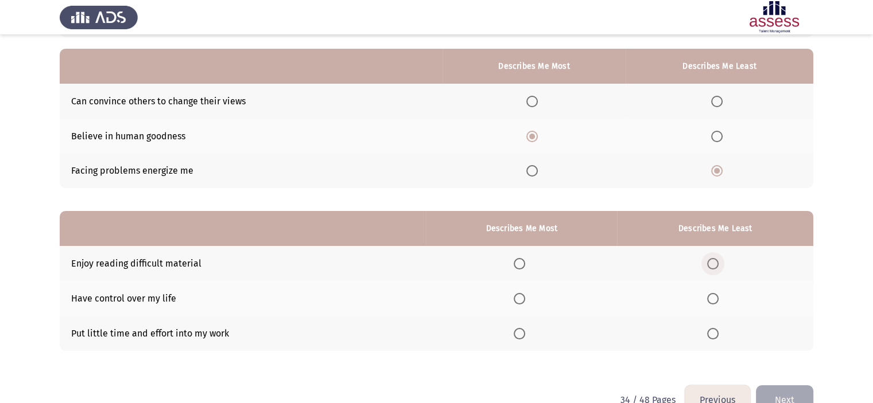
click at [710, 259] on span "Select an option" at bounding box center [712, 263] width 11 height 11
click at [710, 259] on input "Select an option" at bounding box center [712, 263] width 11 height 11
click at [525, 297] on span "Select an option" at bounding box center [519, 298] width 11 height 11
click at [525, 297] on input "Select an option" at bounding box center [519, 298] width 11 height 11
click at [790, 391] on button "Next" at bounding box center [784, 400] width 57 height 29
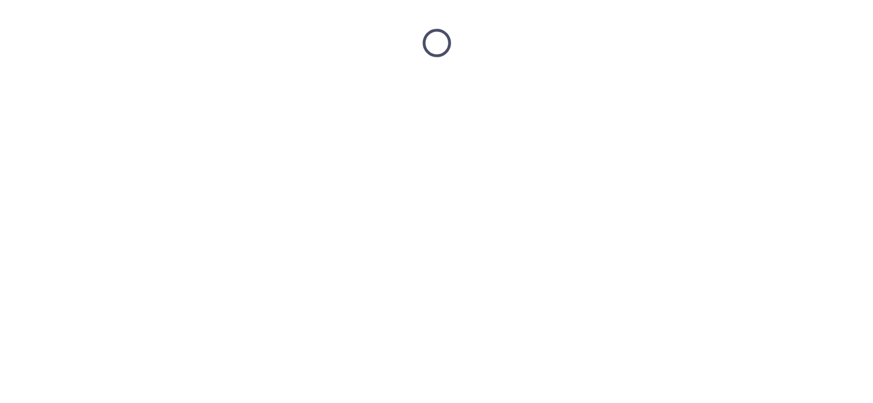
scroll to position [0, 0]
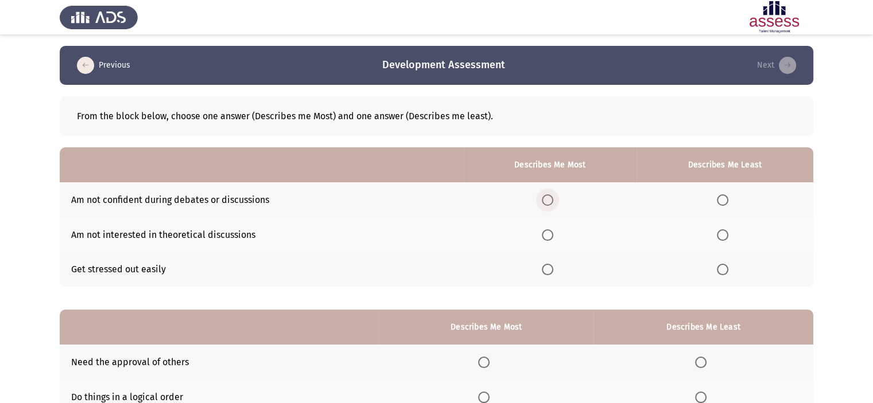
click at [553, 203] on span "Select an option" at bounding box center [547, 200] width 11 height 11
click at [553, 203] on input "Select an option" at bounding box center [547, 200] width 11 height 11
click at [726, 234] on span "Select an option" at bounding box center [722, 235] width 11 height 11
click at [726, 234] on input "Select an option" at bounding box center [722, 235] width 11 height 11
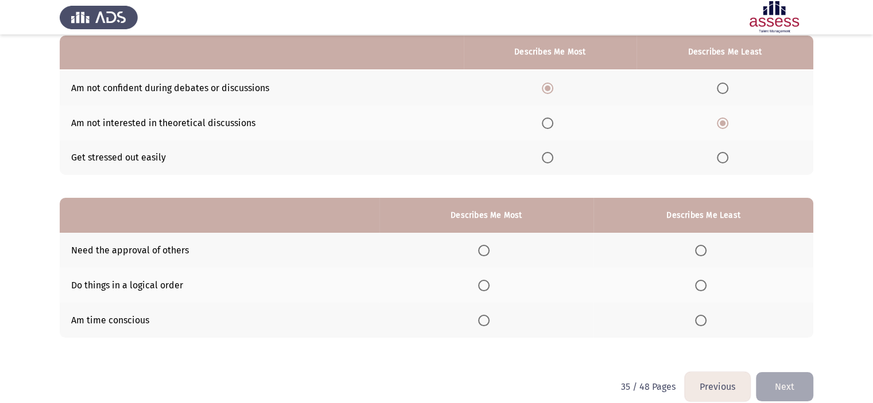
scroll to position [127, 0]
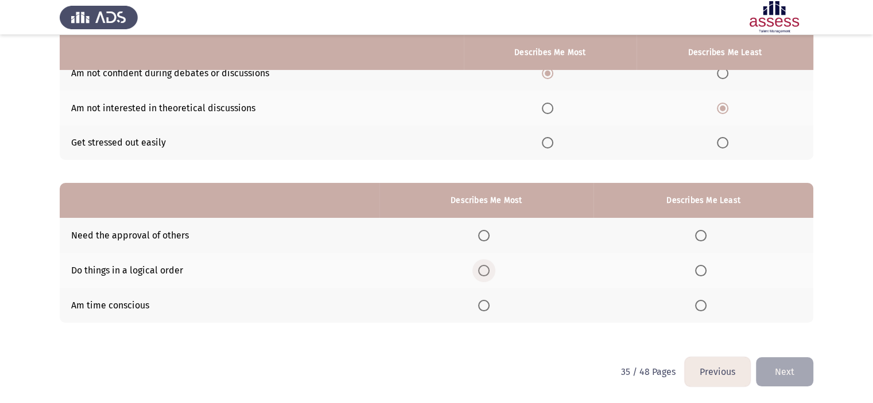
click at [488, 270] on span "Select an option" at bounding box center [483, 270] width 11 height 11
click at [488, 270] on input "Select an option" at bounding box center [483, 270] width 11 height 11
click at [692, 235] on th at bounding box center [703, 235] width 220 height 35
click at [709, 238] on label "Select an option" at bounding box center [703, 235] width 16 height 11
click at [706, 238] on input "Select an option" at bounding box center [700, 235] width 11 height 11
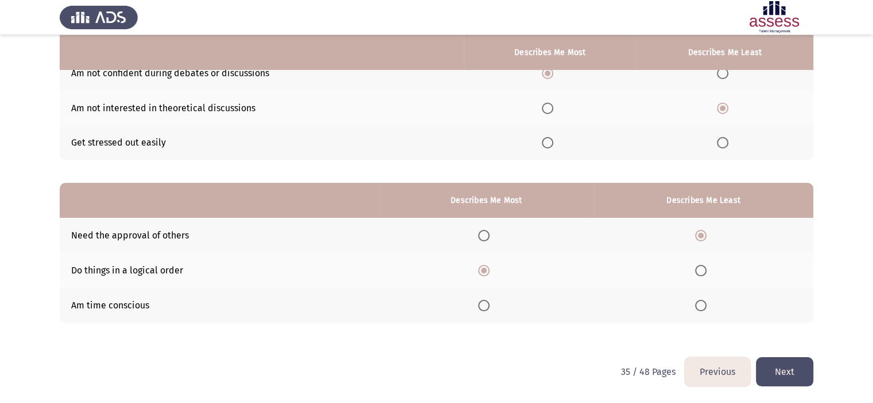
click at [791, 373] on button "Next" at bounding box center [784, 372] width 57 height 29
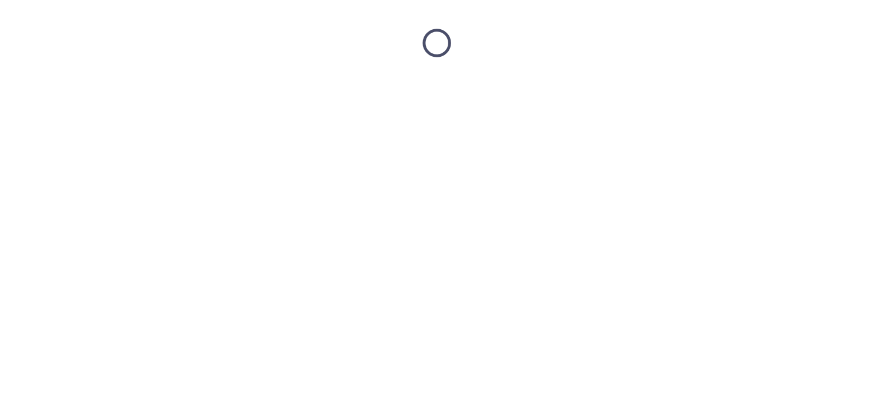
scroll to position [0, 0]
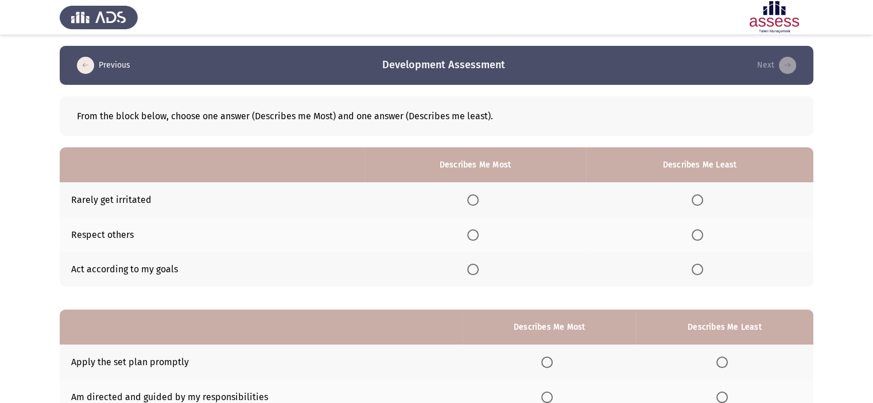
click at [468, 235] on span "Select an option" at bounding box center [472, 235] width 11 height 11
click at [468, 235] on input "Select an option" at bounding box center [472, 235] width 11 height 11
click at [477, 269] on span "Select an option" at bounding box center [472, 269] width 11 height 11
click at [477, 269] on input "Select an option" at bounding box center [472, 269] width 11 height 11
click at [698, 200] on span "Select an option" at bounding box center [697, 200] width 11 height 11
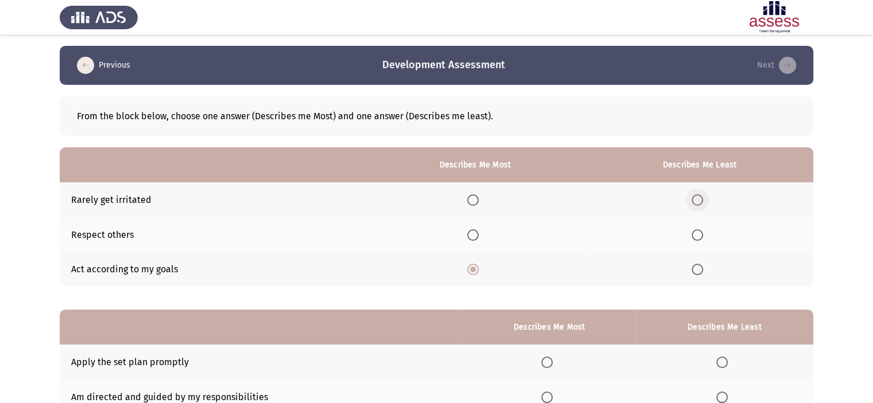
click at [698, 200] on input "Select an option" at bounding box center [697, 200] width 11 height 11
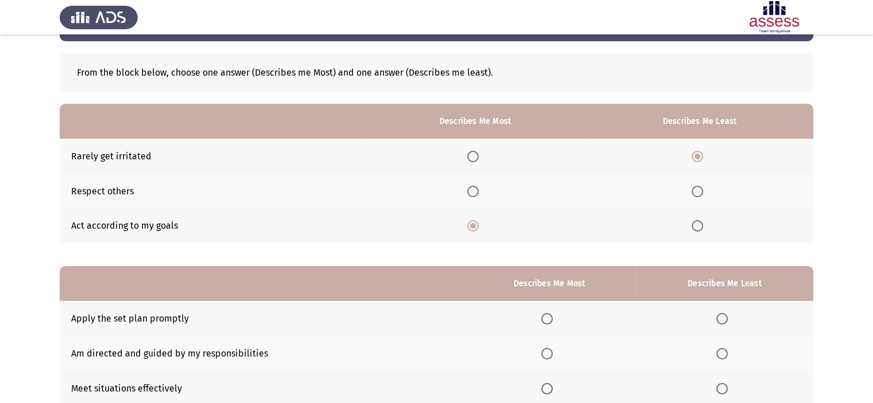
scroll to position [41, 0]
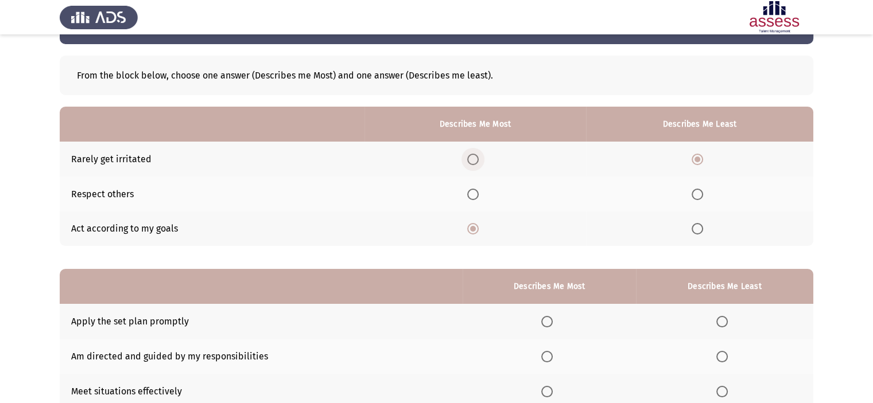
click at [477, 162] on span "Select an option" at bounding box center [472, 159] width 11 height 11
click at [477, 162] on input "Select an option" at bounding box center [472, 159] width 11 height 11
click at [476, 193] on span "Select an option" at bounding box center [472, 194] width 11 height 11
click at [476, 193] on input "Select an option" at bounding box center [472, 194] width 11 height 11
click at [700, 161] on span "Select an option" at bounding box center [697, 159] width 11 height 11
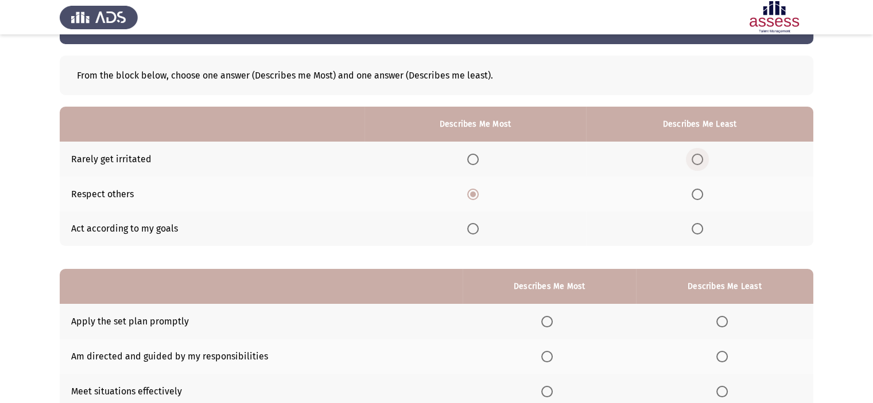
click at [700, 161] on input "Select an option" at bounding box center [697, 159] width 11 height 11
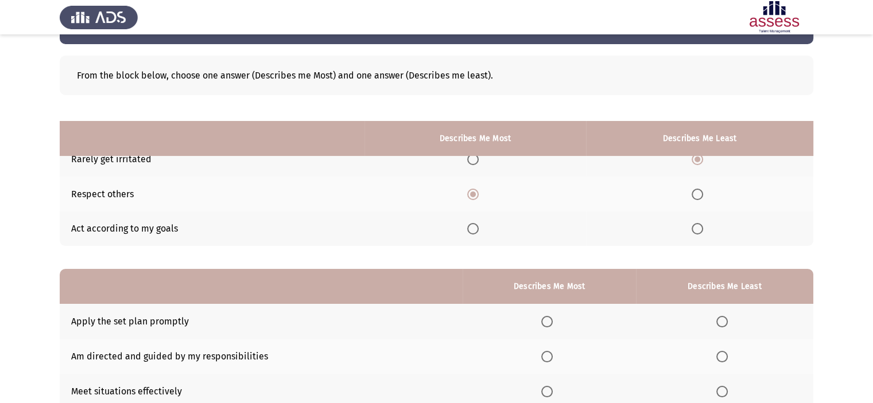
scroll to position [127, 0]
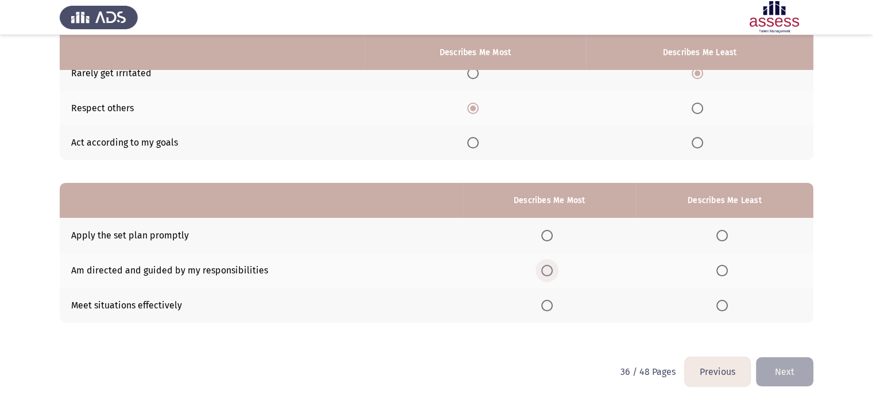
click at [550, 270] on span "Select an option" at bounding box center [546, 270] width 11 height 11
click at [550, 270] on input "Select an option" at bounding box center [546, 270] width 11 height 11
click at [728, 312] on span "Select an option" at bounding box center [721, 305] width 11 height 11
click at [728, 312] on input "Select an option" at bounding box center [721, 305] width 11 height 11
click at [792, 376] on button "Next" at bounding box center [784, 372] width 57 height 29
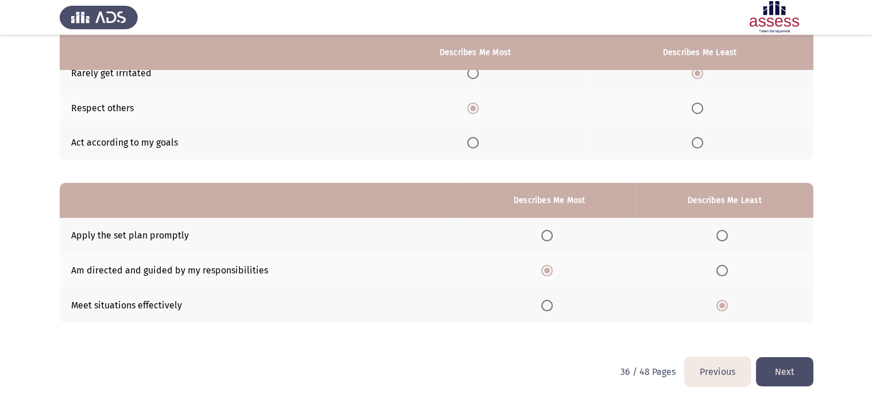
scroll to position [0, 0]
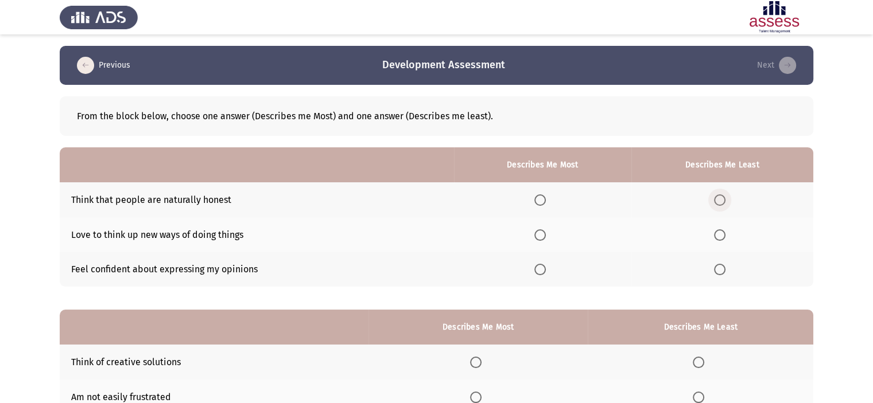
click at [720, 201] on span "Select an option" at bounding box center [719, 200] width 11 height 11
click at [720, 201] on input "Select an option" at bounding box center [719, 200] width 11 height 11
click at [543, 265] on span "Select an option" at bounding box center [539, 269] width 11 height 11
click at [543, 265] on input "Select an option" at bounding box center [539, 269] width 11 height 11
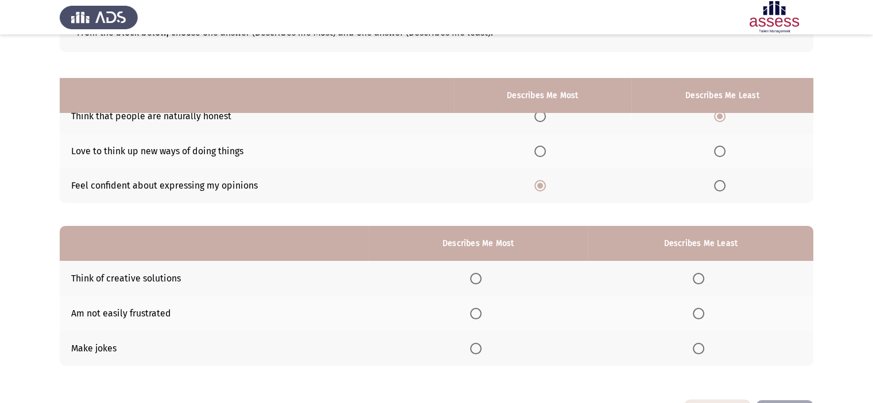
scroll to position [127, 0]
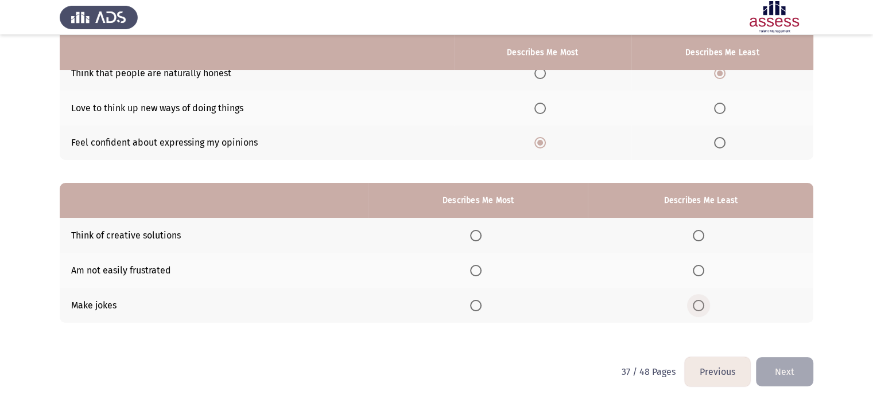
click at [704, 307] on span "Select an option" at bounding box center [698, 305] width 11 height 11
click at [704, 307] on input "Select an option" at bounding box center [698, 305] width 11 height 11
click at [478, 276] on span "Select an option" at bounding box center [475, 270] width 11 height 11
click at [478, 276] on input "Select an option" at bounding box center [475, 270] width 11 height 11
click at [790, 379] on button "Next" at bounding box center [784, 372] width 57 height 29
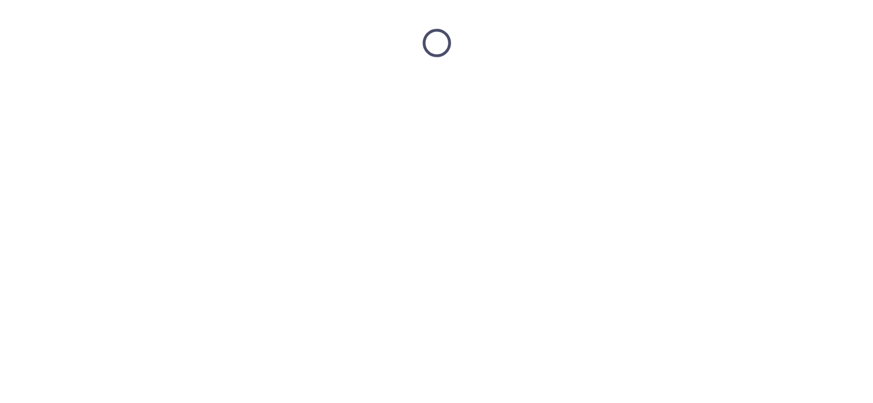
scroll to position [0, 0]
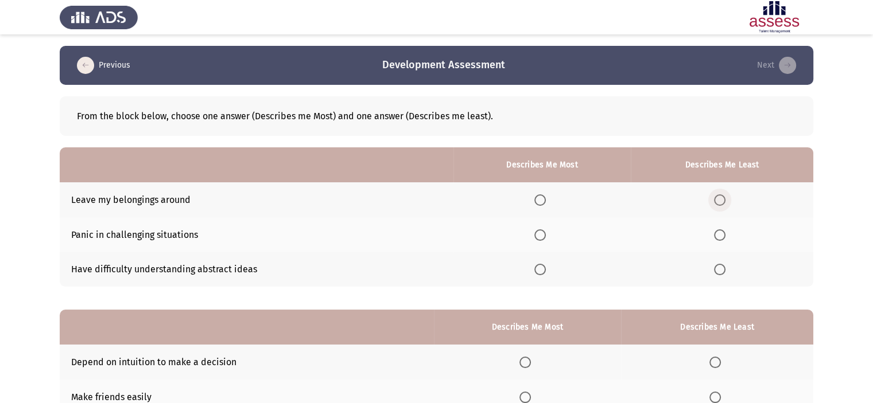
click at [721, 197] on span "Select an option" at bounding box center [719, 200] width 11 height 11
click at [721, 197] on input "Select an option" at bounding box center [719, 200] width 11 height 11
click at [543, 268] on span "Select an option" at bounding box center [539, 269] width 11 height 11
click at [543, 268] on input "Select an option" at bounding box center [539, 269] width 11 height 11
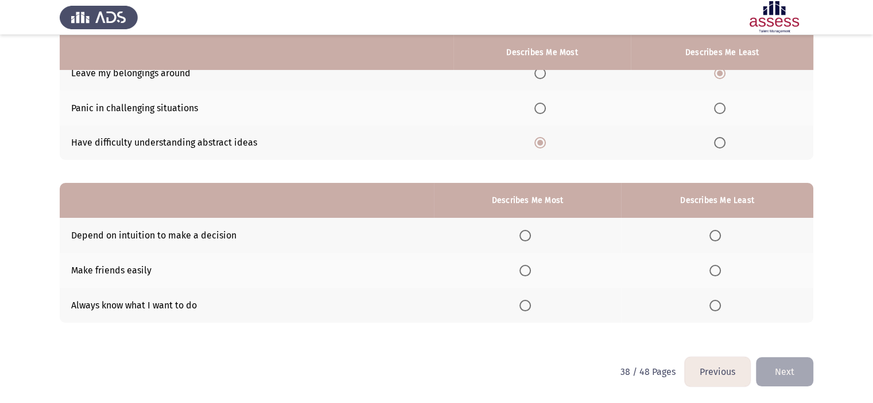
click at [527, 271] on span "Select an option" at bounding box center [524, 270] width 11 height 11
click at [527, 271] on input "Select an option" at bounding box center [524, 270] width 11 height 11
click at [718, 236] on span "Select an option" at bounding box center [714, 235] width 11 height 11
click at [718, 236] on input "Select an option" at bounding box center [714, 235] width 11 height 11
click at [775, 374] on button "Next" at bounding box center [784, 372] width 57 height 29
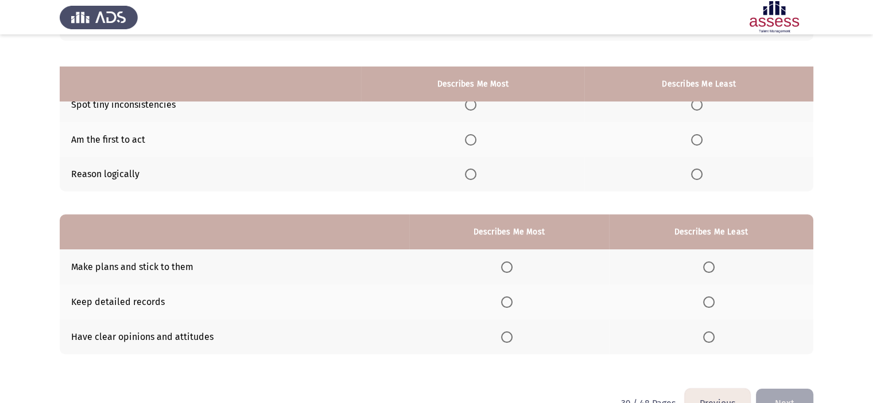
scroll to position [92, 0]
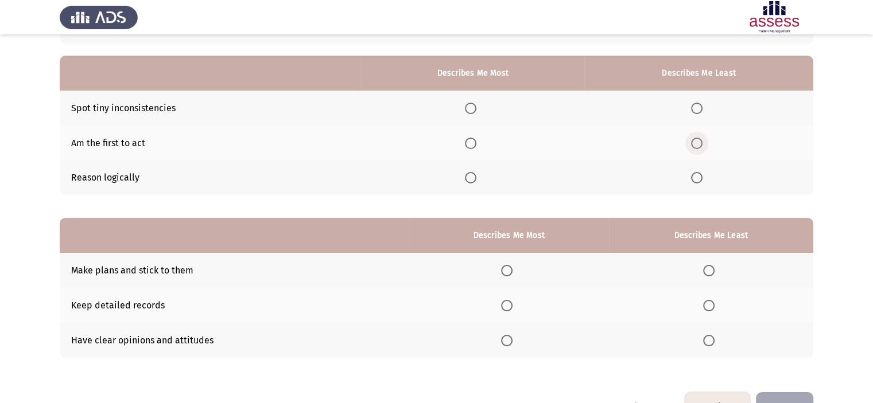
click at [701, 144] on span "Select an option" at bounding box center [696, 143] width 11 height 11
click at [701, 144] on input "Select an option" at bounding box center [696, 143] width 11 height 11
click at [469, 172] on span "Select an option" at bounding box center [470, 177] width 11 height 11
click at [469, 172] on input "Select an option" at bounding box center [470, 177] width 11 height 11
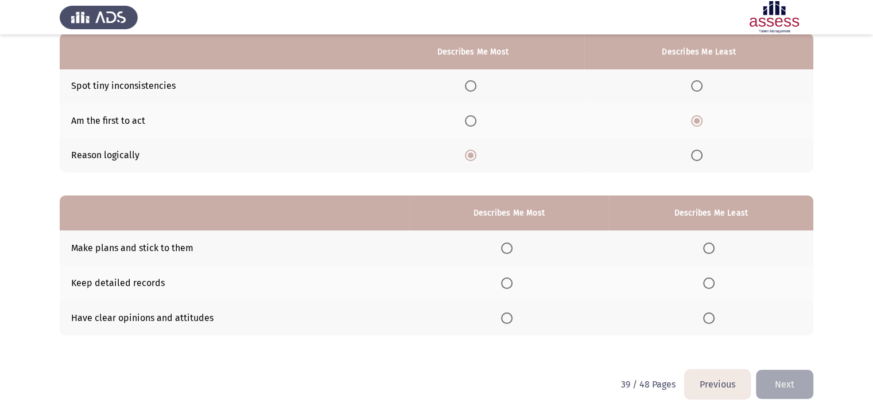
scroll to position [127, 0]
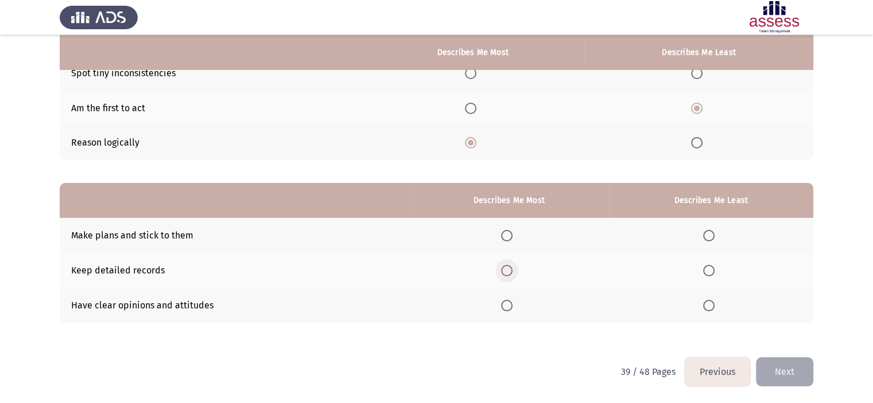
click at [503, 271] on span "Select an option" at bounding box center [506, 270] width 11 height 11
click at [503, 271] on input "Select an option" at bounding box center [506, 270] width 11 height 11
click at [709, 232] on span "Select an option" at bounding box center [708, 235] width 11 height 11
click at [709, 232] on input "Select an option" at bounding box center [708, 235] width 11 height 11
click at [771, 376] on button "Next" at bounding box center [784, 372] width 57 height 29
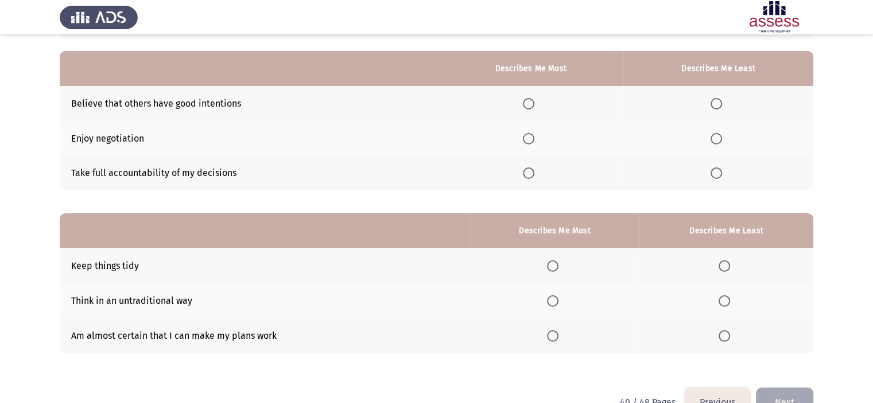
scroll to position [99, 0]
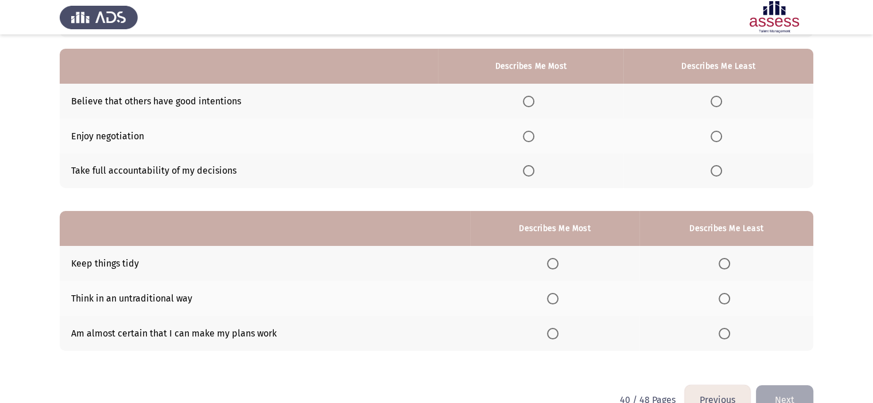
click at [715, 92] on th at bounding box center [718, 101] width 190 height 35
click at [717, 99] on span "Select an option" at bounding box center [715, 101] width 11 height 11
click at [717, 99] on input "Select an option" at bounding box center [715, 101] width 11 height 11
click at [533, 173] on span "Select an option" at bounding box center [528, 170] width 11 height 11
click at [533, 173] on input "Select an option" at bounding box center [528, 170] width 11 height 11
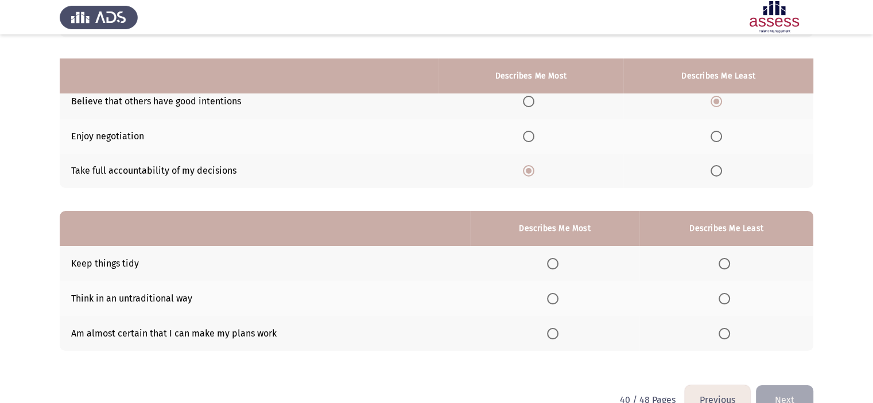
scroll to position [127, 0]
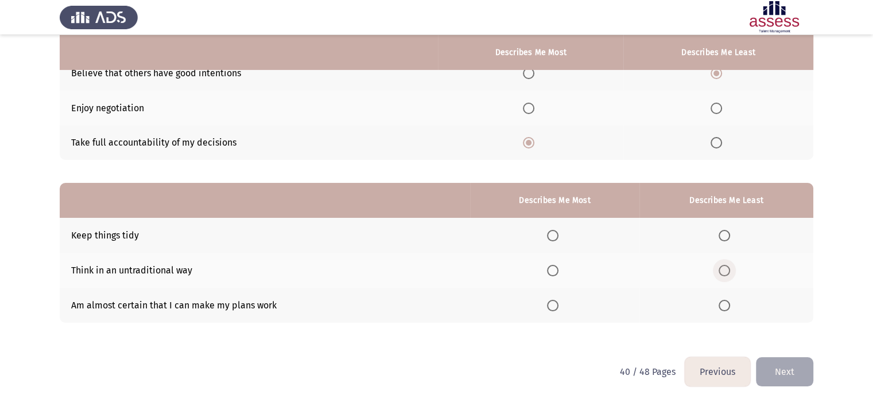
click at [721, 270] on span "Select an option" at bounding box center [723, 270] width 11 height 11
click at [721, 270] on input "Select an option" at bounding box center [723, 270] width 11 height 11
click at [563, 302] on label "Select an option" at bounding box center [555, 305] width 16 height 11
click at [558, 302] on input "Select an option" at bounding box center [552, 305] width 11 height 11
click at [784, 369] on button "Next" at bounding box center [784, 372] width 57 height 29
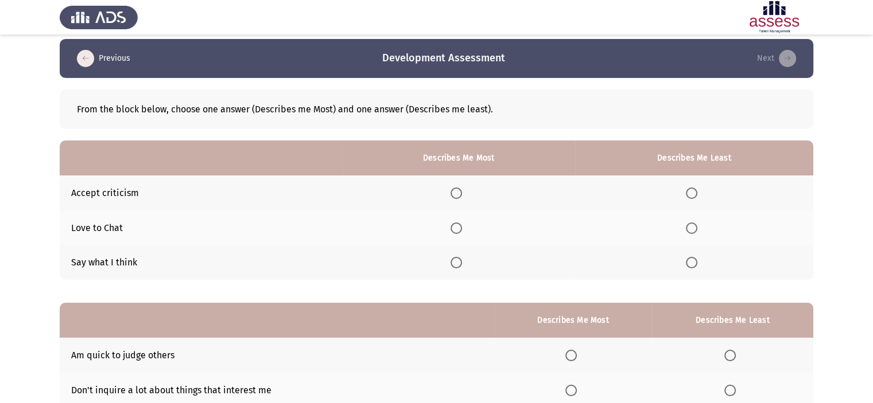
scroll to position [5, 0]
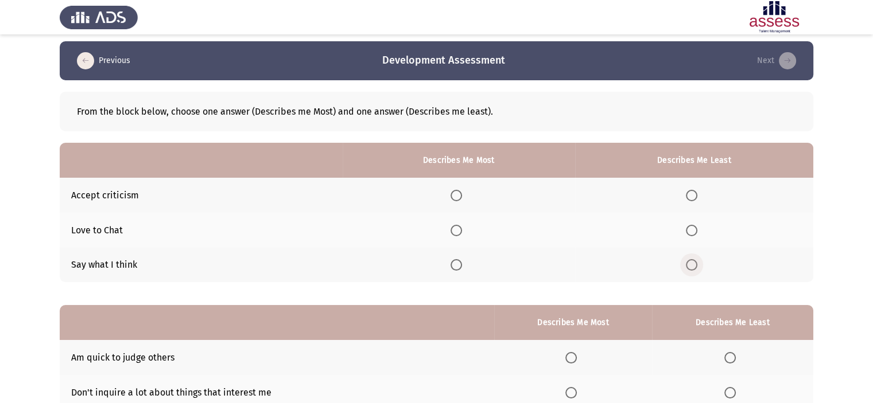
click at [695, 270] on span "Select an option" at bounding box center [691, 264] width 11 height 11
click at [695, 270] on input "Select an option" at bounding box center [691, 264] width 11 height 11
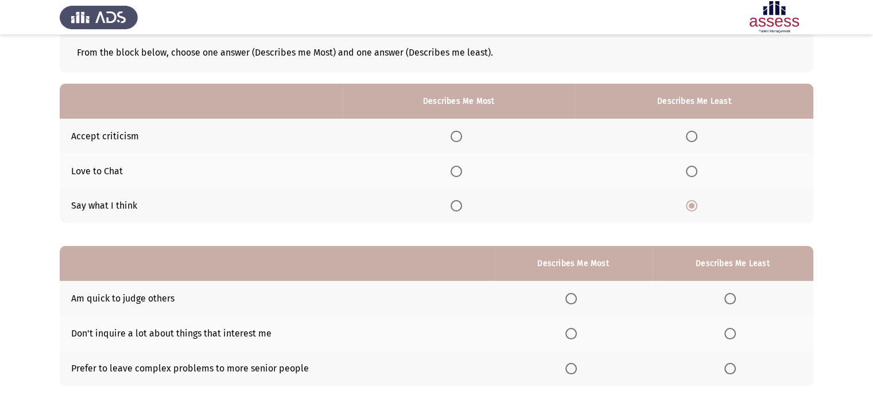
scroll to position [65, 0]
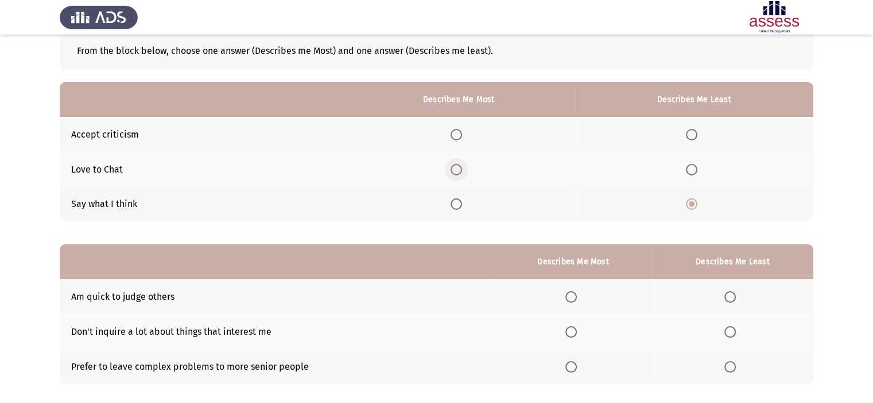
click at [462, 169] on span "Select an option" at bounding box center [455, 169] width 11 height 11
click at [462, 169] on input "Select an option" at bounding box center [455, 169] width 11 height 11
click at [466, 137] on label "Select an option" at bounding box center [458, 134] width 16 height 11
click at [462, 137] on input "Select an option" at bounding box center [455, 134] width 11 height 11
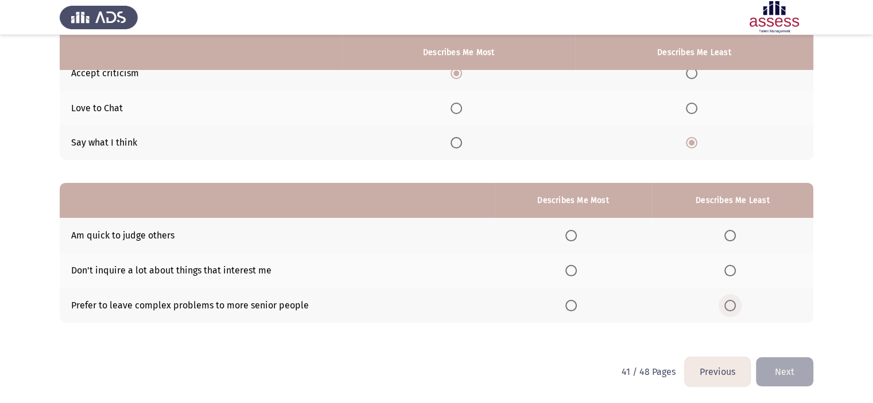
click at [727, 310] on span "Select an option" at bounding box center [729, 305] width 11 height 11
click at [727, 310] on input "Select an option" at bounding box center [729, 305] width 11 height 11
click at [573, 309] on span "Select an option" at bounding box center [570, 305] width 11 height 11
click at [573, 309] on input "Select an option" at bounding box center [570, 305] width 11 height 11
click at [733, 235] on span "Select an option" at bounding box center [729, 235] width 11 height 11
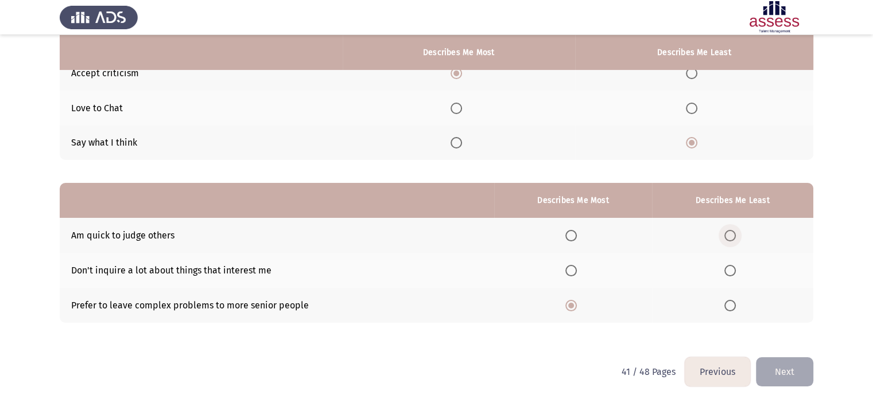
click at [733, 235] on input "Select an option" at bounding box center [729, 235] width 11 height 11
click at [779, 373] on button "Next" at bounding box center [784, 372] width 57 height 29
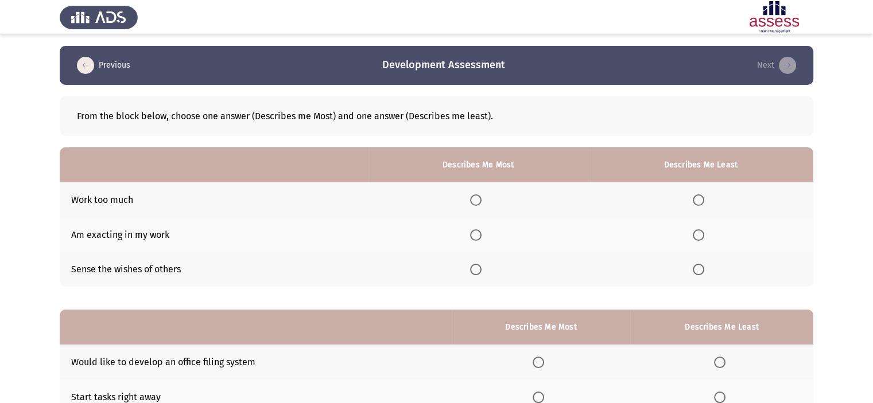
click at [701, 271] on span "Select an option" at bounding box center [698, 269] width 11 height 11
click at [701, 271] on input "Select an option" at bounding box center [698, 269] width 11 height 11
click at [481, 230] on span "Select an option" at bounding box center [475, 235] width 11 height 11
click at [481, 230] on input "Select an option" at bounding box center [475, 235] width 11 height 11
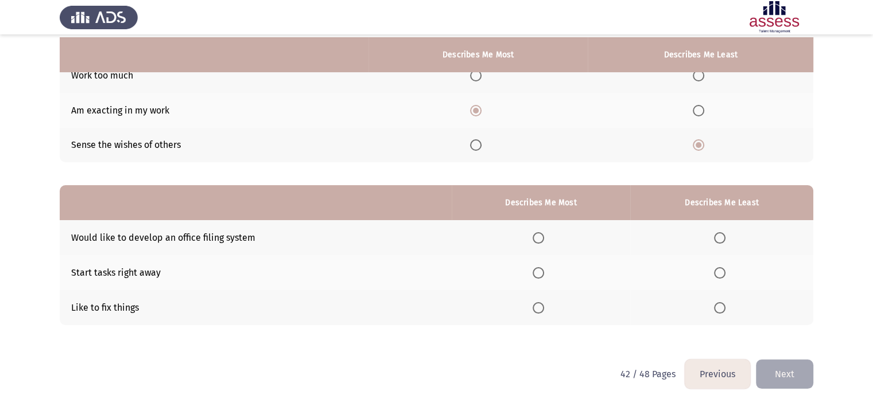
scroll to position [127, 0]
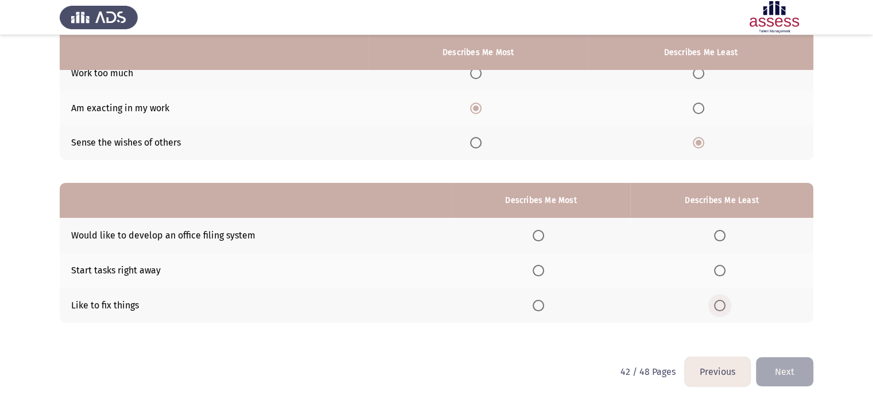
click at [723, 305] on span "Select an option" at bounding box center [719, 305] width 11 height 11
click at [723, 305] on input "Select an option" at bounding box center [719, 305] width 11 height 11
click at [538, 235] on span "Select an option" at bounding box center [538, 235] width 11 height 11
click at [538, 235] on input "Select an option" at bounding box center [538, 235] width 11 height 11
click at [784, 375] on button "Next" at bounding box center [784, 372] width 57 height 29
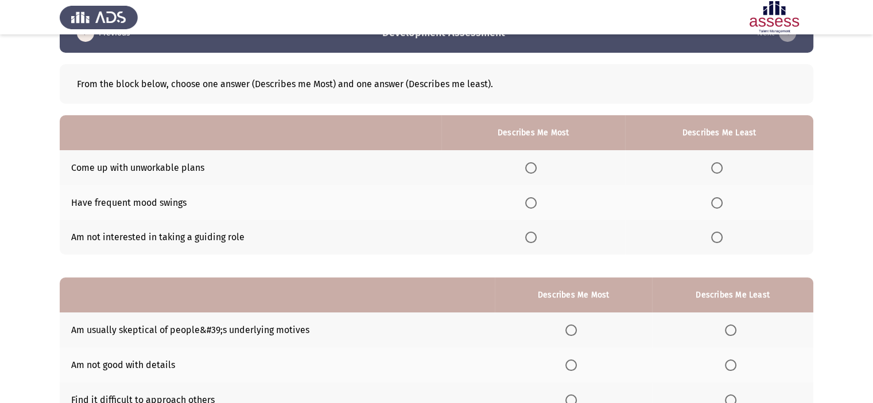
scroll to position [32, 0]
click at [720, 240] on span "Select an option" at bounding box center [716, 237] width 11 height 11
click at [720, 240] on input "Select an option" at bounding box center [716, 237] width 11 height 11
click at [534, 172] on span "Select an option" at bounding box center [530, 167] width 11 height 11
click at [534, 172] on input "Select an option" at bounding box center [530, 167] width 11 height 11
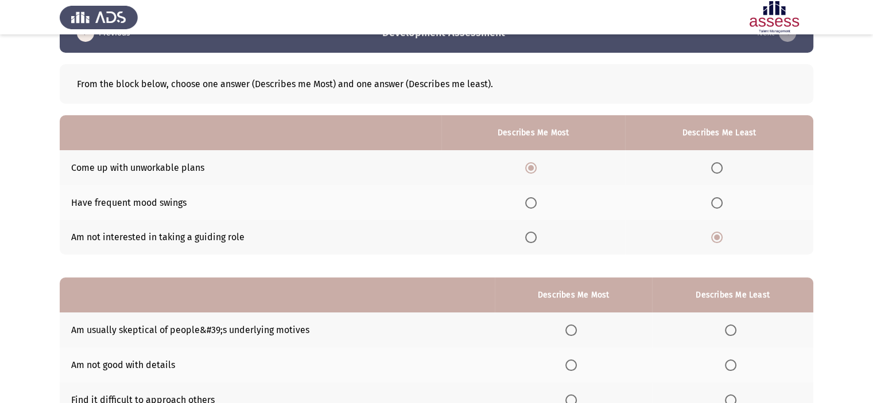
scroll to position [127, 0]
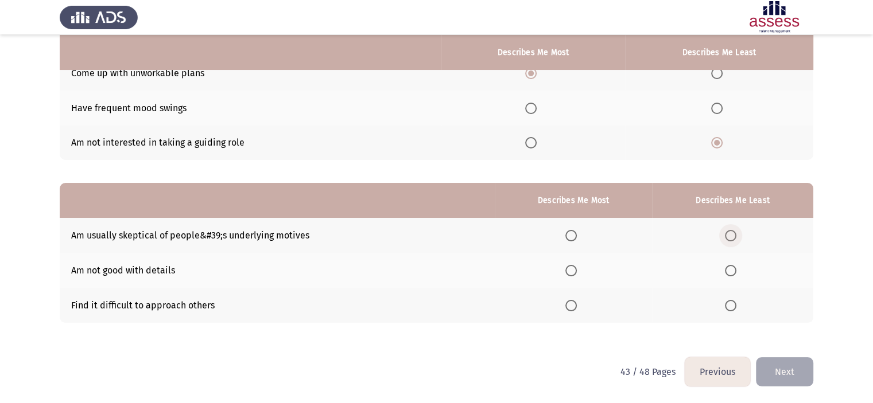
click at [730, 238] on span "Select an option" at bounding box center [730, 235] width 11 height 11
click at [730, 238] on input "Select an option" at bounding box center [730, 235] width 11 height 11
click at [574, 242] on th at bounding box center [573, 235] width 157 height 35
click at [574, 238] on span "Select an option" at bounding box center [570, 235] width 11 height 11
click at [574, 238] on input "Select an option" at bounding box center [570, 235] width 11 height 11
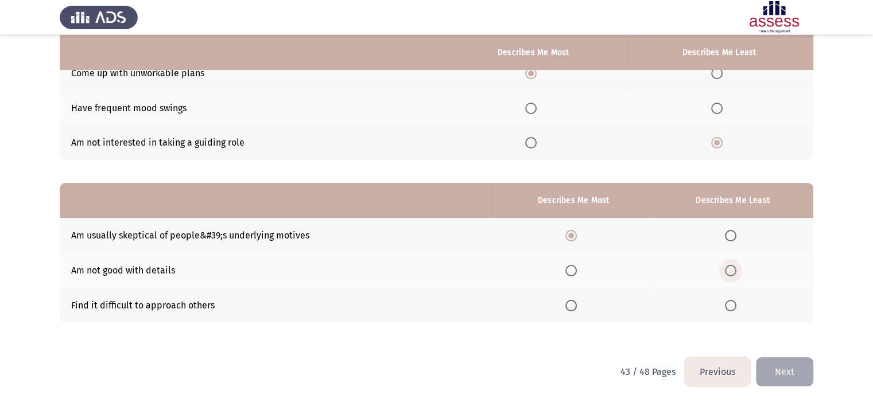
click at [737, 277] on label "Select an option" at bounding box center [733, 270] width 16 height 11
click at [736, 277] on input "Select an option" at bounding box center [730, 270] width 11 height 11
click at [785, 365] on button "Next" at bounding box center [784, 372] width 57 height 29
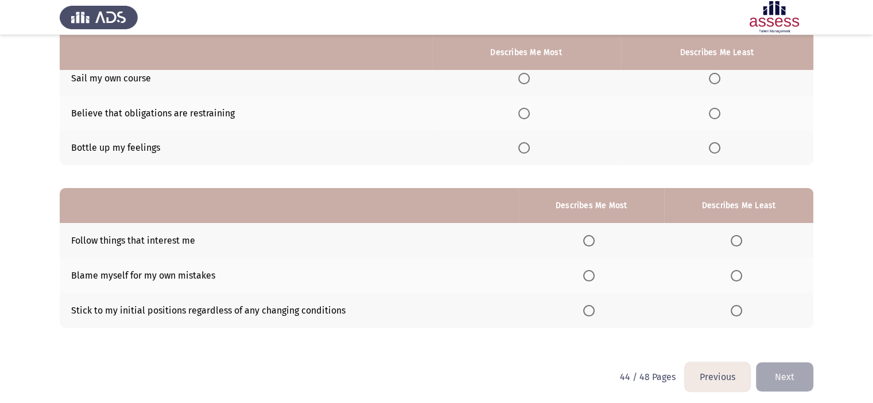
scroll to position [85, 0]
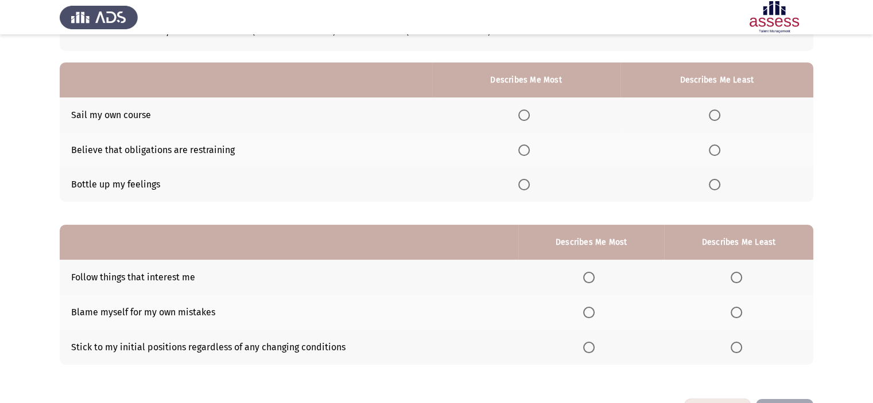
click at [709, 113] on th at bounding box center [716, 115] width 193 height 35
click at [713, 114] on span "Select an option" at bounding box center [714, 115] width 11 height 11
click at [713, 114] on input "Select an option" at bounding box center [714, 115] width 11 height 11
click at [529, 153] on span "Select an option" at bounding box center [523, 150] width 11 height 11
click at [529, 153] on input "Select an option" at bounding box center [523, 150] width 11 height 11
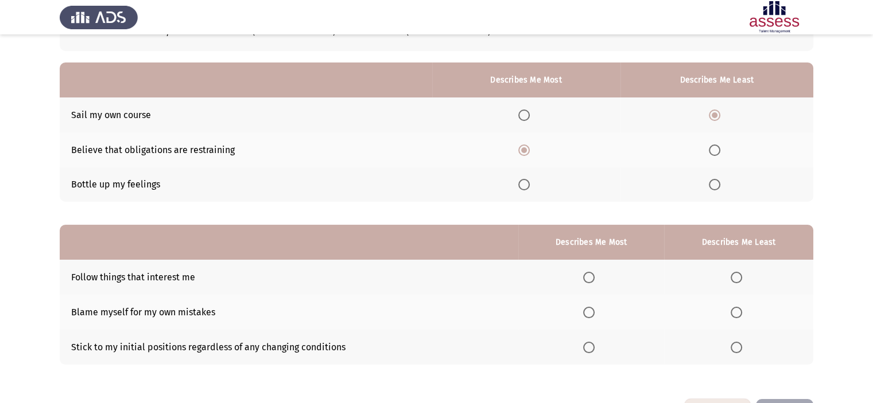
scroll to position [127, 0]
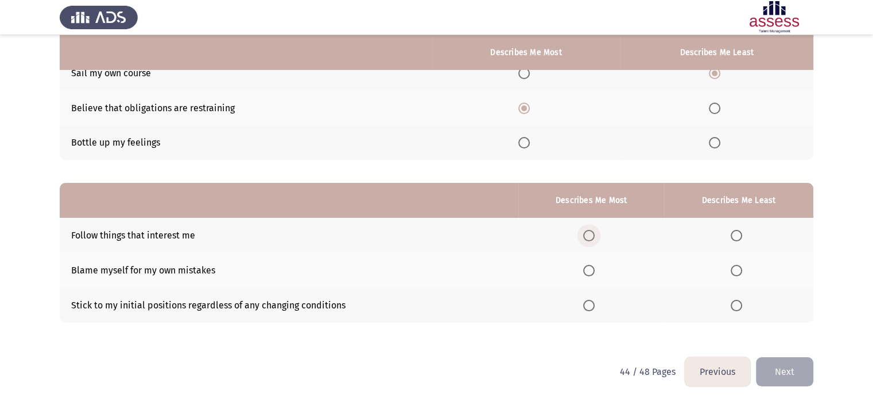
click at [599, 234] on label "Select an option" at bounding box center [591, 235] width 16 height 11
click at [595, 234] on input "Select an option" at bounding box center [588, 235] width 11 height 11
click at [741, 270] on span "Select an option" at bounding box center [736, 270] width 11 height 11
click at [741, 270] on input "Select an option" at bounding box center [736, 270] width 11 height 11
click at [782, 376] on button "Next" at bounding box center [784, 372] width 57 height 29
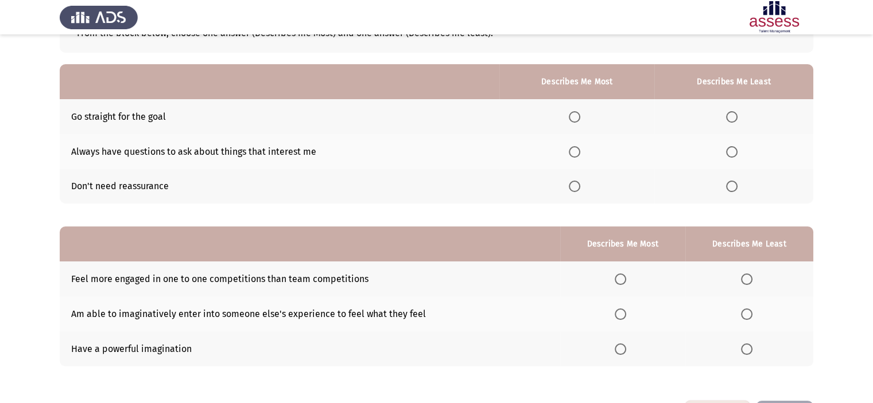
scroll to position [82, 0]
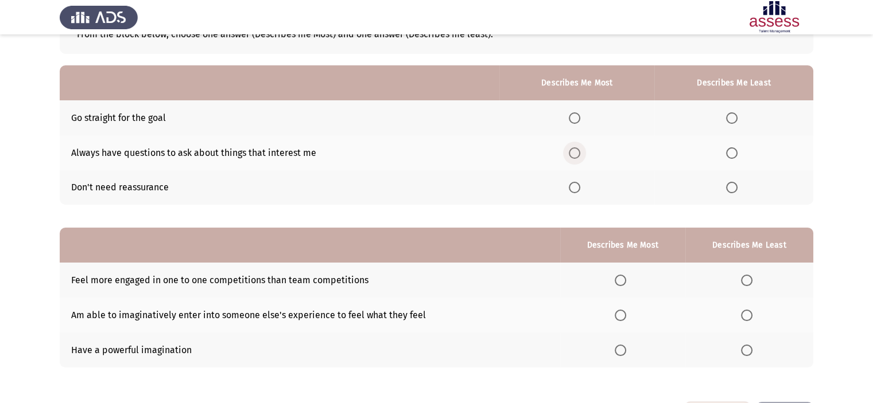
click at [577, 158] on span "Select an option" at bounding box center [574, 152] width 11 height 11
click at [577, 158] on input "Select an option" at bounding box center [574, 152] width 11 height 11
click at [725, 187] on th at bounding box center [733, 187] width 159 height 35
click at [737, 187] on span "Select an option" at bounding box center [731, 187] width 11 height 11
click at [737, 187] on input "Select an option" at bounding box center [731, 187] width 11 height 11
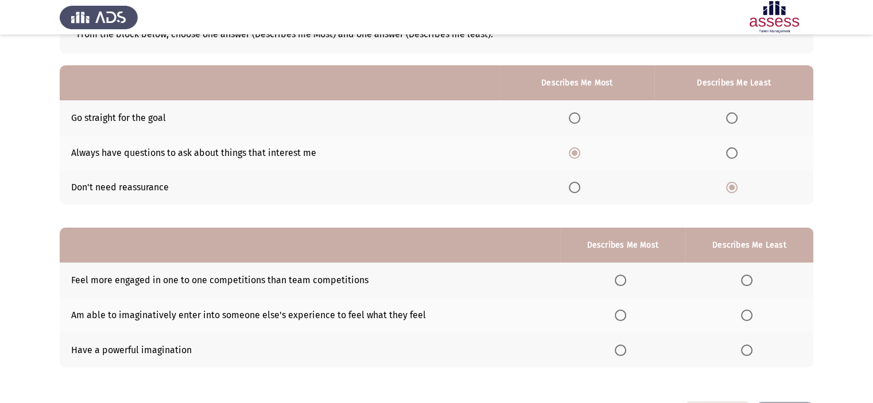
drag, startPoint x: 871, startPoint y: 164, endPoint x: 873, endPoint y: 236, distance: 72.9
click at [873, 236] on html "Previous Development Assessment Next From the block below, choose one answer (D…" at bounding box center [436, 183] width 873 height 530
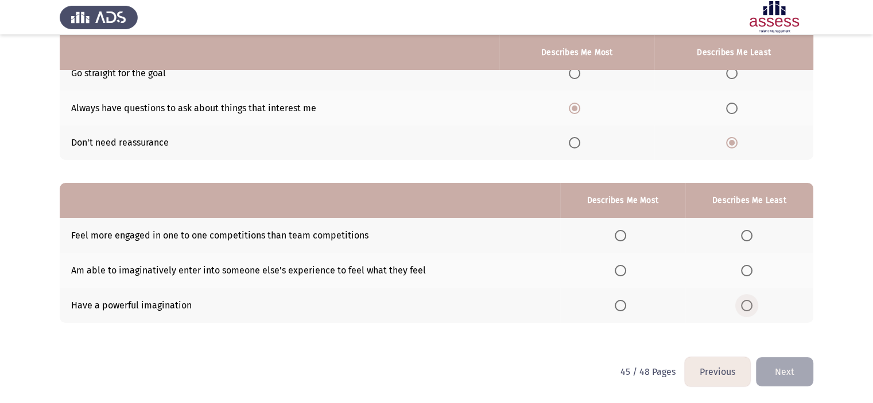
click at [752, 306] on span "Select an option" at bounding box center [746, 305] width 11 height 11
click at [752, 306] on input "Select an option" at bounding box center [746, 305] width 11 height 11
click at [634, 227] on th at bounding box center [622, 235] width 125 height 35
click at [626, 234] on span "Select an option" at bounding box center [620, 235] width 11 height 11
click at [626, 234] on input "Select an option" at bounding box center [620, 235] width 11 height 11
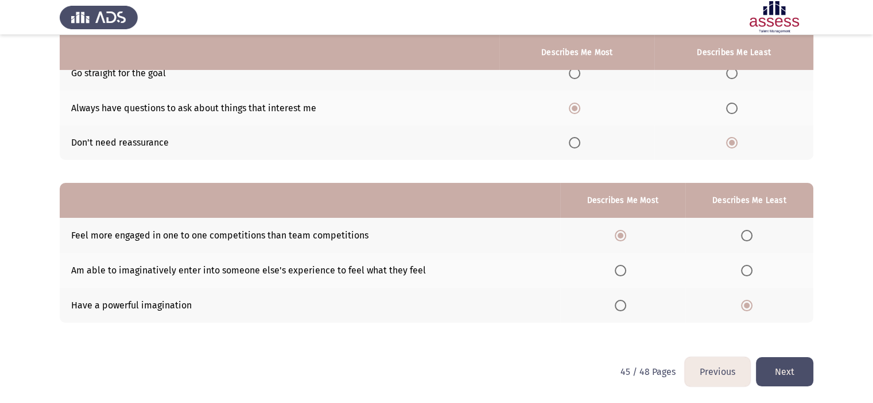
click at [804, 368] on button "Next" at bounding box center [784, 372] width 57 height 29
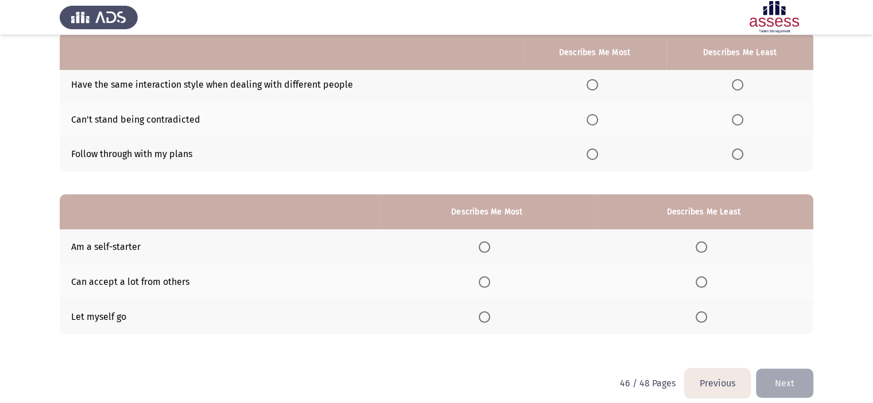
scroll to position [115, 0]
click at [595, 80] on span "Select an option" at bounding box center [591, 85] width 11 height 11
click at [595, 80] on input "Select an option" at bounding box center [591, 85] width 11 height 11
click at [740, 121] on span "Select an option" at bounding box center [737, 120] width 11 height 11
click at [740, 121] on input "Select an option" at bounding box center [737, 120] width 11 height 11
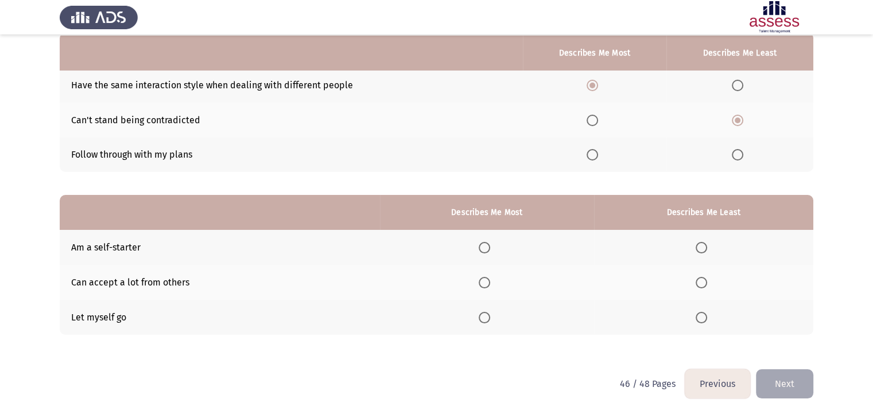
scroll to position [127, 0]
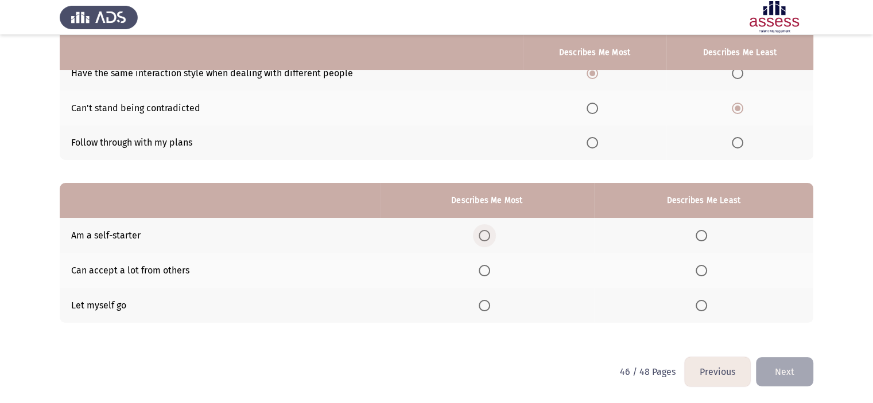
click at [489, 237] on span "Select an option" at bounding box center [484, 235] width 11 height 11
click at [489, 237] on input "Select an option" at bounding box center [484, 235] width 11 height 11
click at [706, 307] on span "Select an option" at bounding box center [701, 305] width 11 height 11
click at [706, 307] on input "Select an option" at bounding box center [701, 305] width 11 height 11
click at [792, 371] on button "Next" at bounding box center [784, 372] width 57 height 29
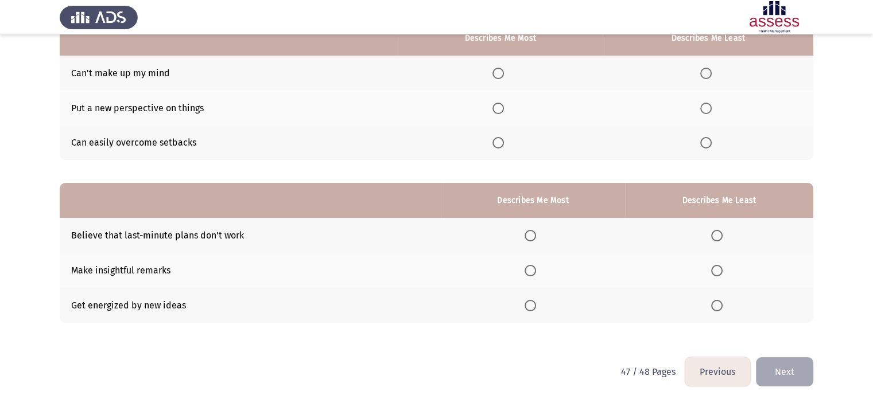
scroll to position [91, 0]
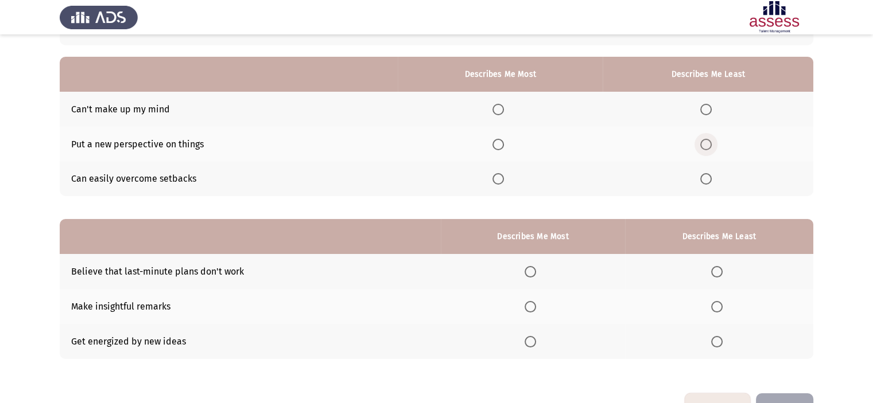
click at [708, 142] on span "Select an option" at bounding box center [705, 144] width 11 height 11
click at [708, 142] on input "Select an option" at bounding box center [705, 144] width 11 height 11
click at [504, 182] on span "Select an option" at bounding box center [497, 178] width 11 height 11
click at [504, 182] on input "Select an option" at bounding box center [497, 178] width 11 height 11
click at [718, 275] on span "Select an option" at bounding box center [716, 271] width 11 height 11
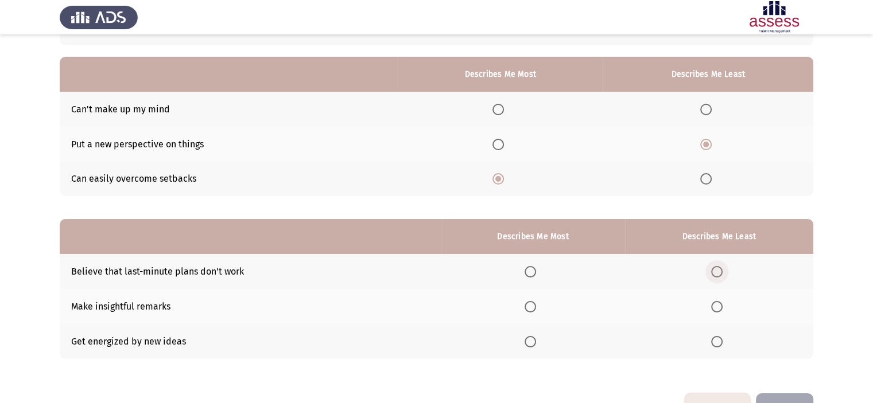
click at [718, 275] on input "Select an option" at bounding box center [716, 271] width 11 height 11
click at [531, 274] on span "Select an option" at bounding box center [530, 271] width 11 height 11
click at [531, 274] on input "Select an option" at bounding box center [530, 271] width 11 height 11
click at [719, 273] on span "Select an option" at bounding box center [716, 271] width 11 height 11
click at [719, 273] on input "Select an option" at bounding box center [716, 271] width 11 height 11
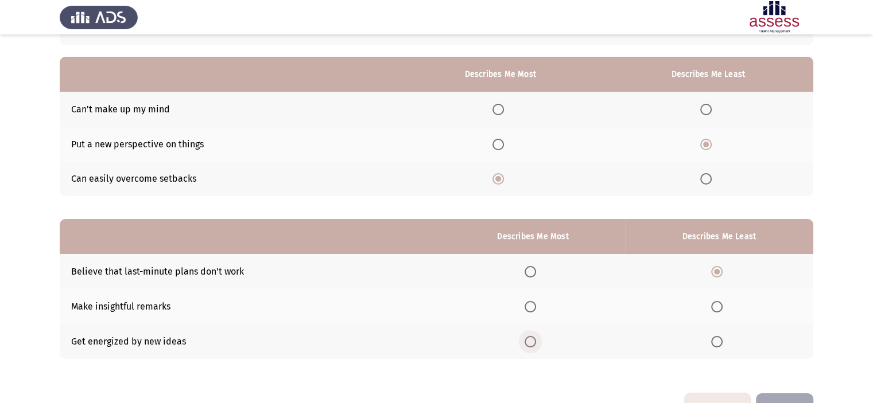
click at [536, 344] on span "Select an option" at bounding box center [530, 341] width 11 height 11
click at [536, 344] on input "Select an option" at bounding box center [530, 341] width 11 height 11
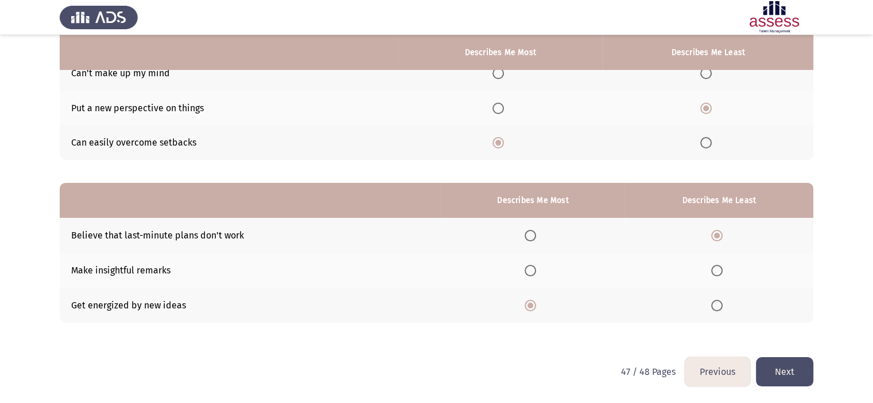
click at [787, 379] on button "Next" at bounding box center [784, 372] width 57 height 29
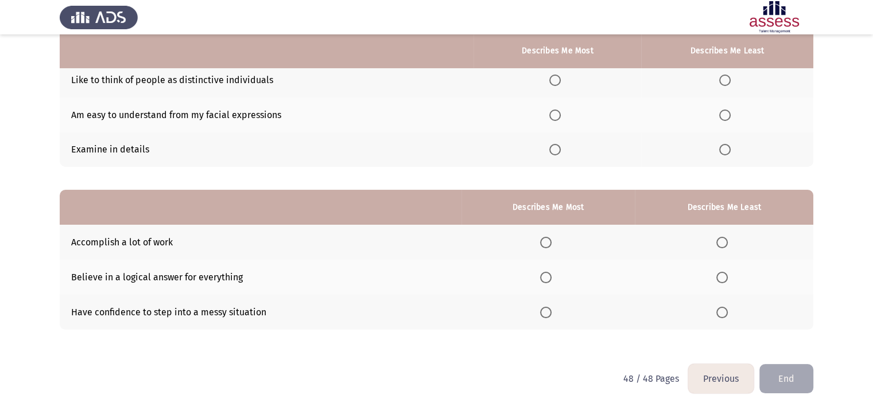
scroll to position [119, 0]
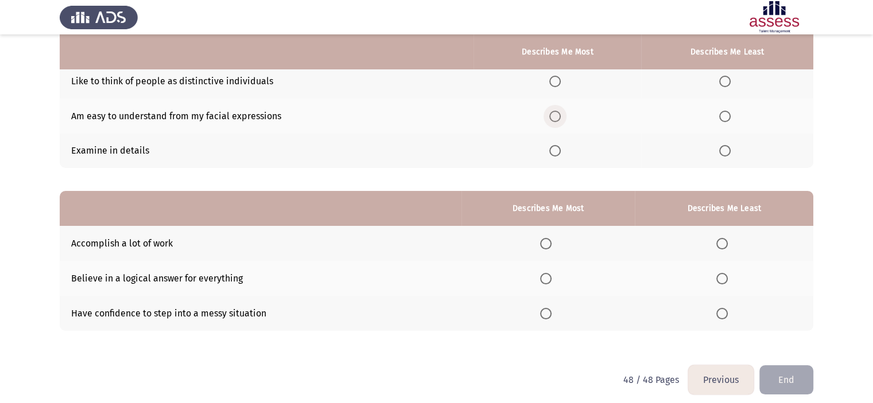
click at [558, 121] on span "Select an option" at bounding box center [554, 116] width 11 height 11
click at [558, 121] on input "Select an option" at bounding box center [554, 116] width 11 height 11
click at [730, 89] on th at bounding box center [727, 81] width 172 height 35
click at [728, 84] on span "Select an option" at bounding box center [724, 81] width 11 height 11
click at [728, 84] on input "Select an option" at bounding box center [724, 81] width 11 height 11
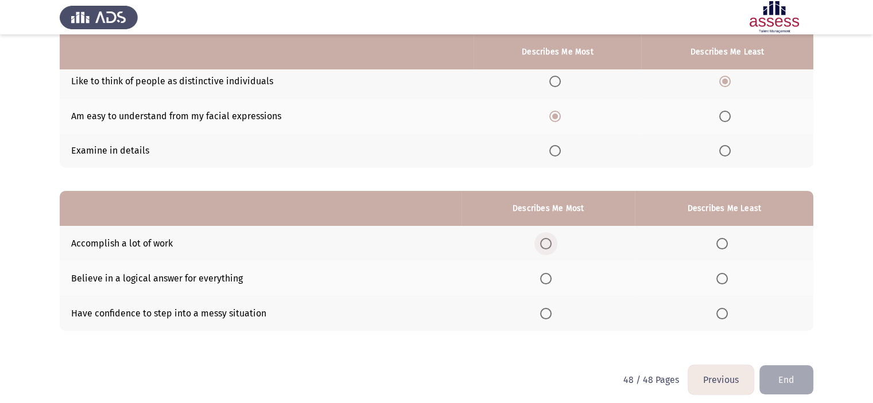
click at [545, 243] on span "Select an option" at bounding box center [545, 243] width 11 height 11
click at [545, 243] on input "Select an option" at bounding box center [545, 243] width 11 height 11
click at [722, 278] on span "Select an option" at bounding box center [721, 278] width 11 height 11
click at [722, 278] on input "Select an option" at bounding box center [721, 278] width 11 height 11
click at [776, 376] on button "End" at bounding box center [786, 380] width 54 height 29
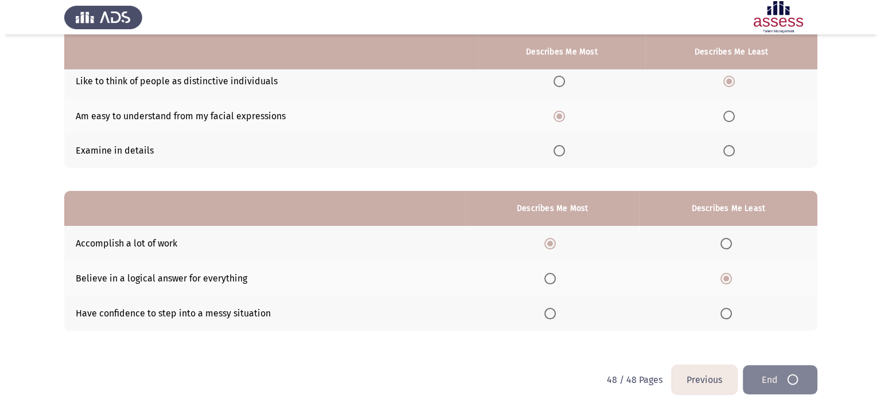
scroll to position [0, 0]
